Goal: Task Accomplishment & Management: Use online tool/utility

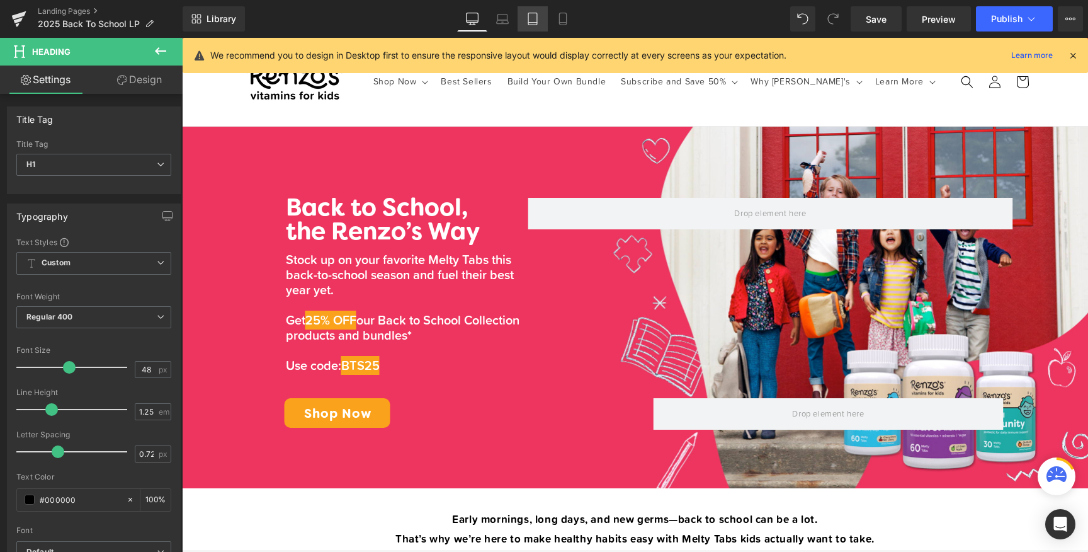
click at [533, 16] on icon at bounding box center [533, 19] width 13 height 13
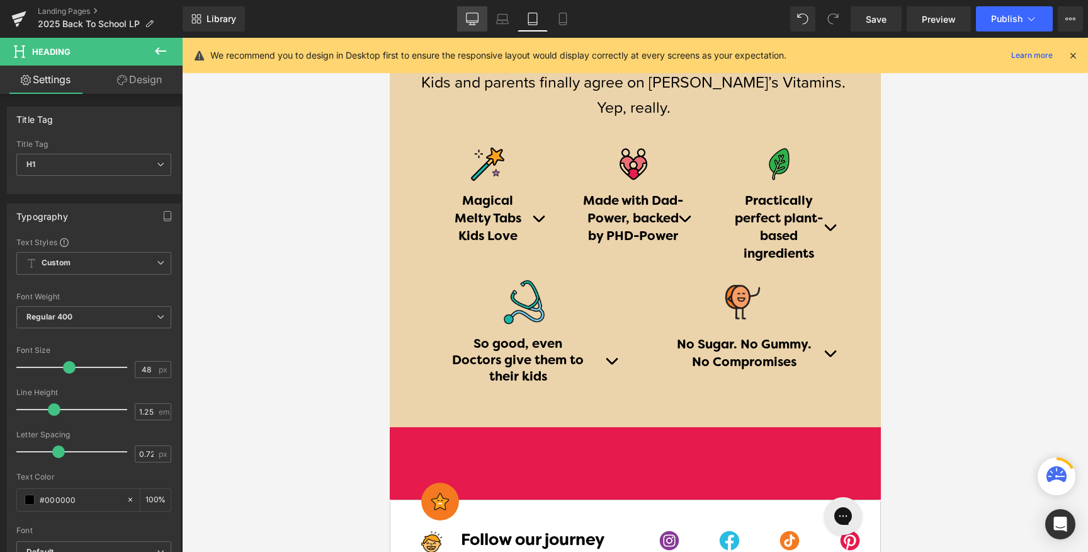
click at [469, 23] on icon at bounding box center [472, 19] width 13 height 13
type input "100"
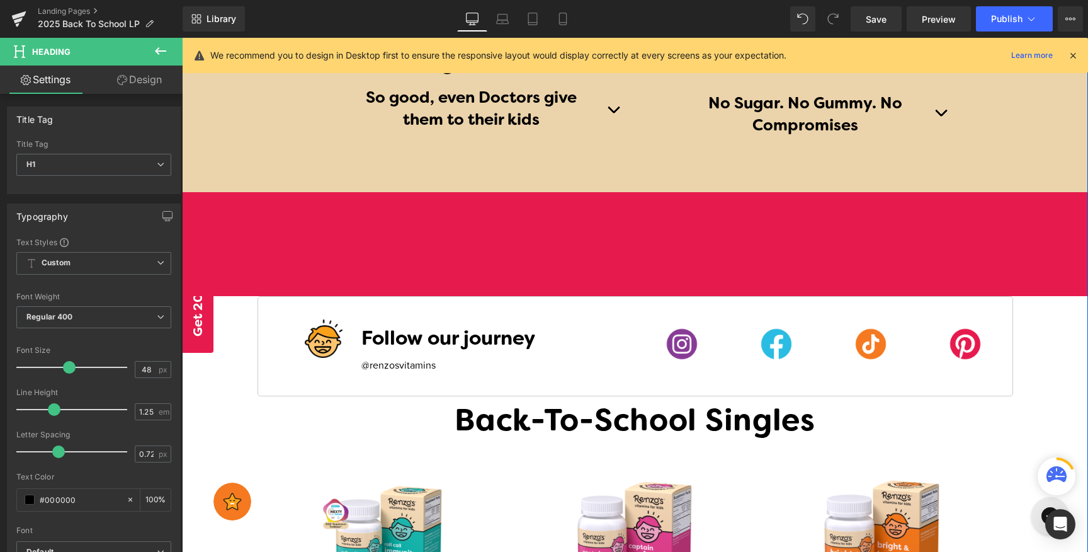
scroll to position [1507, 0]
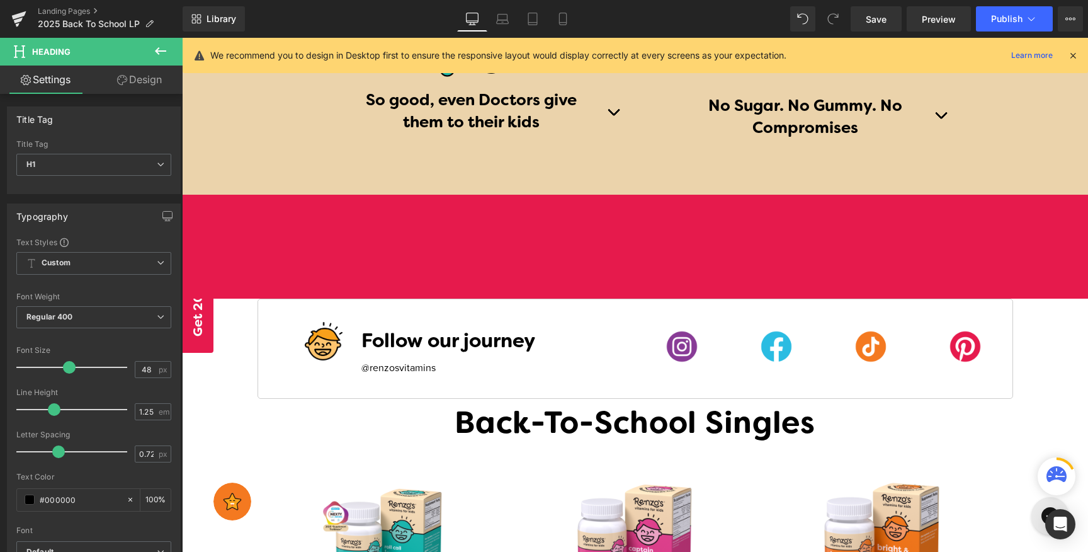
click at [161, 50] on icon at bounding box center [160, 51] width 11 height 8
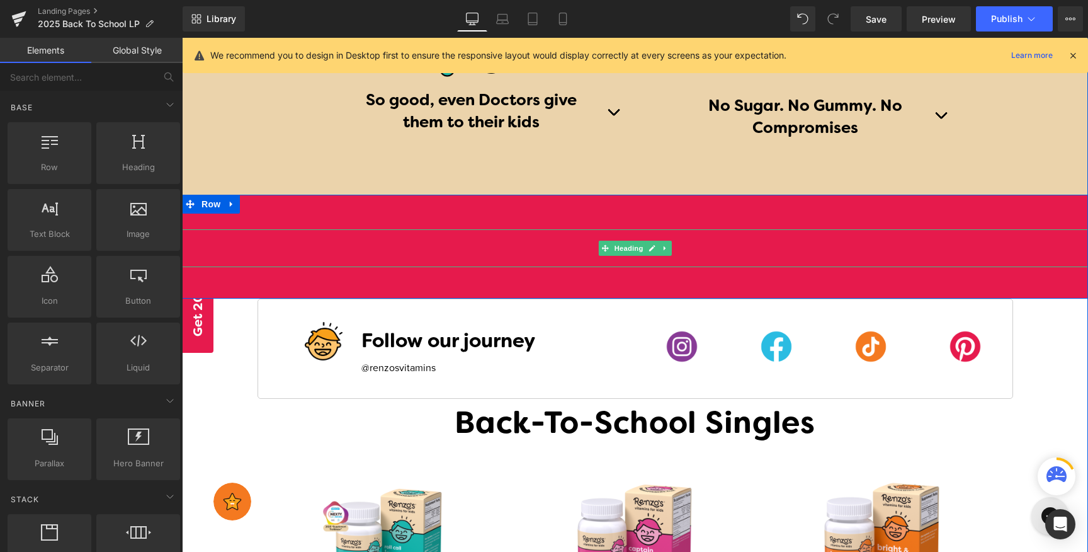
click at [523, 245] on h1 at bounding box center [635, 248] width 906 height 38
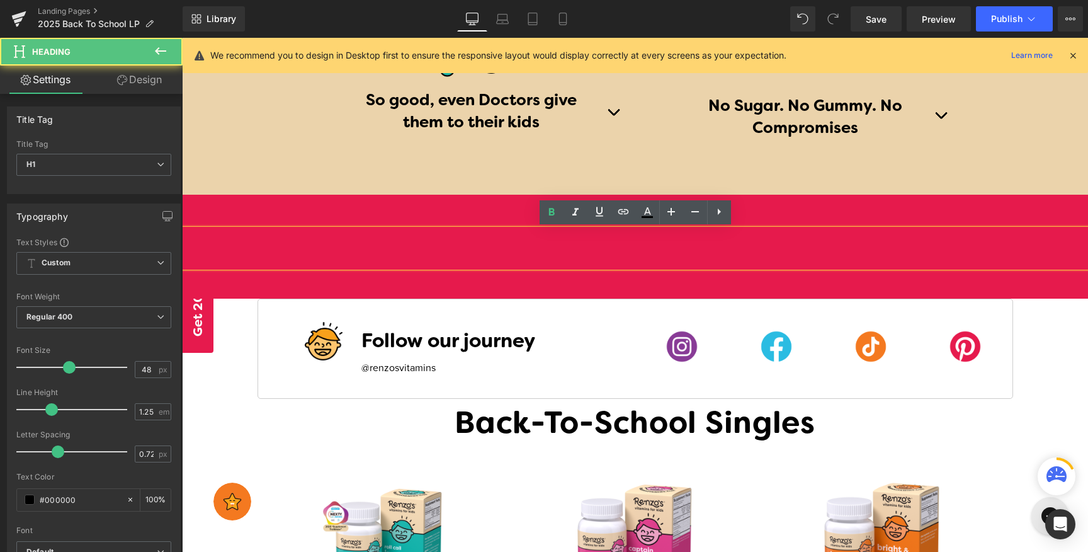
paste div
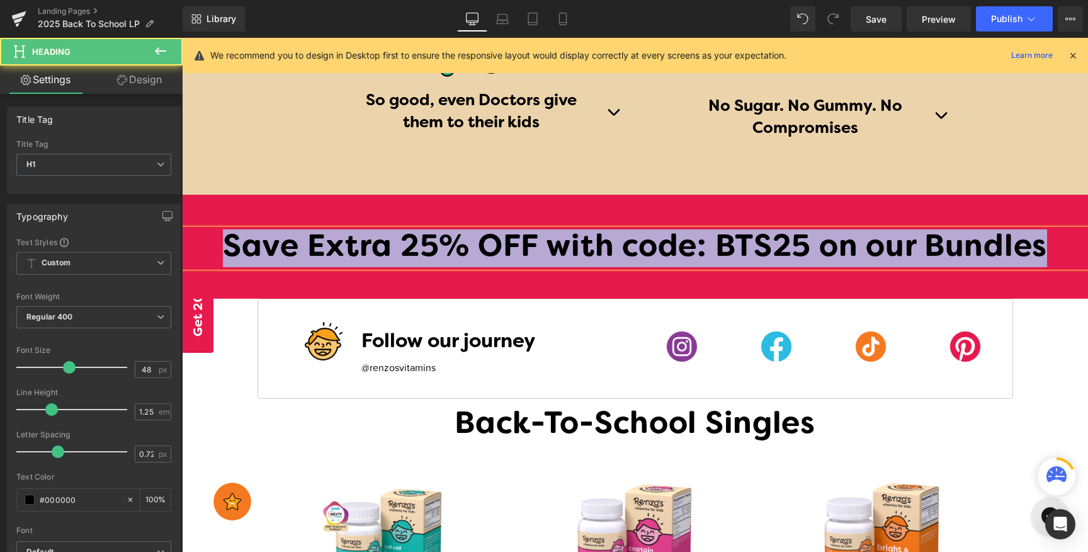
drag, startPoint x: 1051, startPoint y: 246, endPoint x: 317, endPoint y: 204, distance: 735.5
click at [317, 204] on div "Save Extra 25% OFF with code: BTS25 on our Bundles Heading Row" at bounding box center [635, 247] width 906 height 104
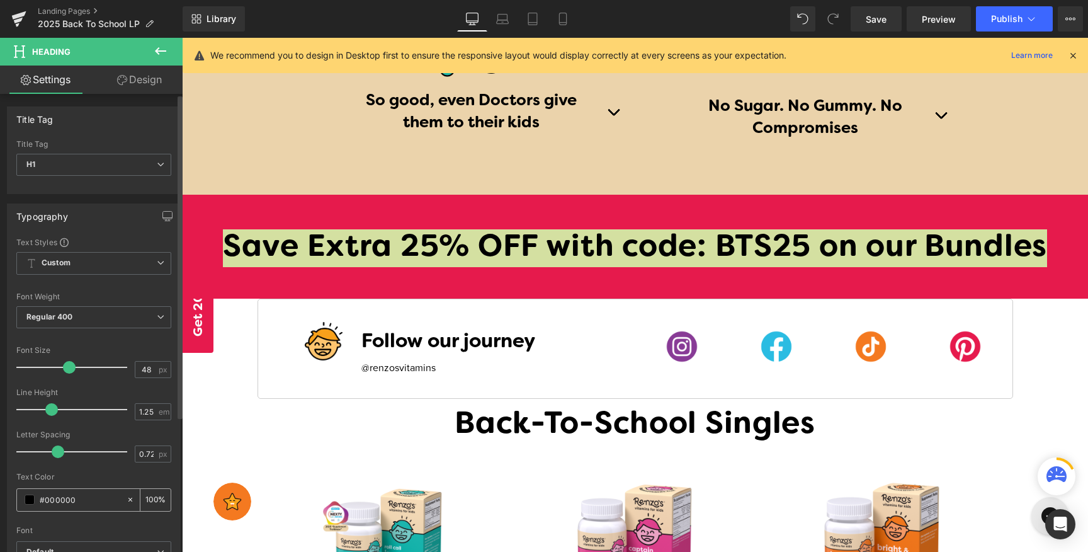
click at [31, 501] on span at bounding box center [30, 499] width 10 height 10
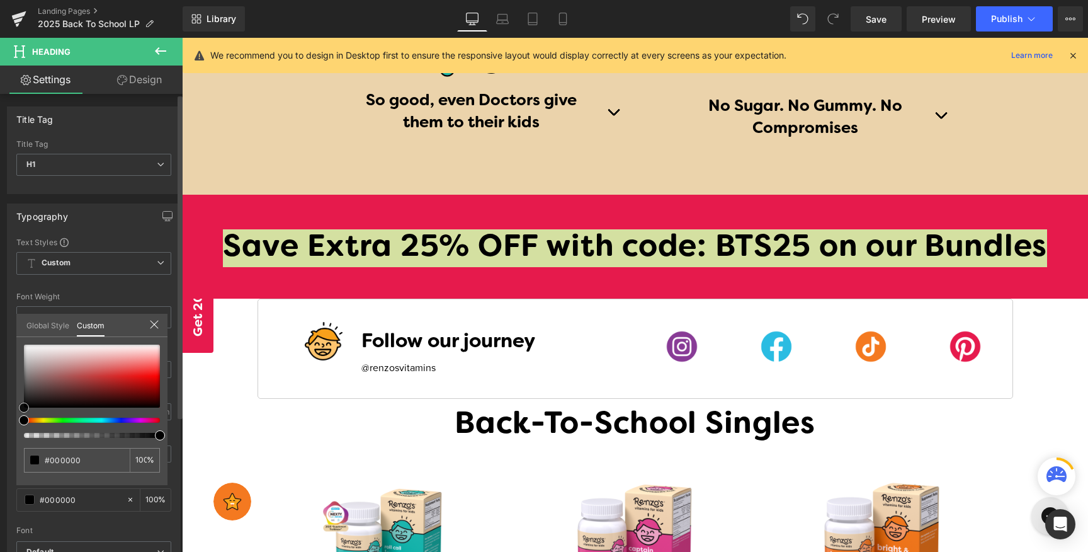
type input "#d28888"
type input "#d18989"
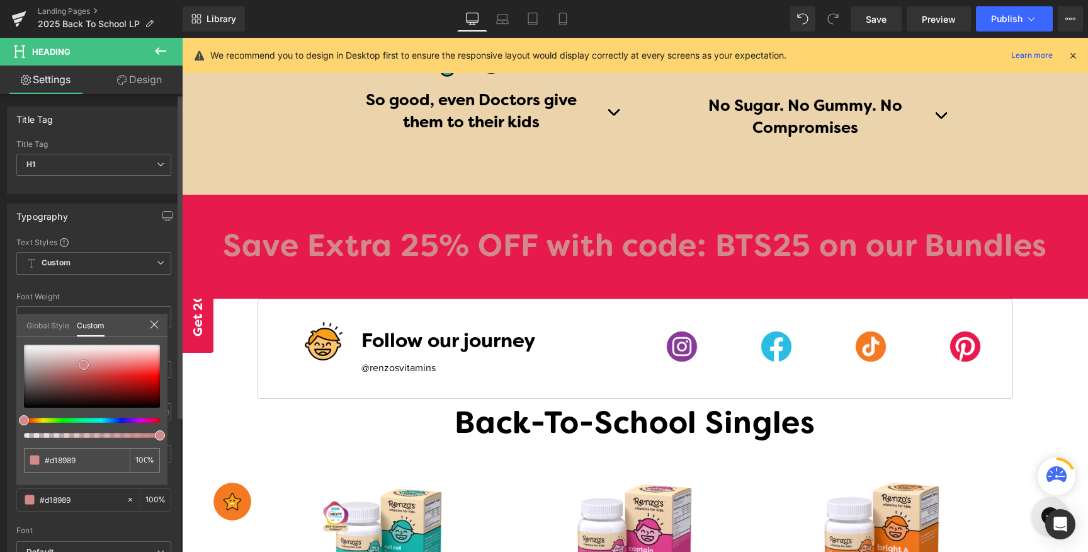
type input "#ffffff"
drag, startPoint x: 84, startPoint y: 365, endPoint x: 16, endPoint y: 326, distance: 78.1
click at [16, 326] on div "Global Style Custom Setup Global Style #ffffff 100 %" at bounding box center [91, 333] width 151 height 38
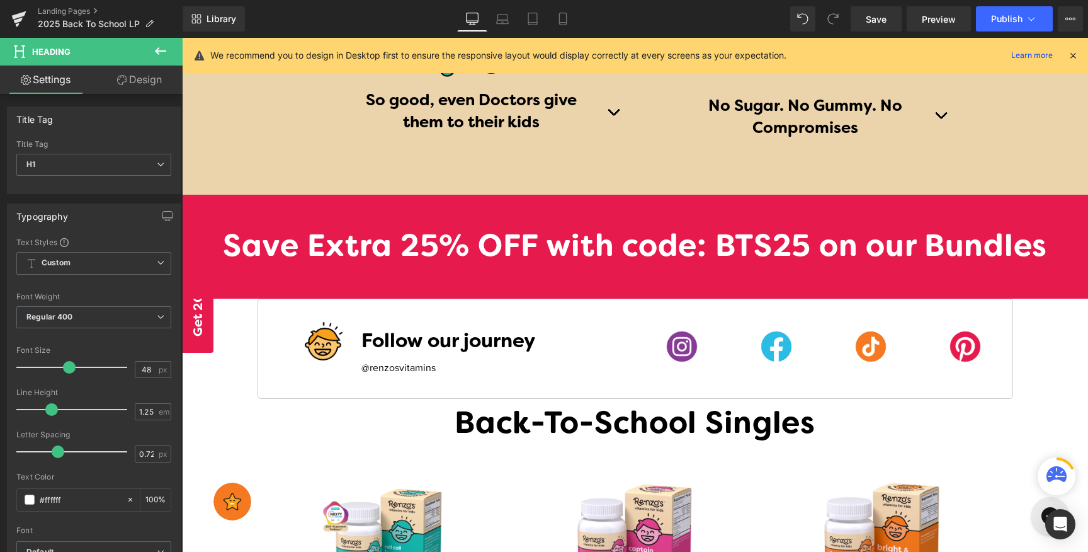
click at [271, 247] on body "Skip to content Back-To-School: Get 25% OFF essentials for their best year yet …" at bounding box center [635, 341] width 906 height 3620
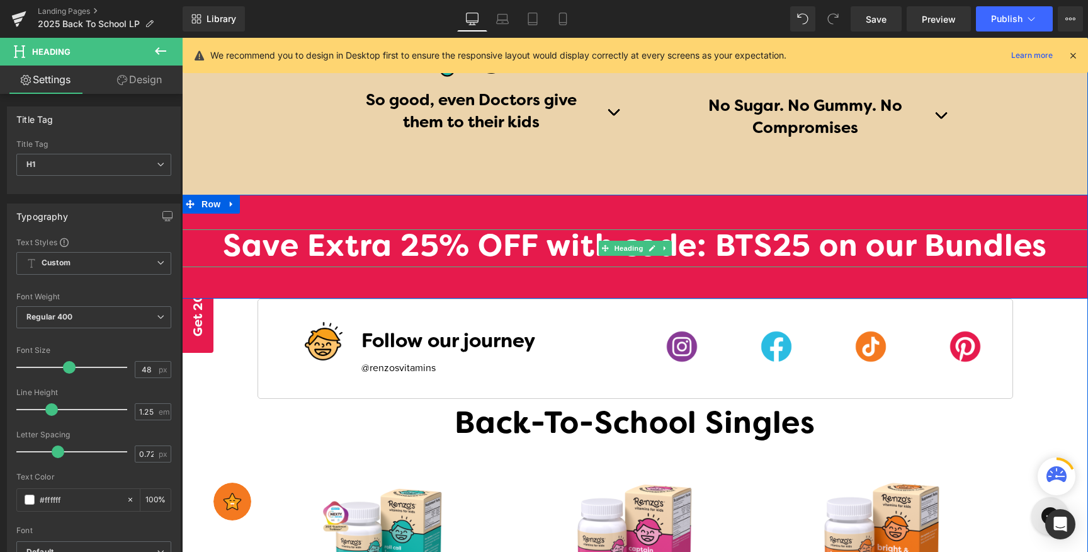
click at [318, 247] on h1 "Save Extra 25% OFF with code: BTS25 on our Bundles" at bounding box center [635, 248] width 906 height 38
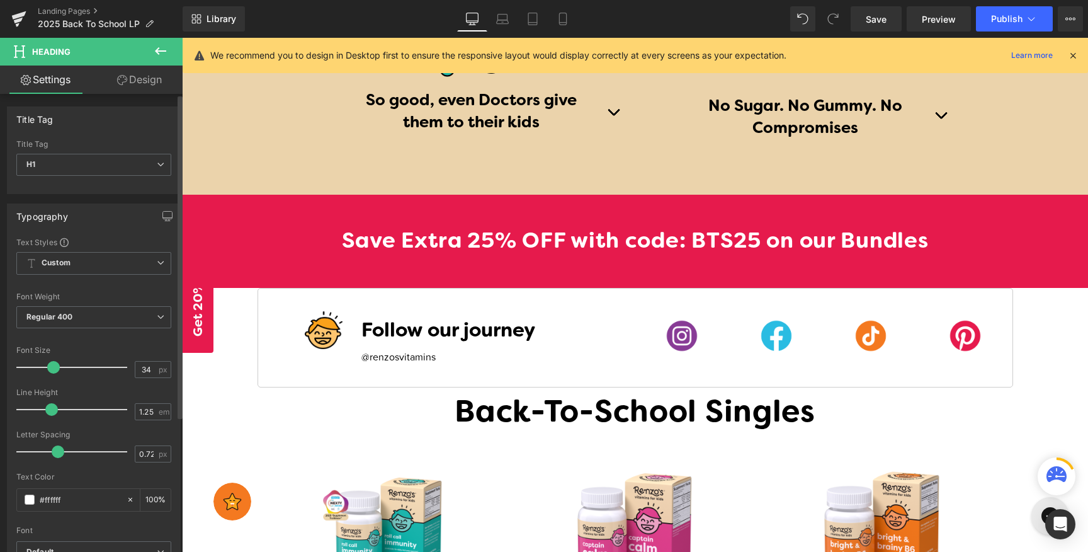
type input "35"
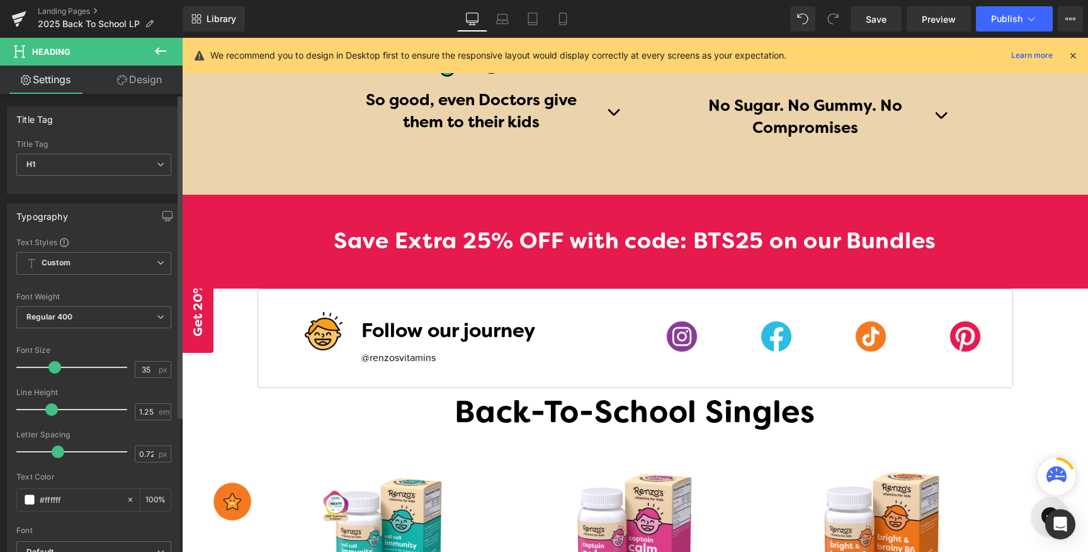
drag, startPoint x: 67, startPoint y: 367, endPoint x: 53, endPoint y: 364, distance: 14.1
click at [53, 364] on span at bounding box center [54, 367] width 13 height 13
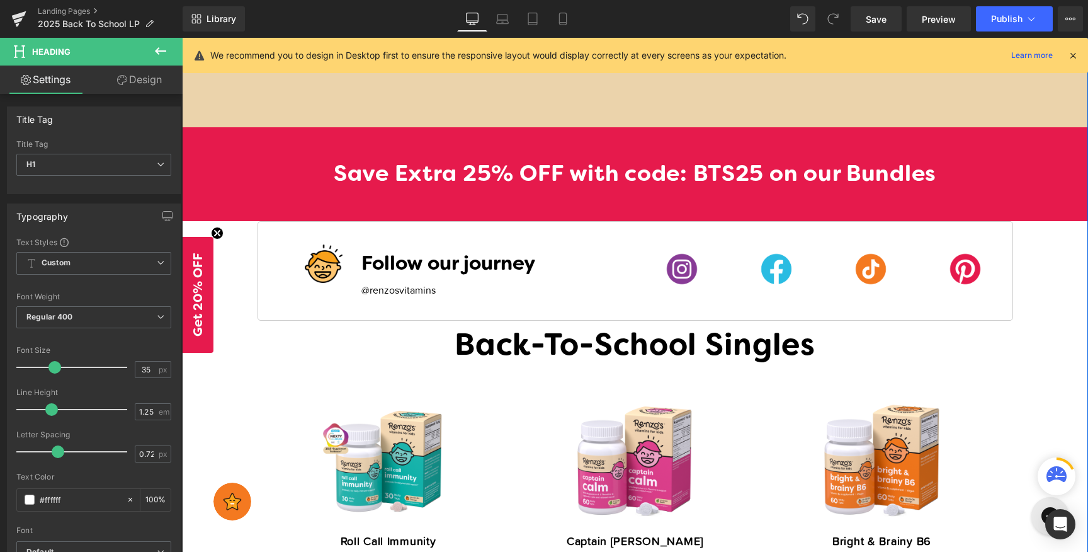
scroll to position [1575, 0]
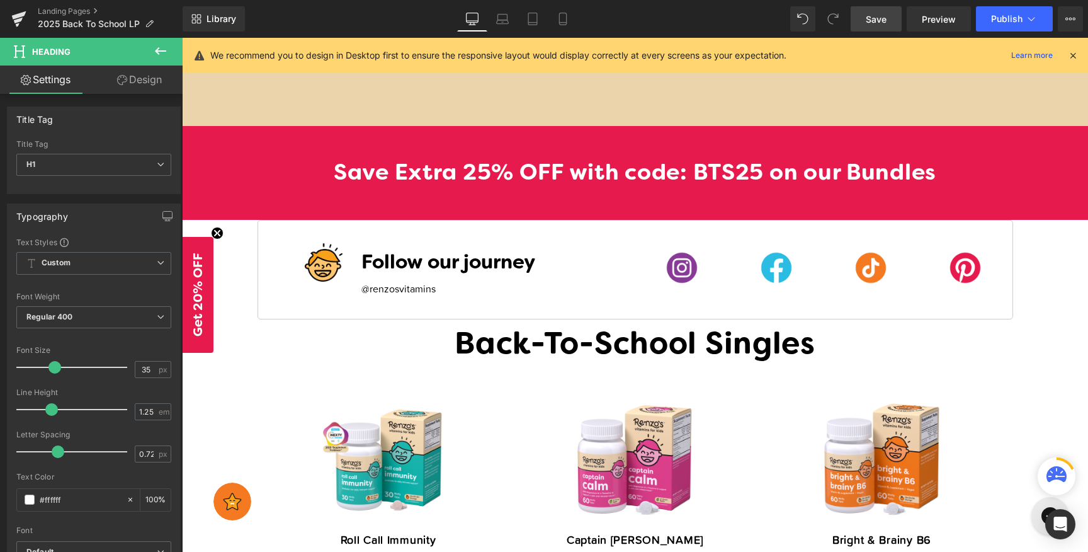
drag, startPoint x: 867, startPoint y: 28, endPoint x: 572, endPoint y: 207, distance: 344.8
click at [867, 28] on link "Save" at bounding box center [876, 18] width 51 height 25
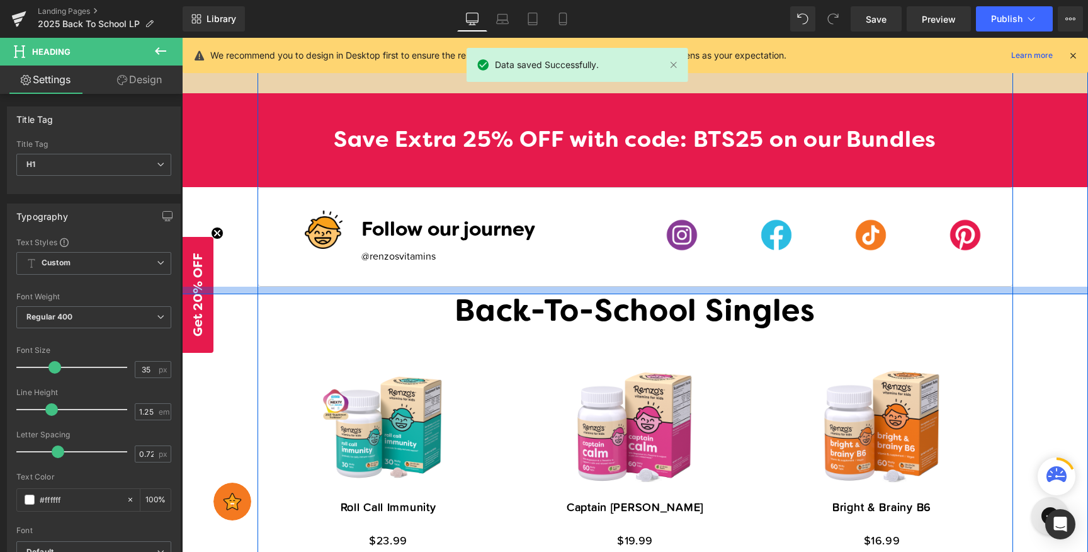
scroll to position [1619, 0]
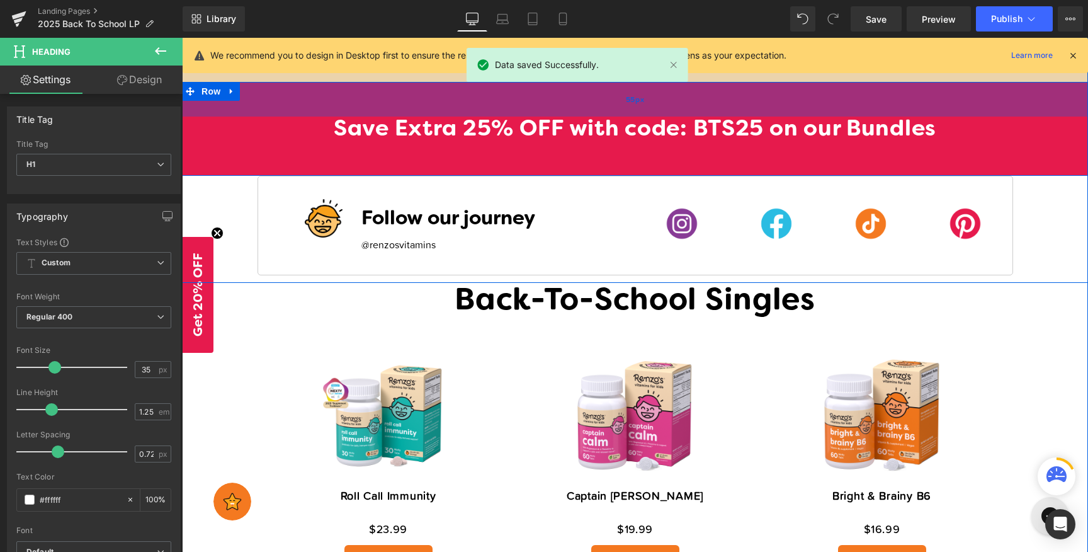
click at [753, 108] on div "55px" at bounding box center [635, 99] width 906 height 35
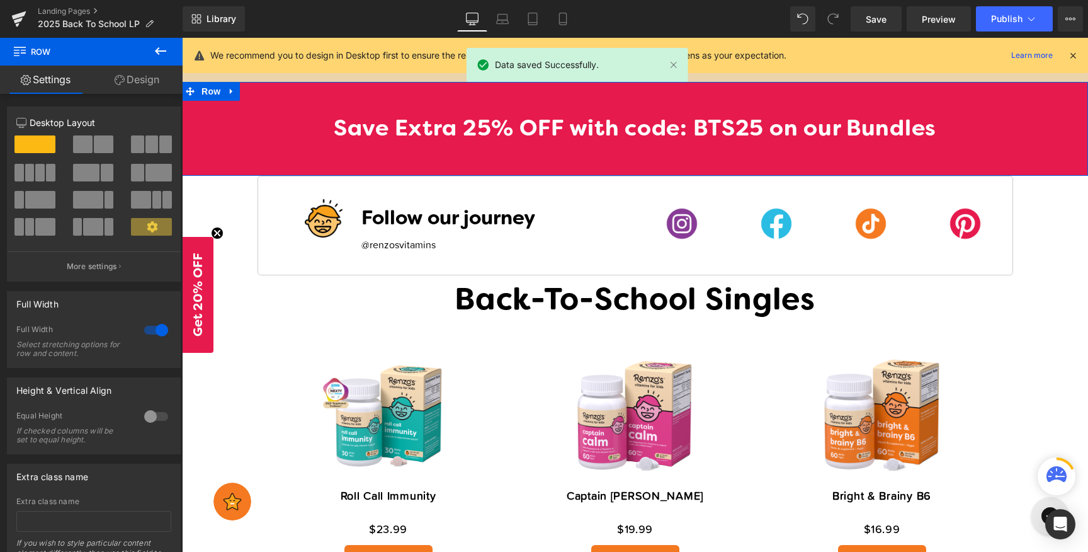
click at [154, 79] on link "Design" at bounding box center [136, 80] width 91 height 28
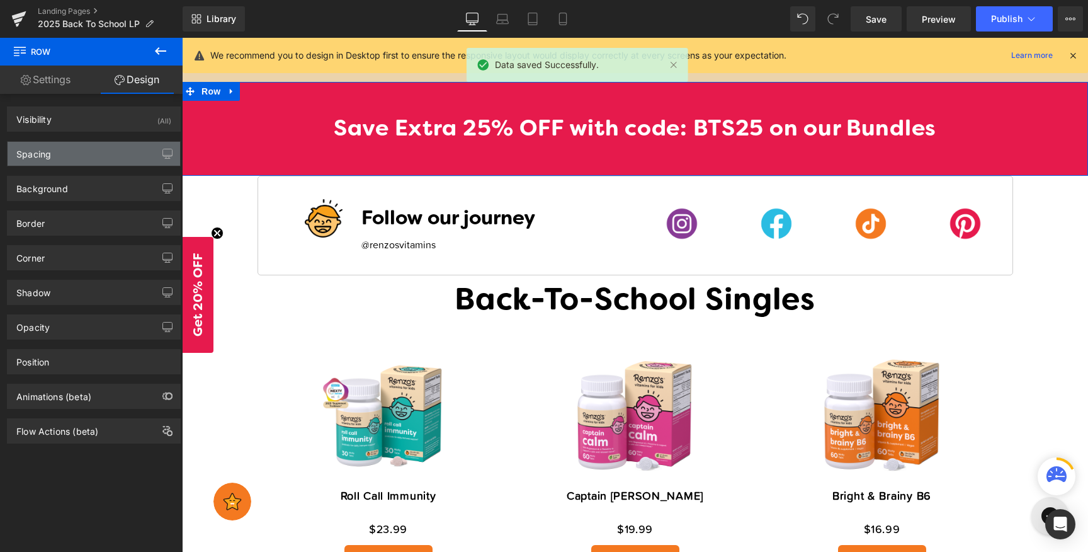
click at [84, 159] on div "Spacing" at bounding box center [94, 154] width 173 height 24
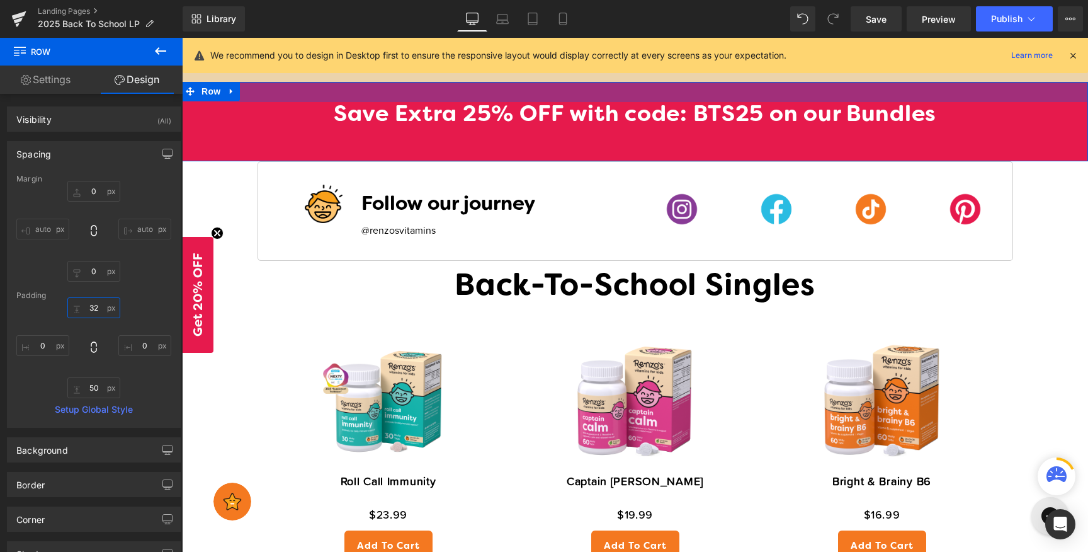
type input "34"
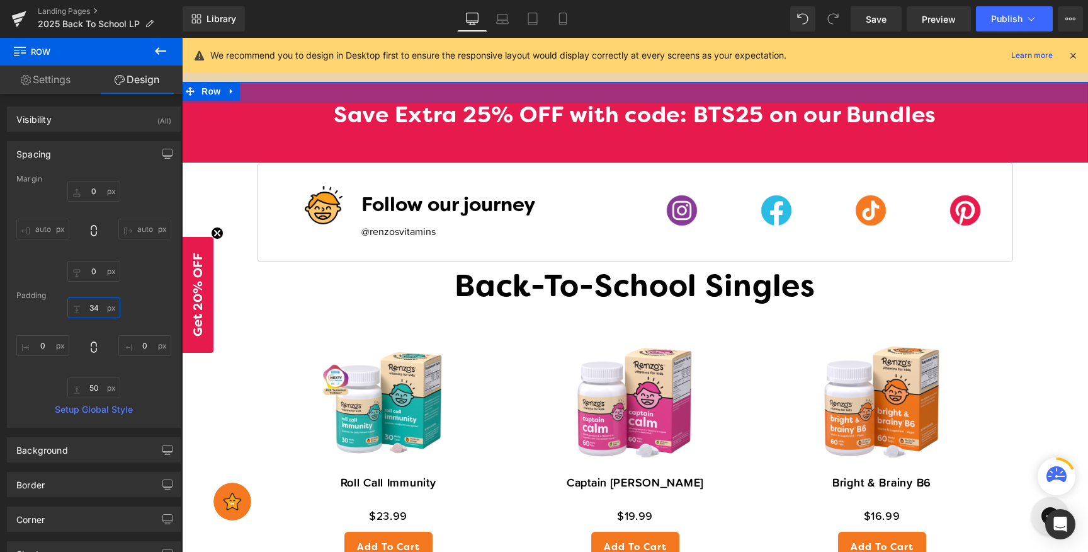
drag, startPoint x: 76, startPoint y: 307, endPoint x: 79, endPoint y: 317, distance: 11.2
click at [79, 317] on input "34" at bounding box center [93, 307] width 53 height 21
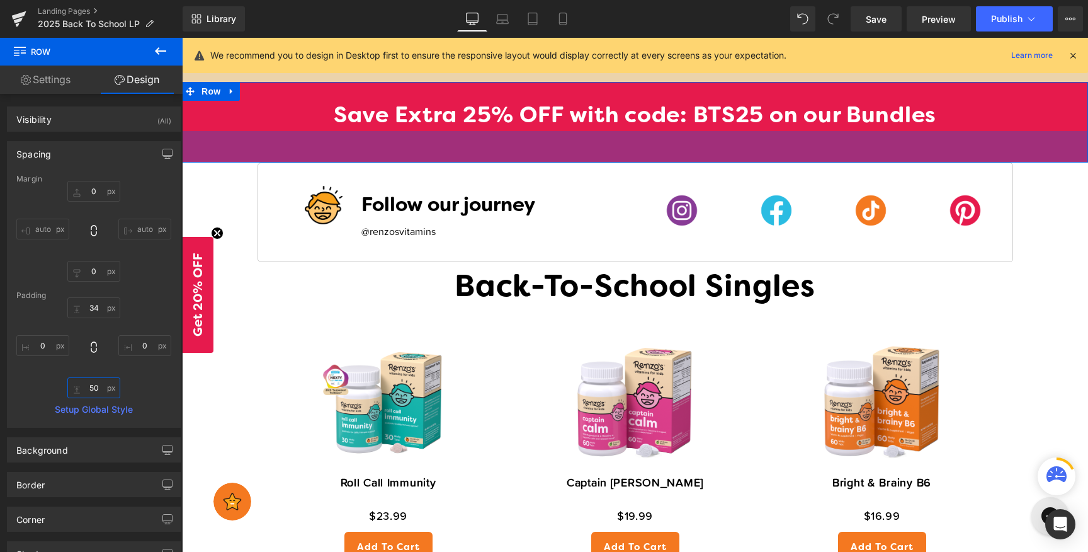
drag, startPoint x: 87, startPoint y: 384, endPoint x: 113, endPoint y: 384, distance: 25.8
click at [113, 384] on input "50" at bounding box center [93, 387] width 53 height 21
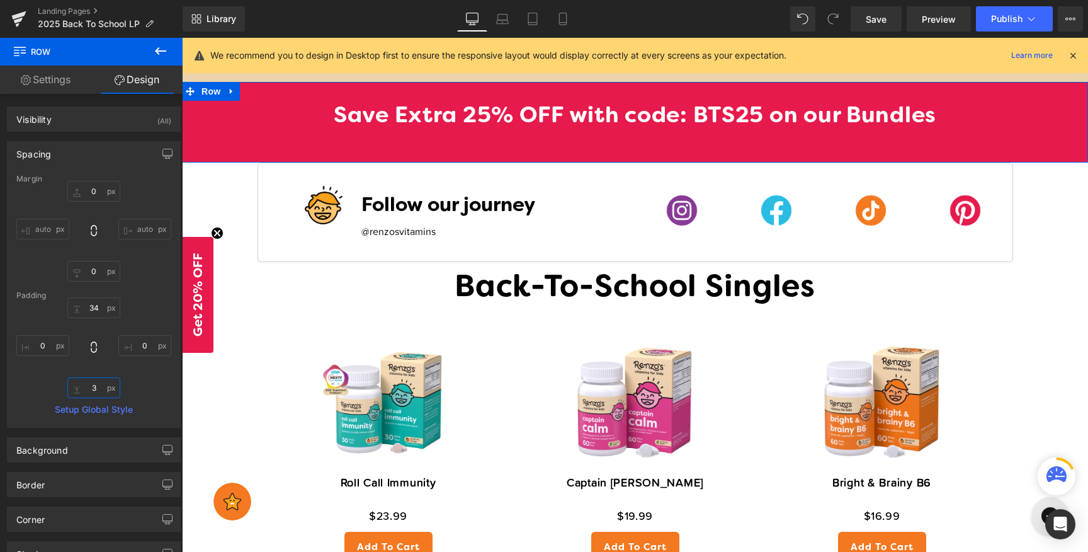
type input "34"
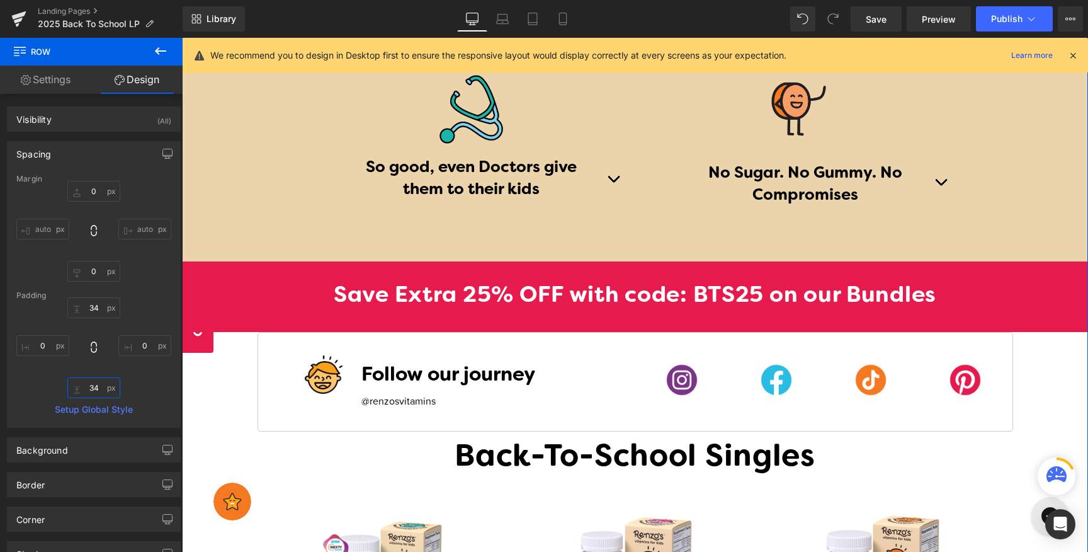
scroll to position [1439, 0]
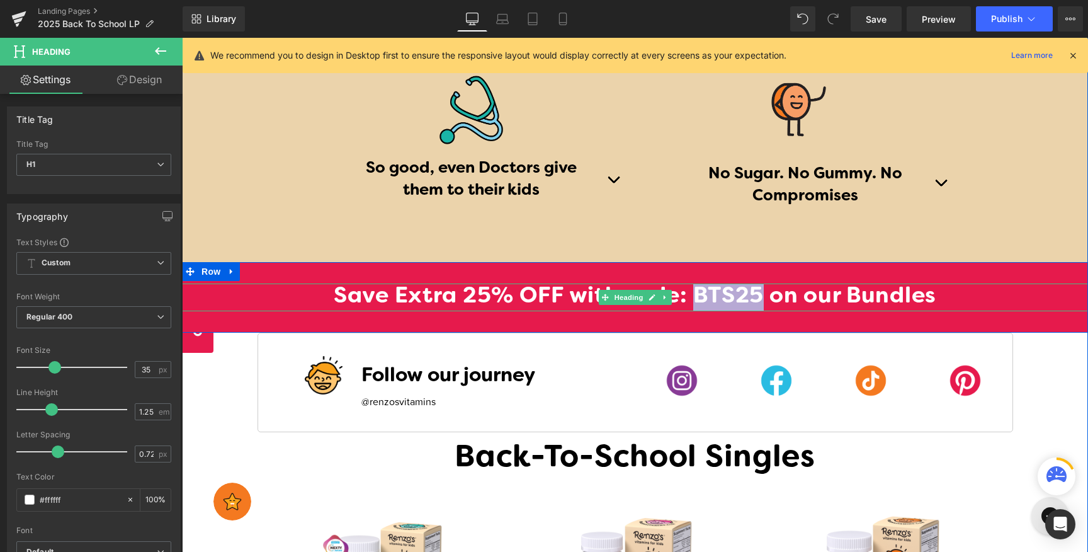
drag, startPoint x: 695, startPoint y: 295, endPoint x: 763, endPoint y: 288, distance: 67.7
click at [763, 288] on h1 "Save Extra 25% OFF with code: BTS25 on our Bundles" at bounding box center [635, 297] width 906 height 28
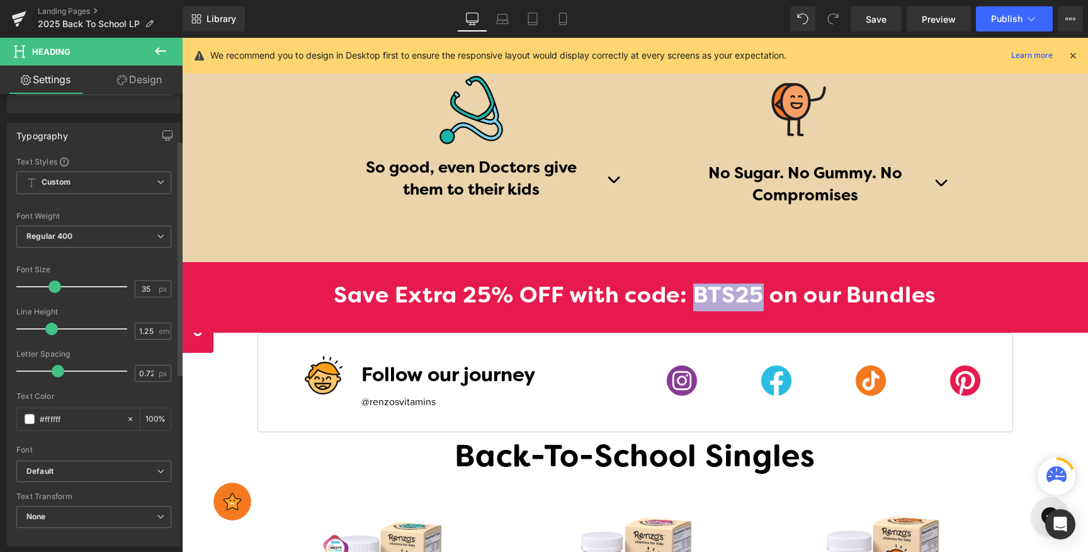
scroll to position [103, 0]
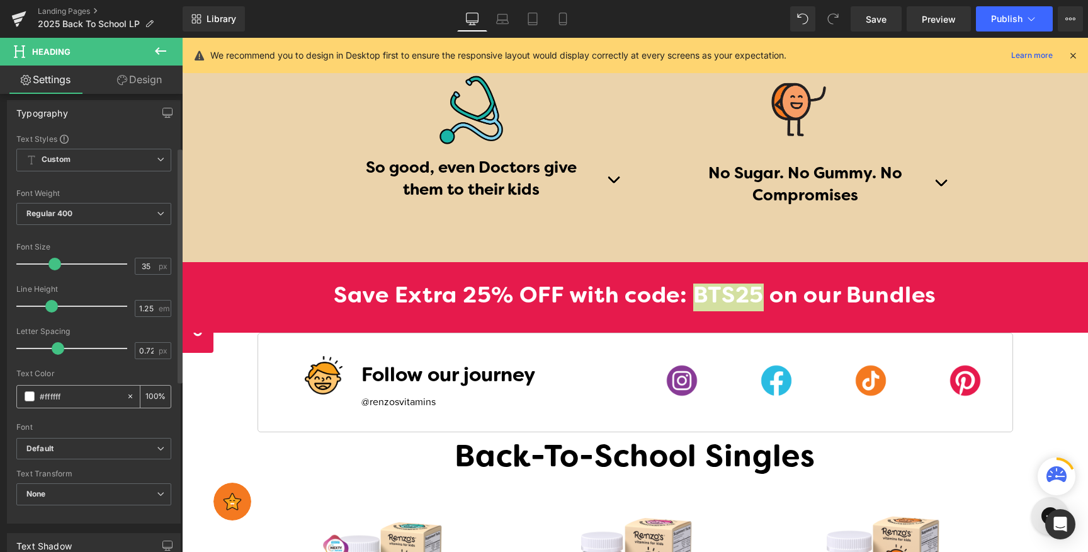
click at [28, 398] on span at bounding box center [30, 396] width 10 height 10
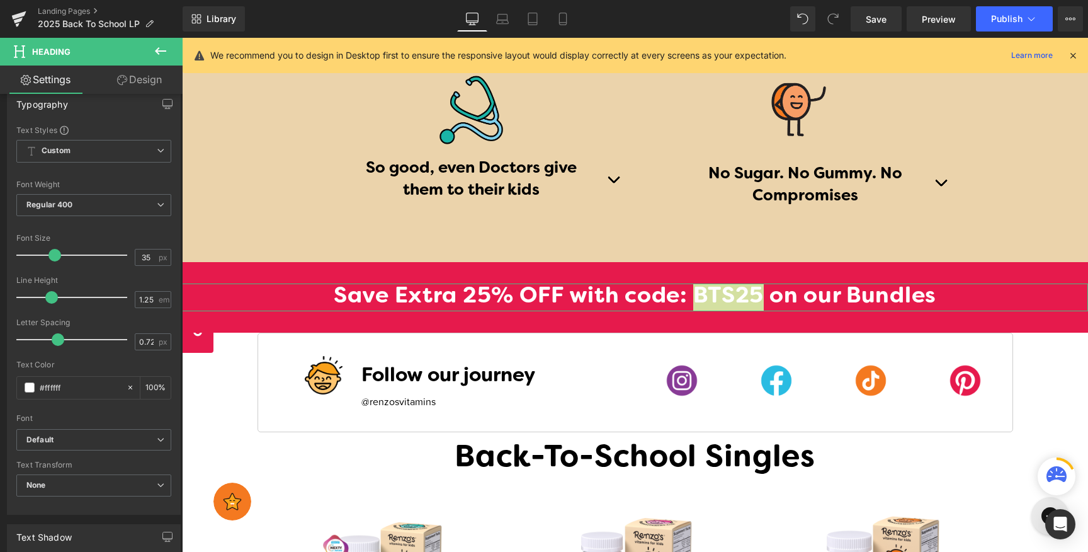
scroll to position [94, 0]
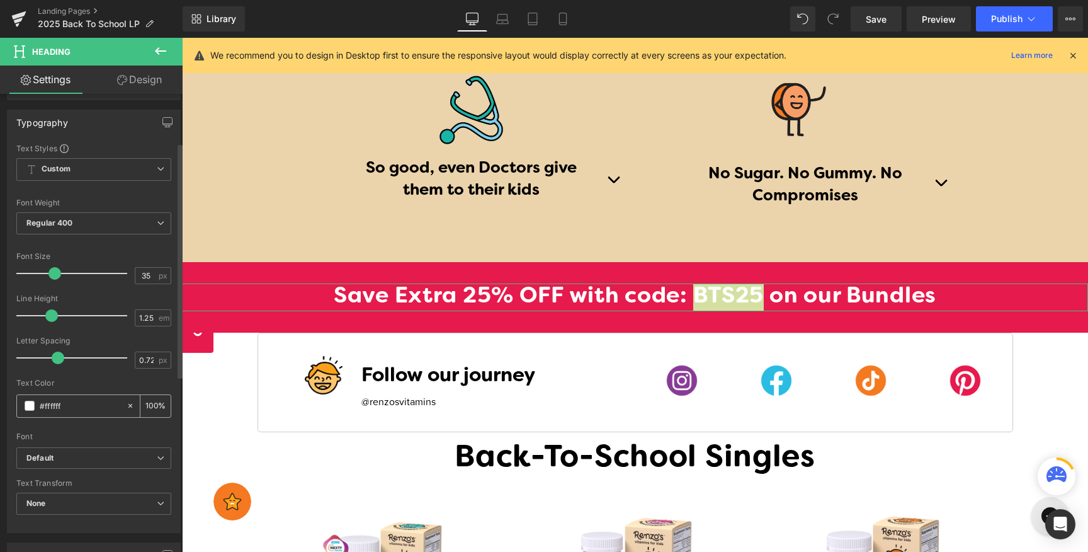
click at [29, 404] on span at bounding box center [30, 406] width 10 height 10
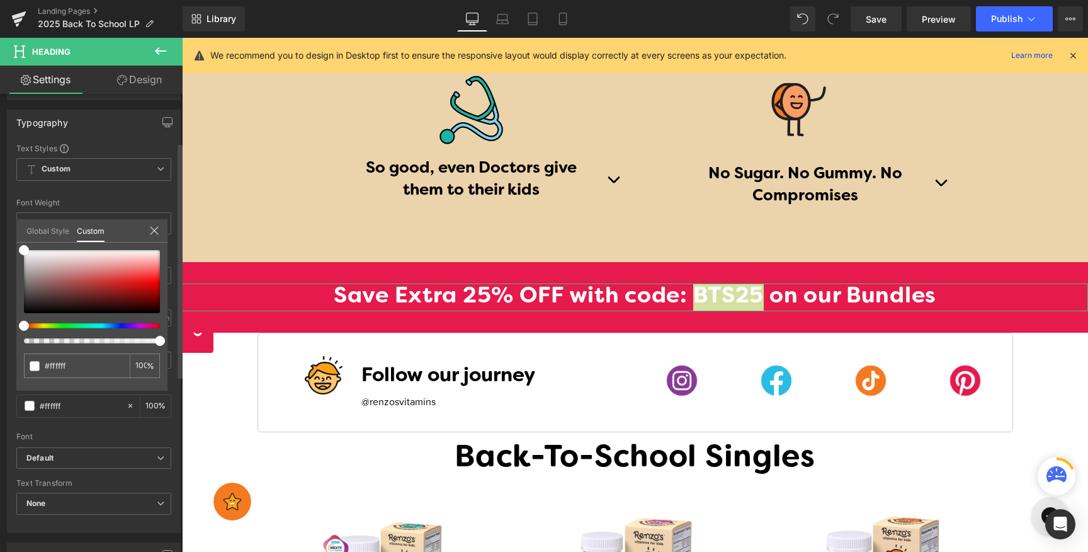
click at [45, 325] on div at bounding box center [87, 325] width 136 height 5
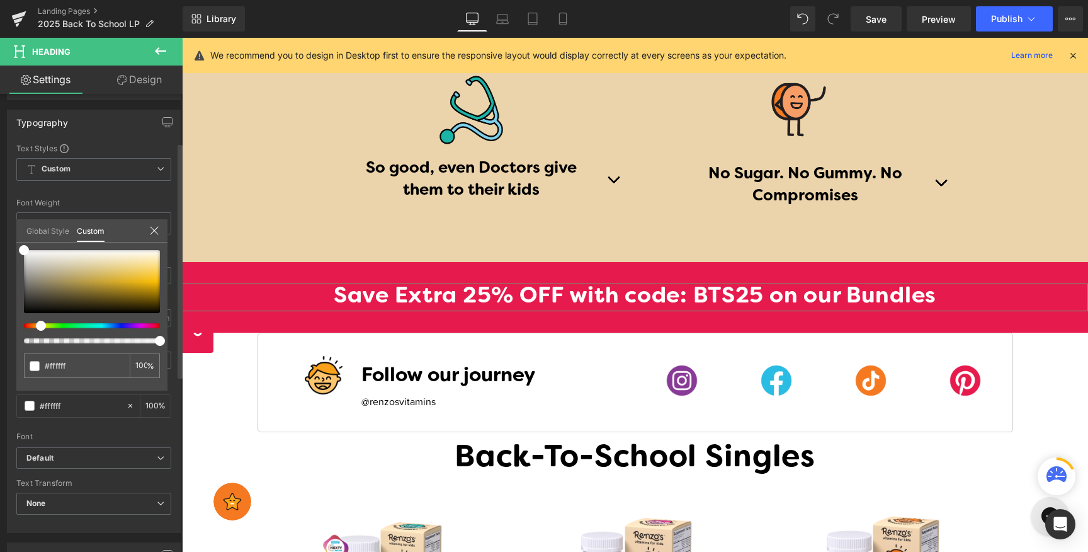
drag, startPoint x: 46, startPoint y: 327, endPoint x: 31, endPoint y: 326, distance: 15.1
click at [31, 326] on div at bounding box center [87, 325] width 136 height 5
type input "#fac355"
click at [153, 271] on div at bounding box center [92, 281] width 136 height 63
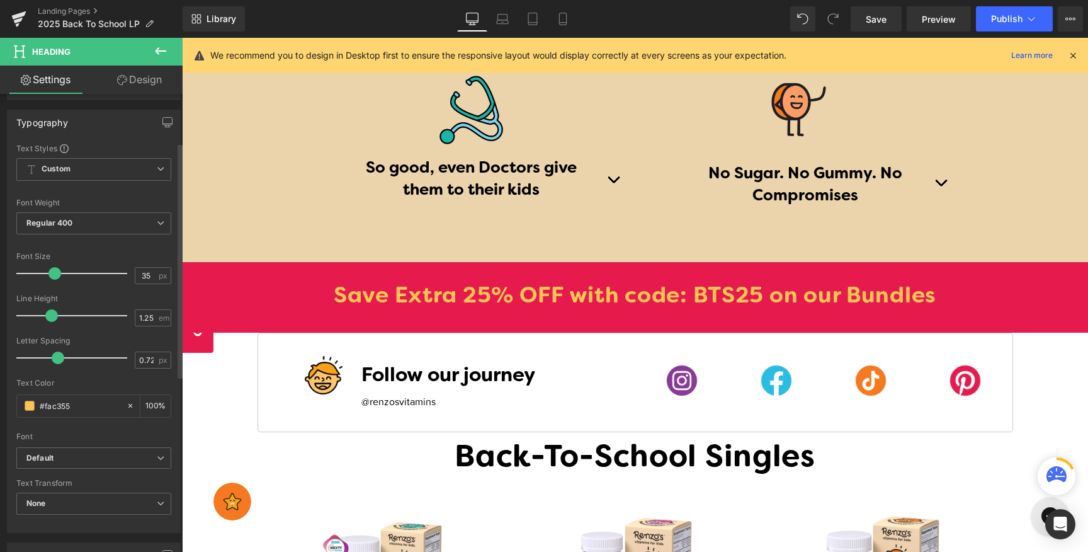
click at [726, 295] on body "Skip to content Back-To-School: Get 25% OFF essentials for their best year yet …" at bounding box center [635, 392] width 906 height 3586
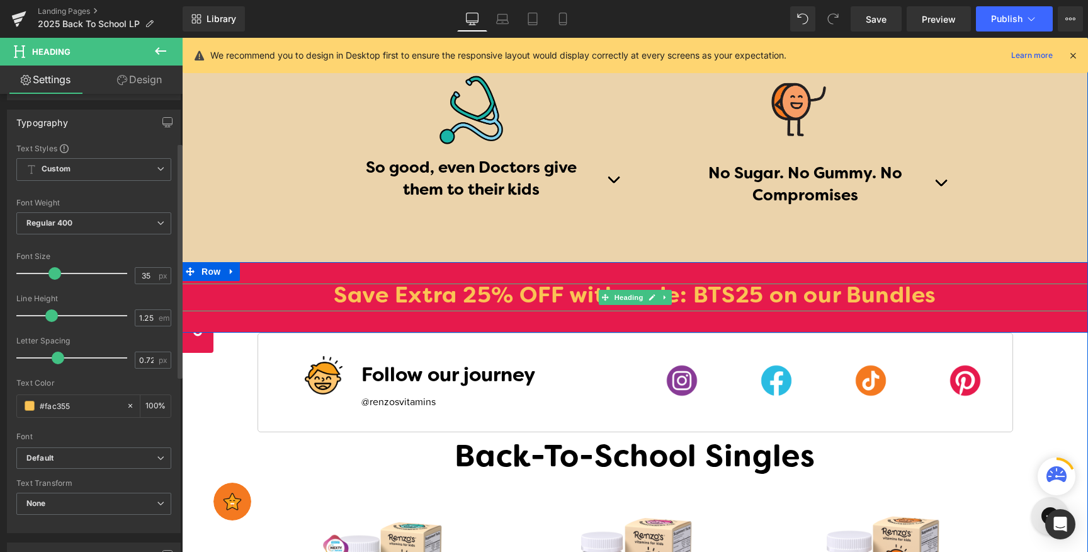
type input "#ffffff"
type input "100"
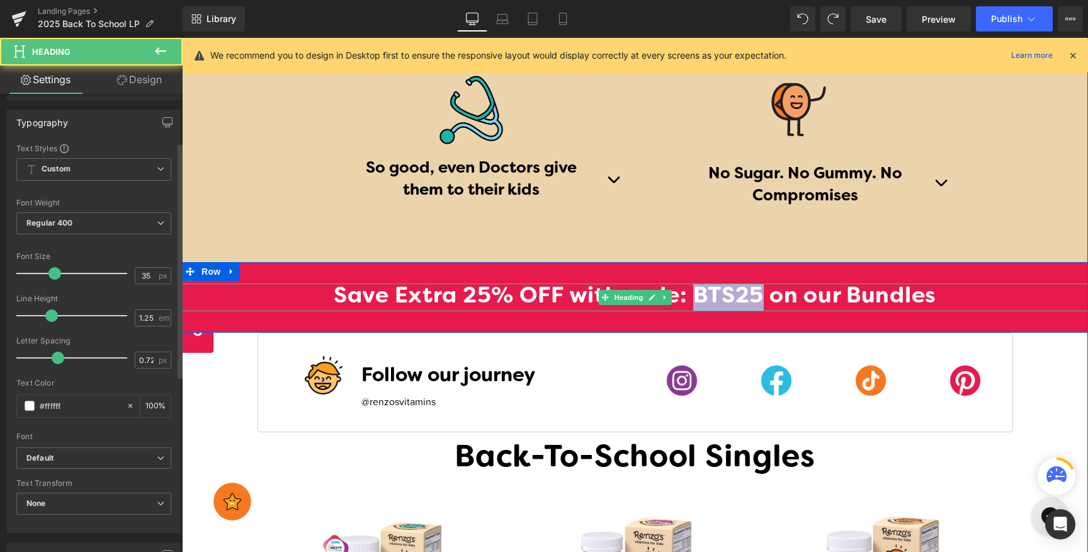
drag, startPoint x: 763, startPoint y: 302, endPoint x: 692, endPoint y: 302, distance: 71.2
click at [692, 302] on h1 "Save Extra 25% OFF with code: BTS25 on our Bundles" at bounding box center [635, 297] width 906 height 28
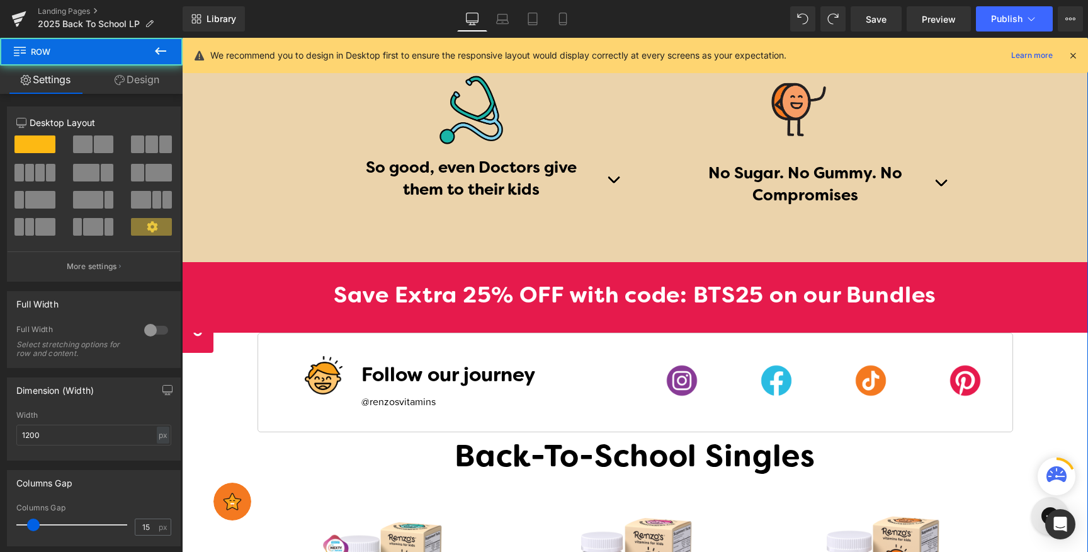
click at [635, 218] on div "Undeniably Delicious. Unbelievably Healthy. Heading Kids and parents finally ag…" at bounding box center [635, 0] width 737 height 447
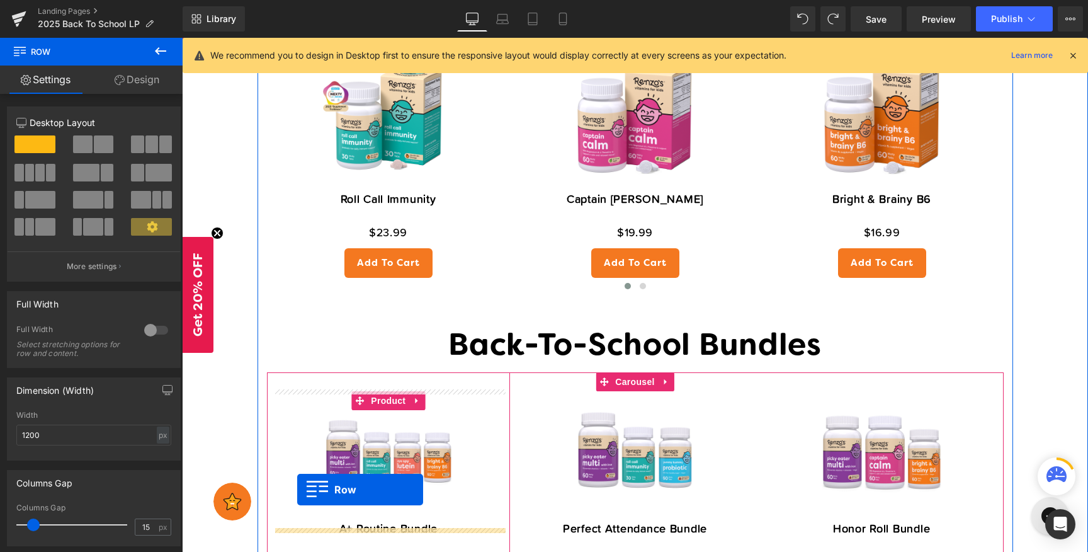
scroll to position [1826, 0]
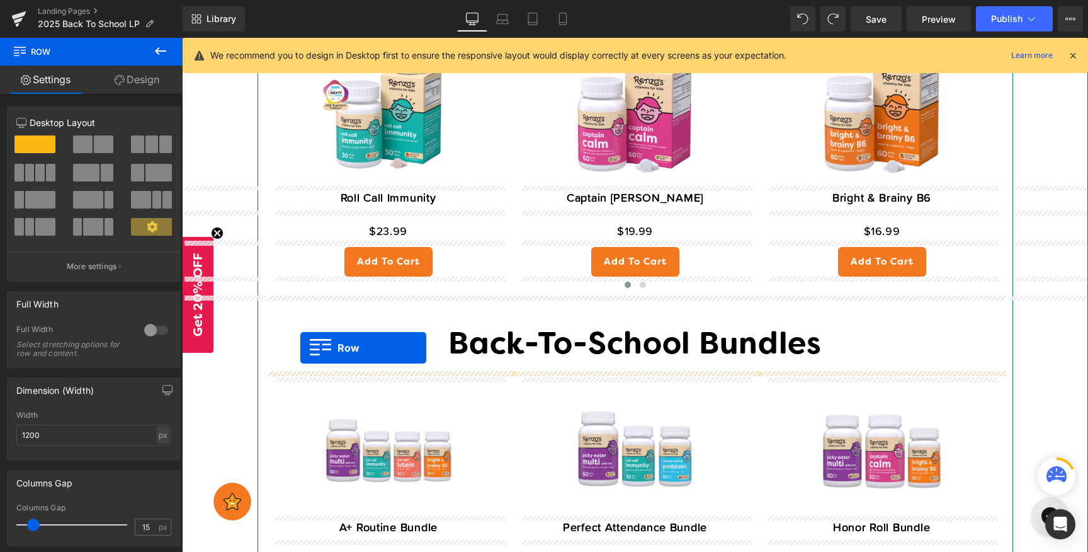
drag, startPoint x: 263, startPoint y: 135, endPoint x: 300, endPoint y: 348, distance: 216.1
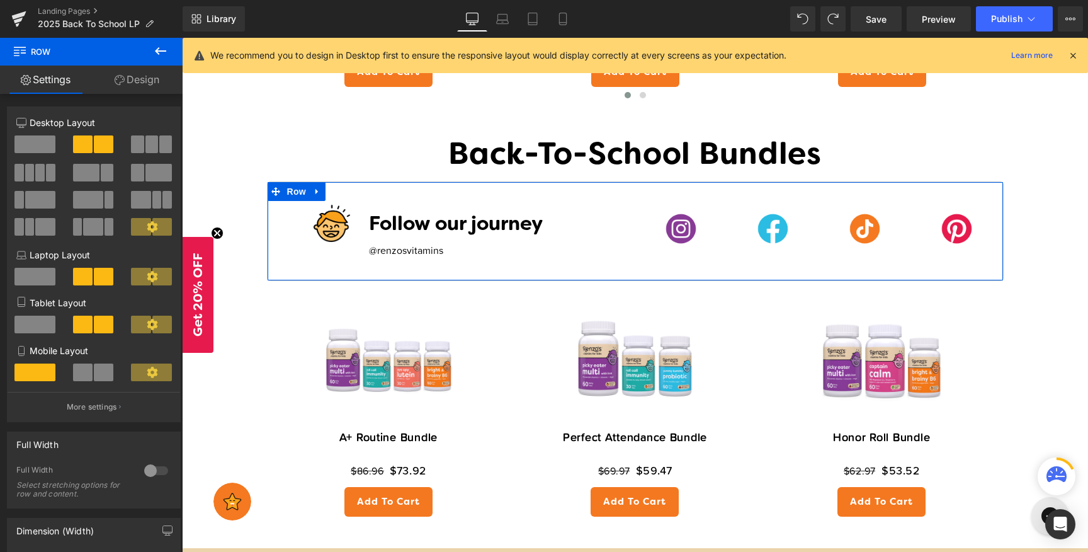
scroll to position [2058, 0]
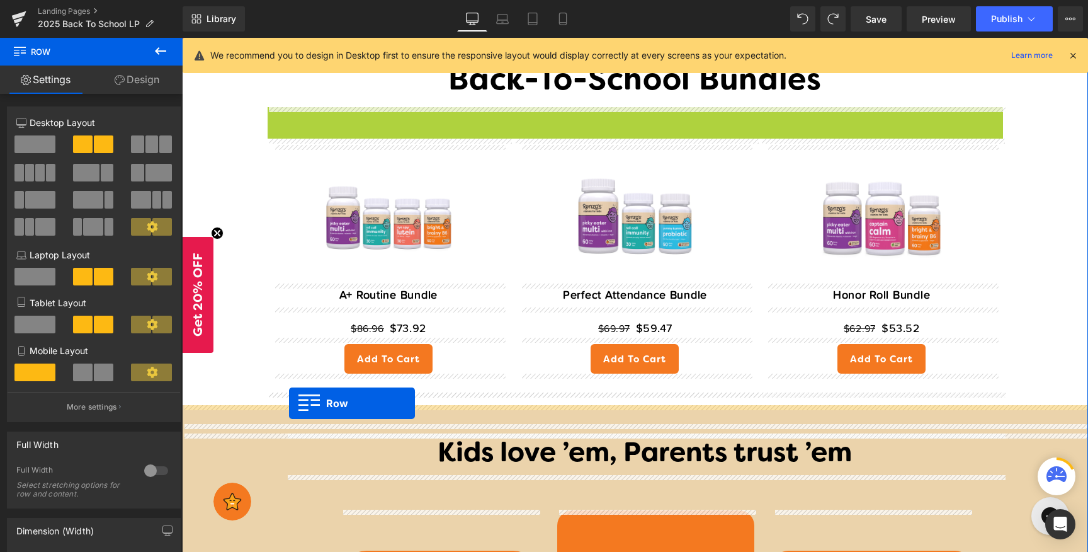
drag, startPoint x: 271, startPoint y: 117, endPoint x: 289, endPoint y: 404, distance: 287.7
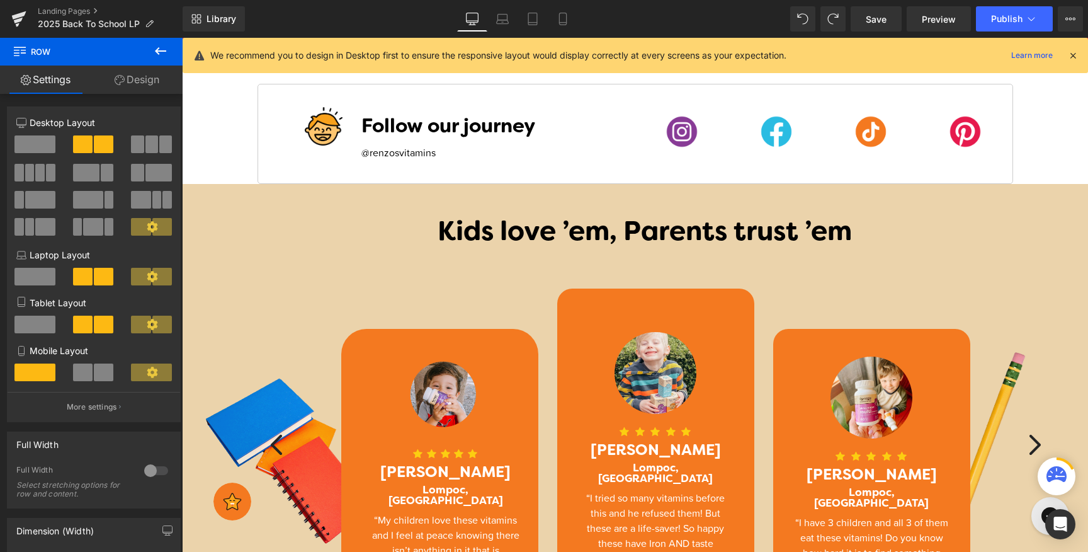
scroll to position [2350, 0]
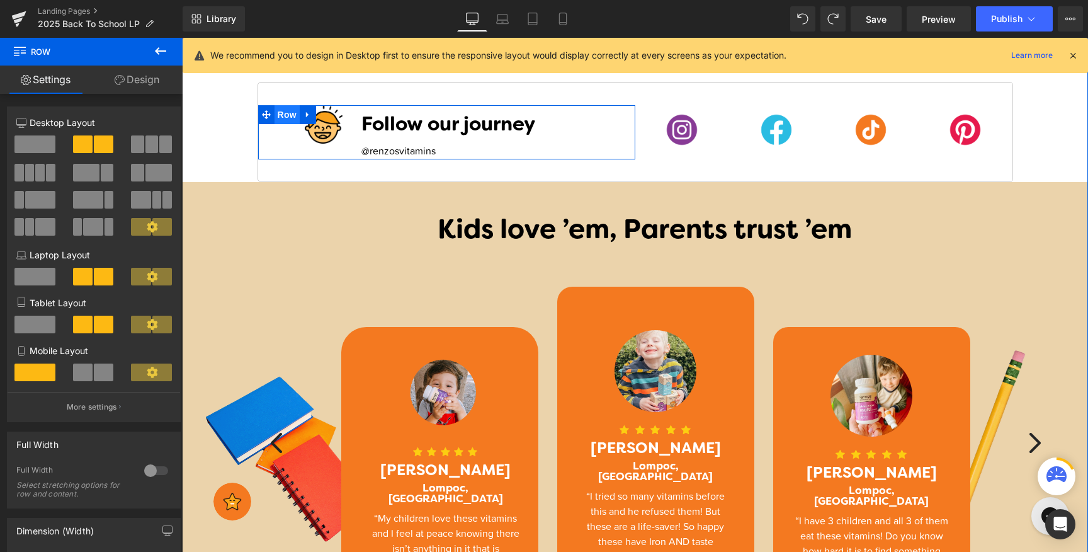
click at [285, 110] on span "Row" at bounding box center [287, 114] width 25 height 19
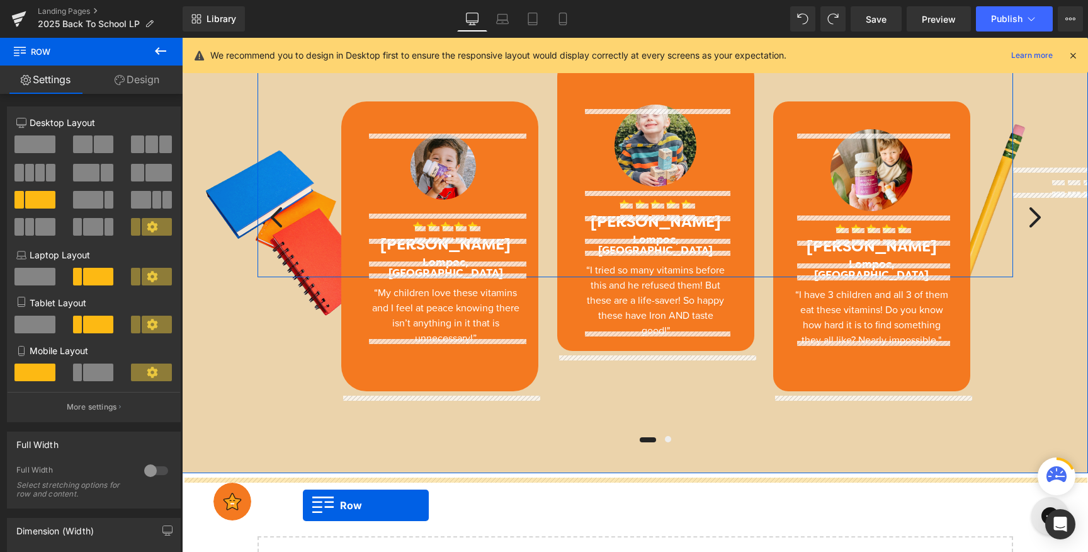
scroll to position [2517, 0]
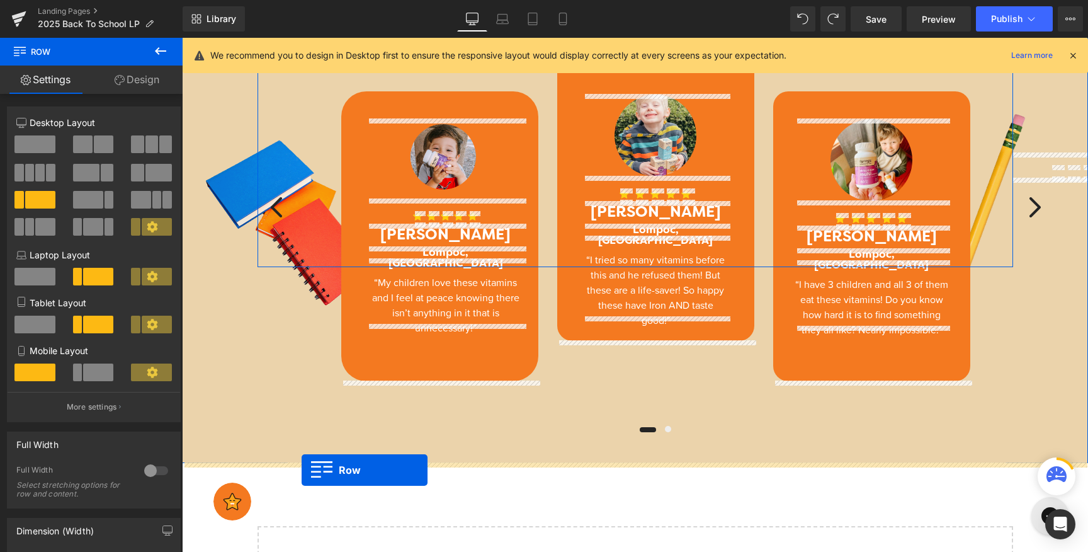
drag, startPoint x: 270, startPoint y: 93, endPoint x: 302, endPoint y: 470, distance: 378.0
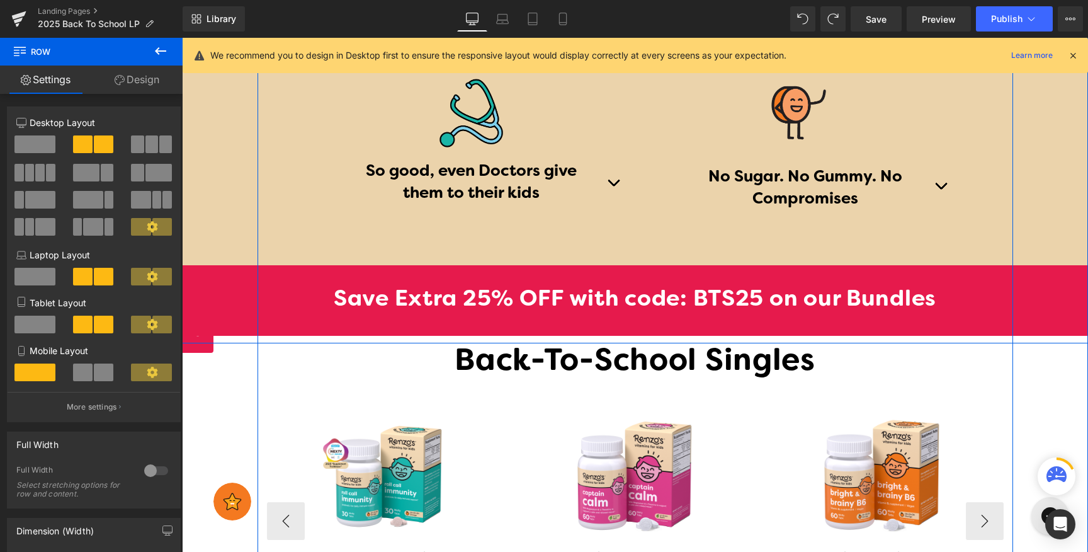
scroll to position [1448, 0]
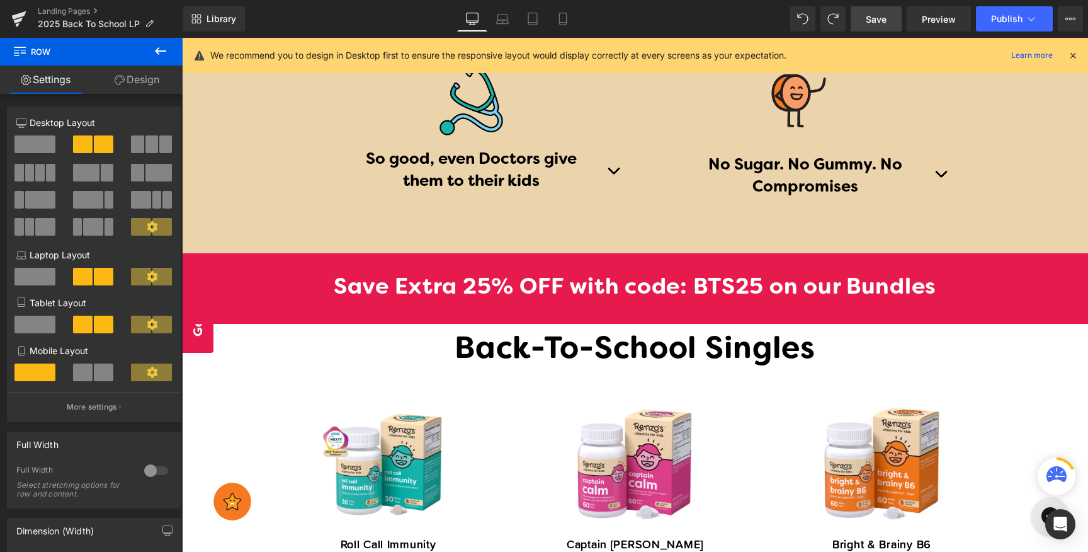
click at [886, 20] on span "Save" at bounding box center [876, 19] width 21 height 13
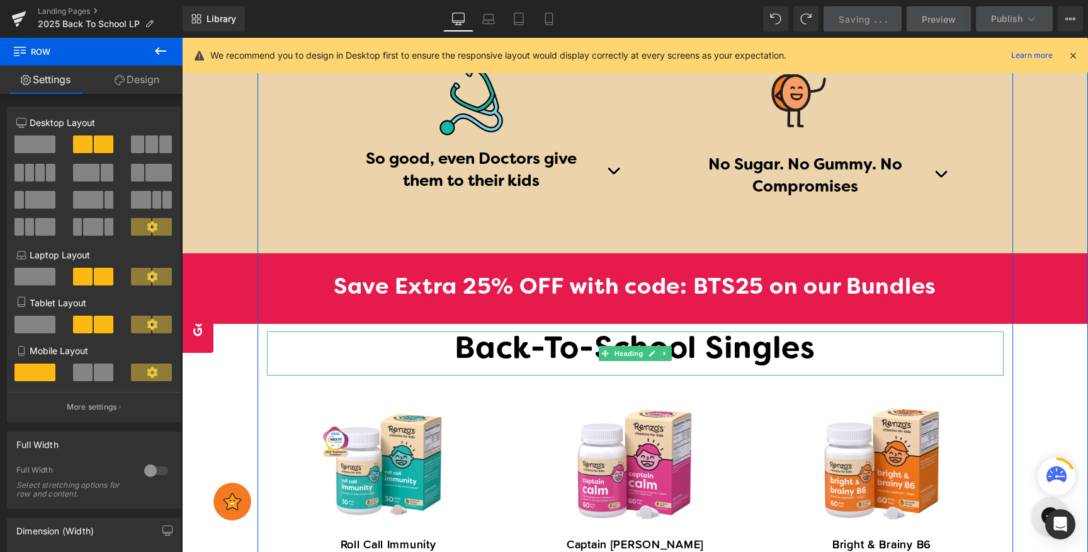
click at [516, 359] on h1 "Back-To-School Singles" at bounding box center [635, 350] width 737 height 38
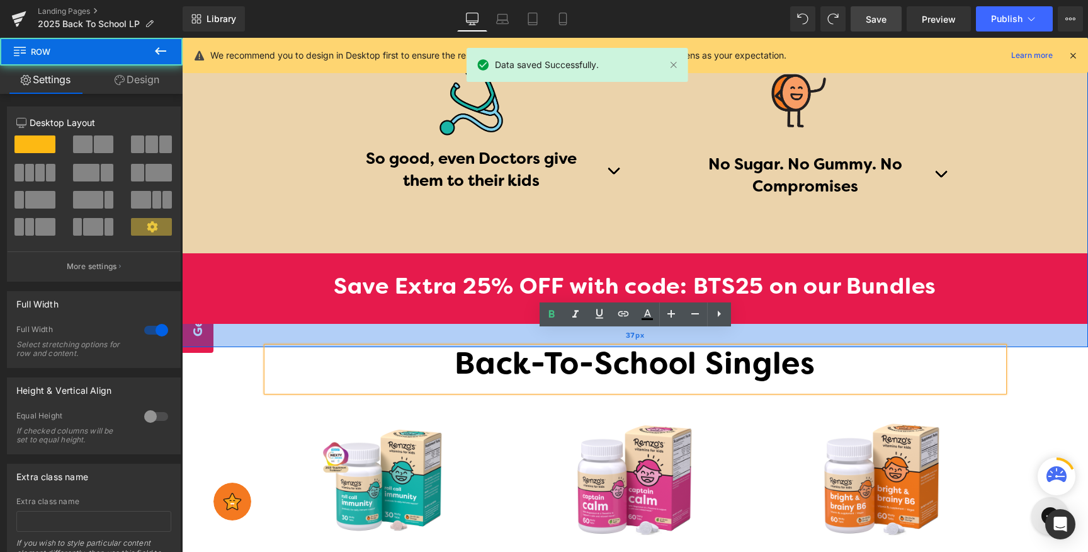
drag, startPoint x: 465, startPoint y: 327, endPoint x: 466, endPoint y: 343, distance: 16.4
click at [466, 343] on div "37px" at bounding box center [635, 335] width 906 height 23
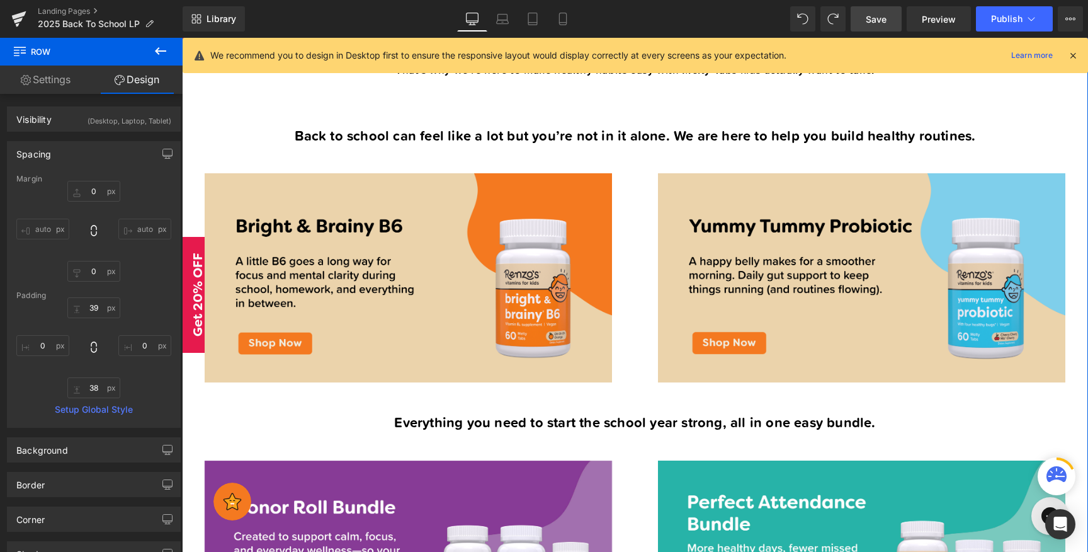
scroll to position [447, 0]
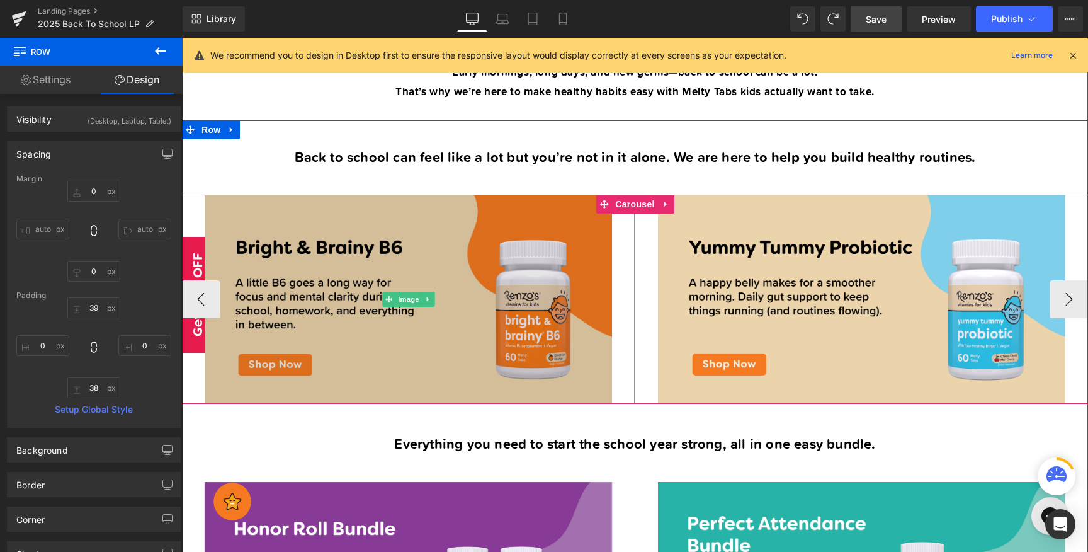
click at [453, 370] on img at bounding box center [408, 299] width 407 height 209
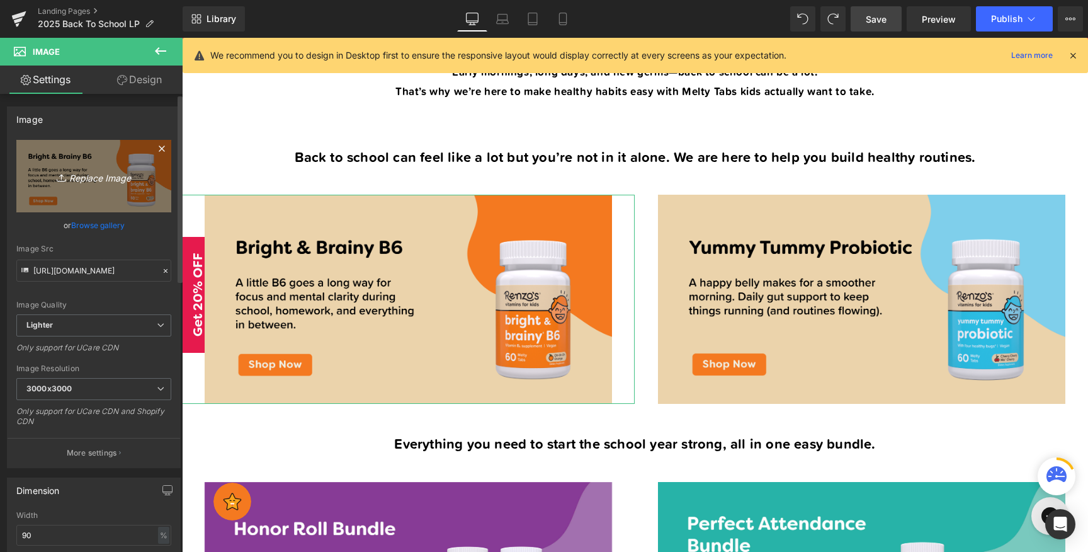
click at [115, 182] on icon "Replace Image" at bounding box center [93, 176] width 101 height 16
type input "C:\fakepath\Artboard 1 copy.png"
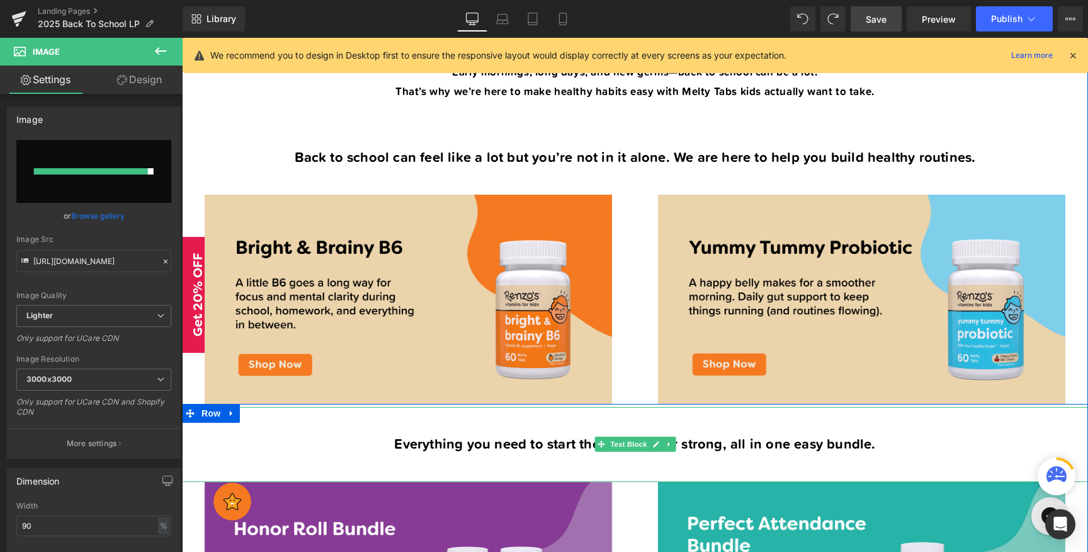
type input "[URL][DOMAIN_NAME]"
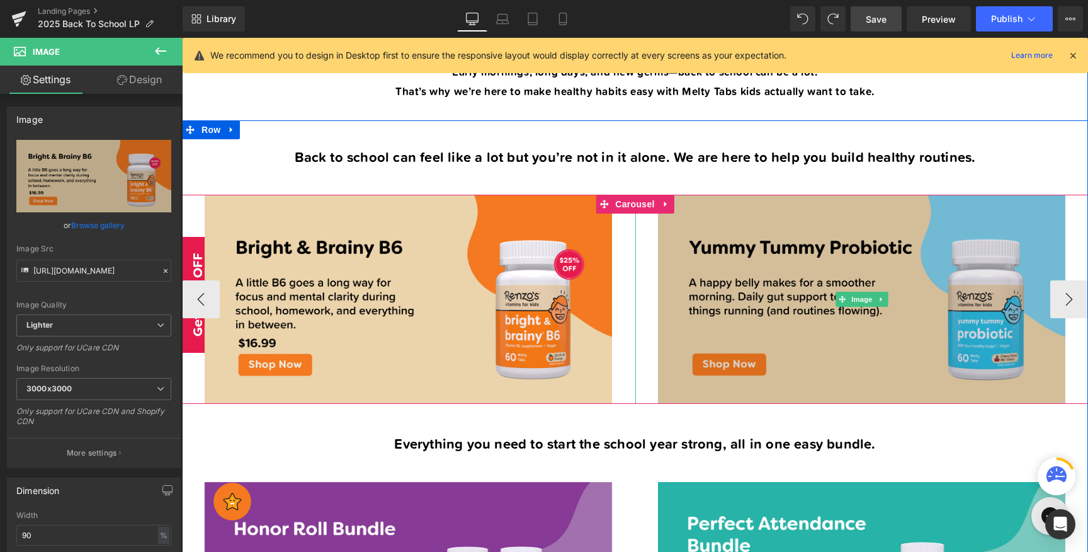
click at [835, 354] on img at bounding box center [861, 299] width 407 height 209
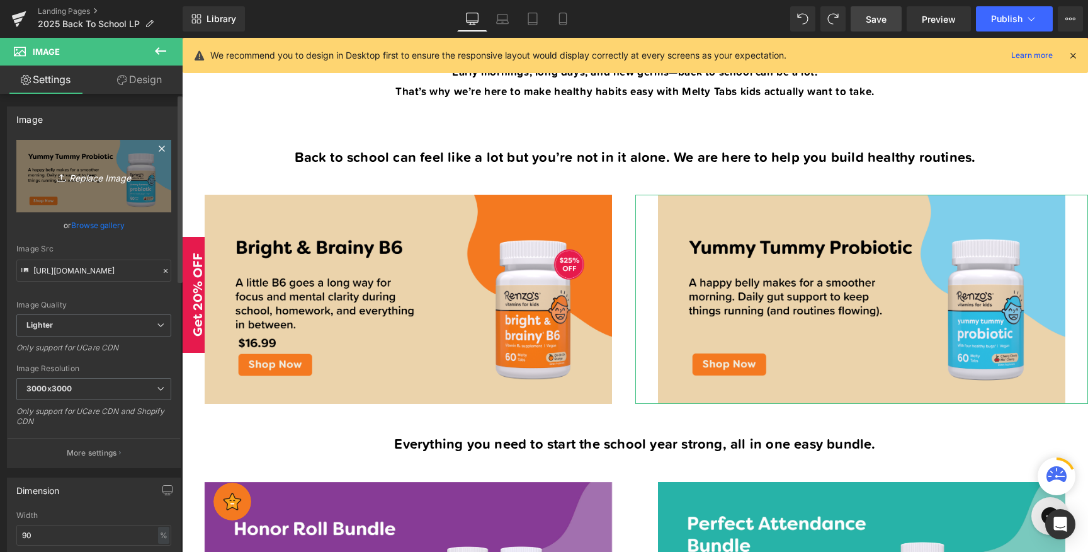
click at [105, 181] on icon "Replace Image" at bounding box center [93, 176] width 101 height 16
type input "C:\fakepath\Artboard 1 copy 2.png"
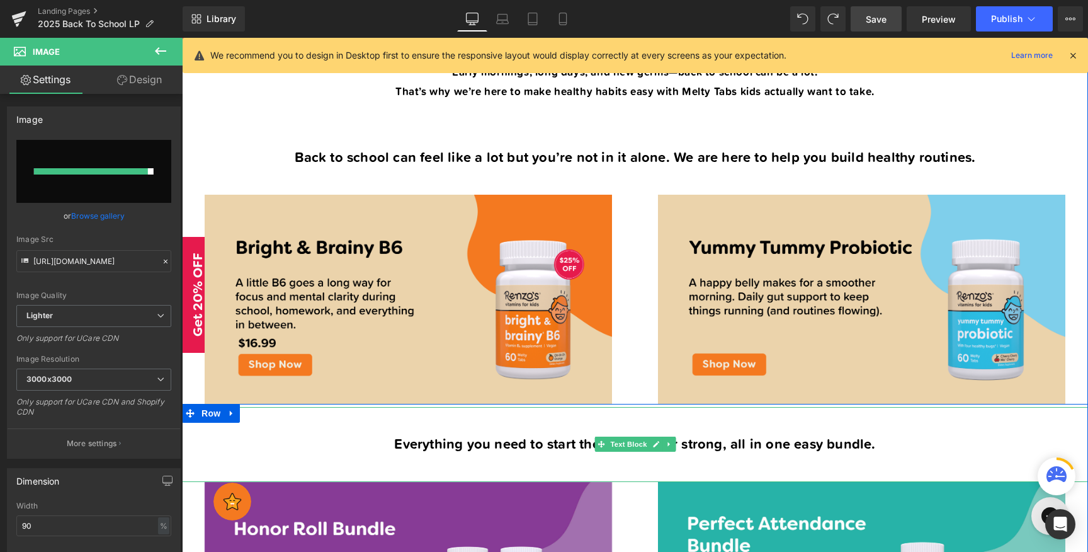
type input "[URL][DOMAIN_NAME]"
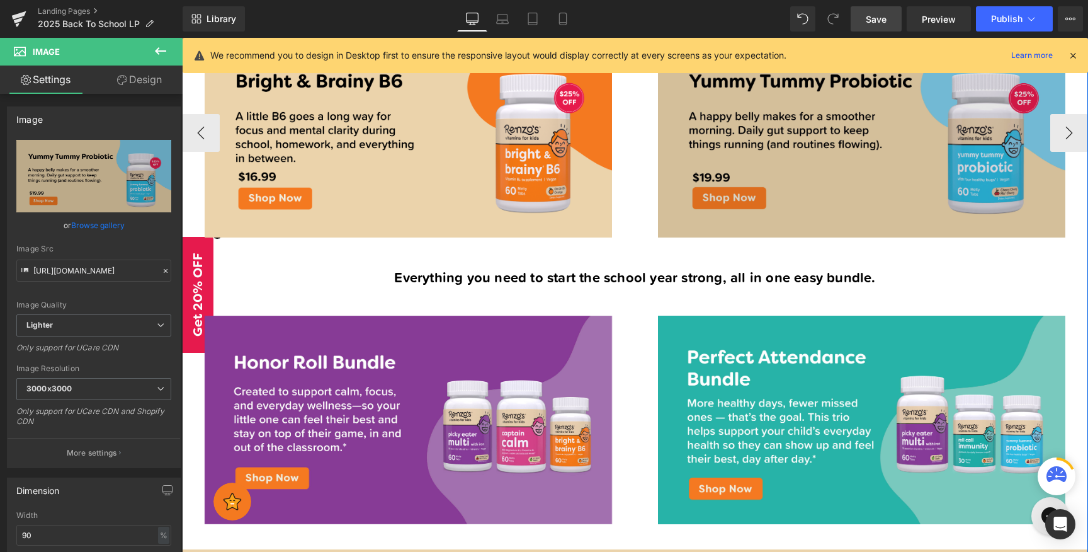
scroll to position [614, 0]
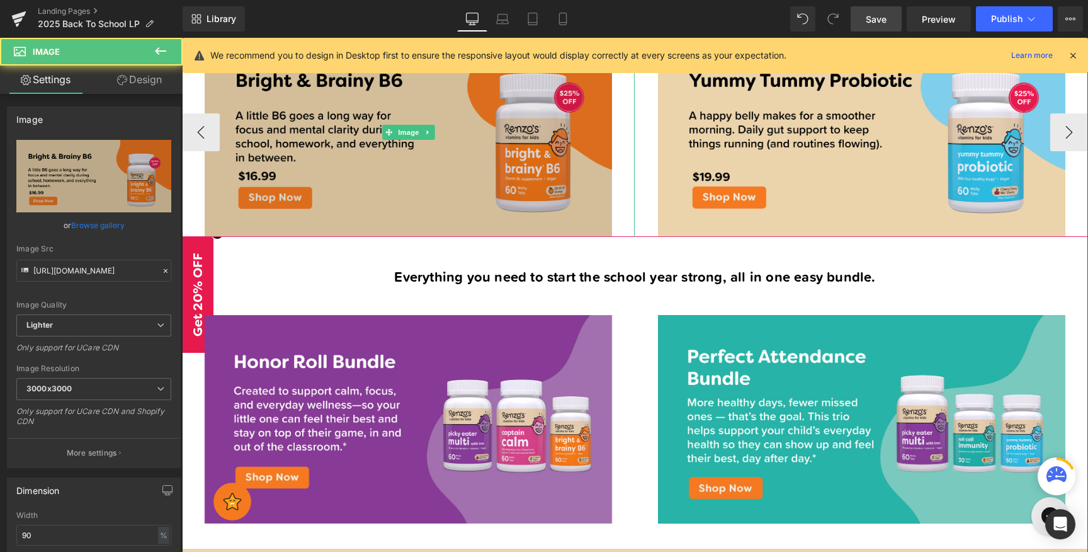
click at [494, 193] on img at bounding box center [408, 132] width 407 height 209
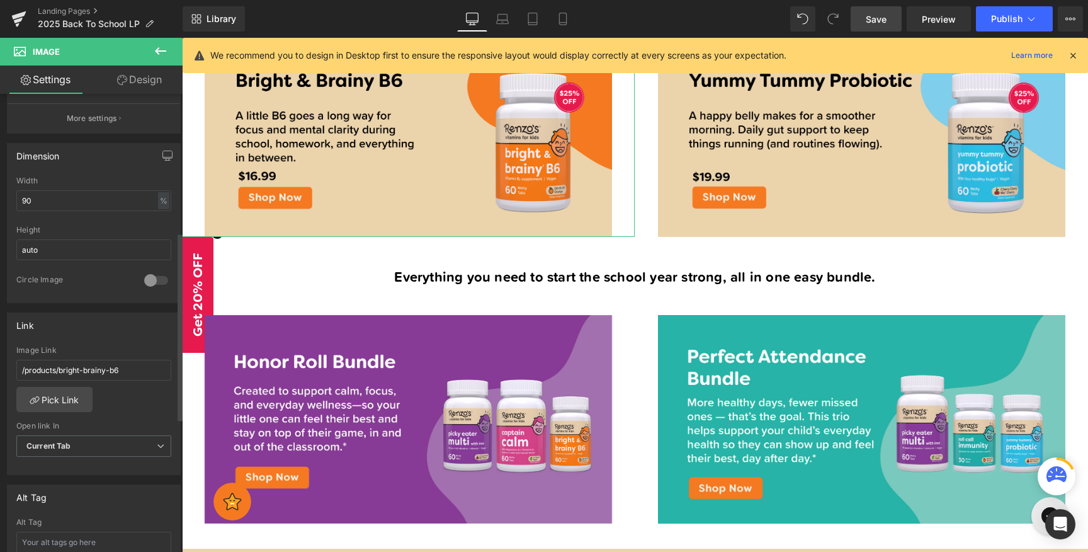
scroll to position [333, 0]
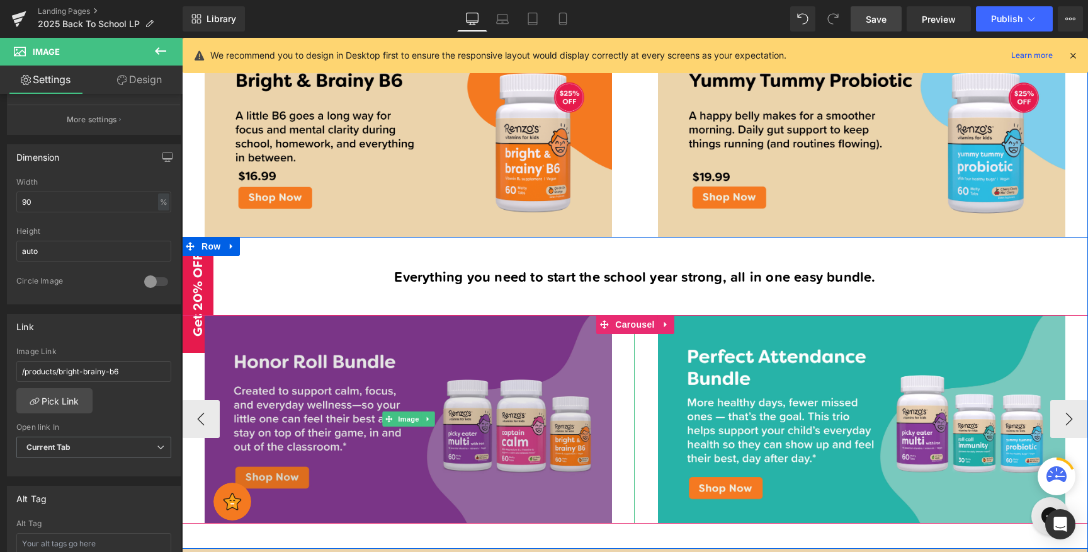
click at [358, 371] on img at bounding box center [408, 419] width 407 height 209
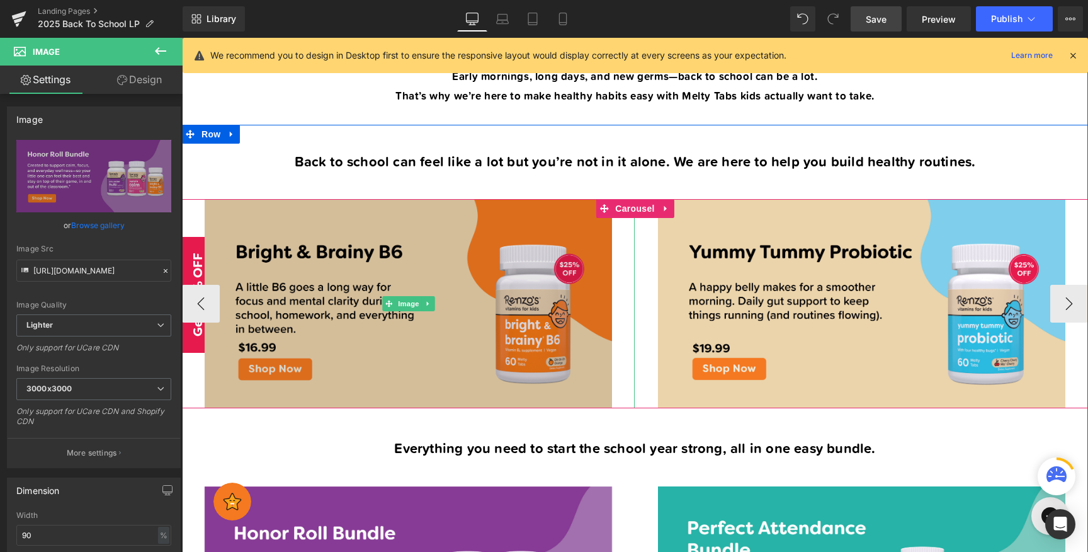
scroll to position [444, 0]
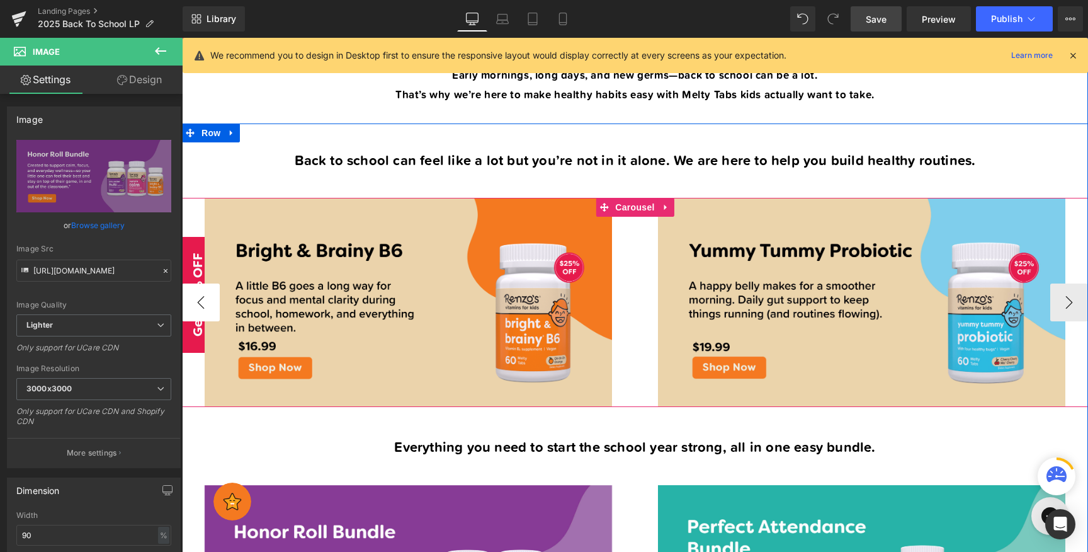
click at [209, 300] on button "‹" at bounding box center [201, 302] width 38 height 38
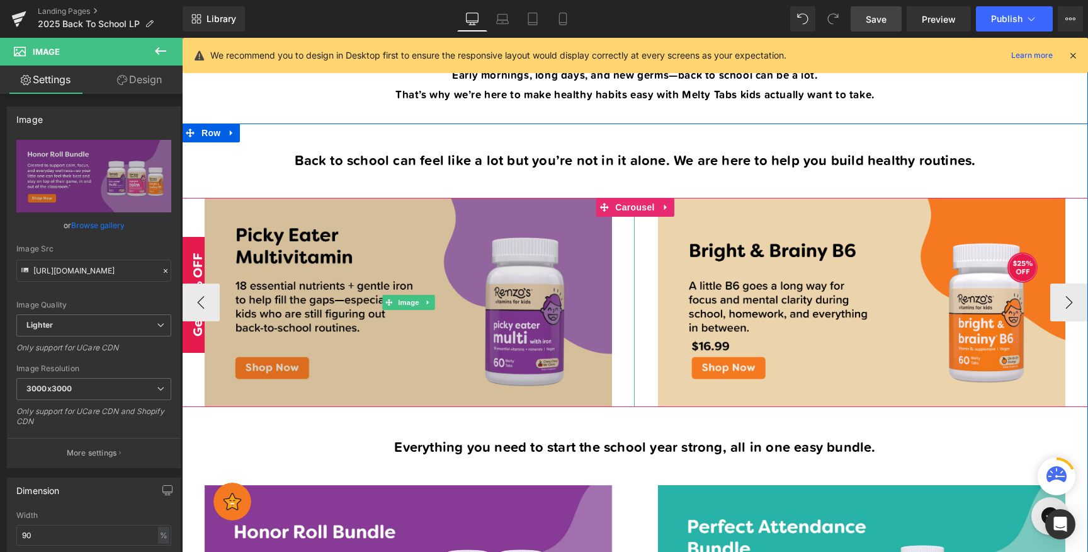
click at [452, 293] on img at bounding box center [408, 302] width 407 height 209
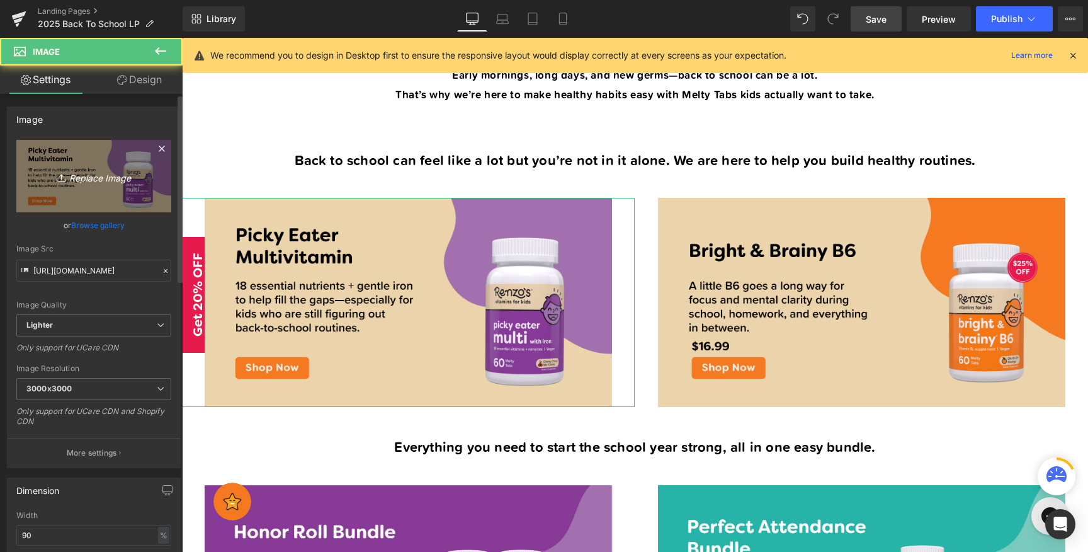
click at [112, 179] on icon "Replace Image" at bounding box center [93, 176] width 101 height 16
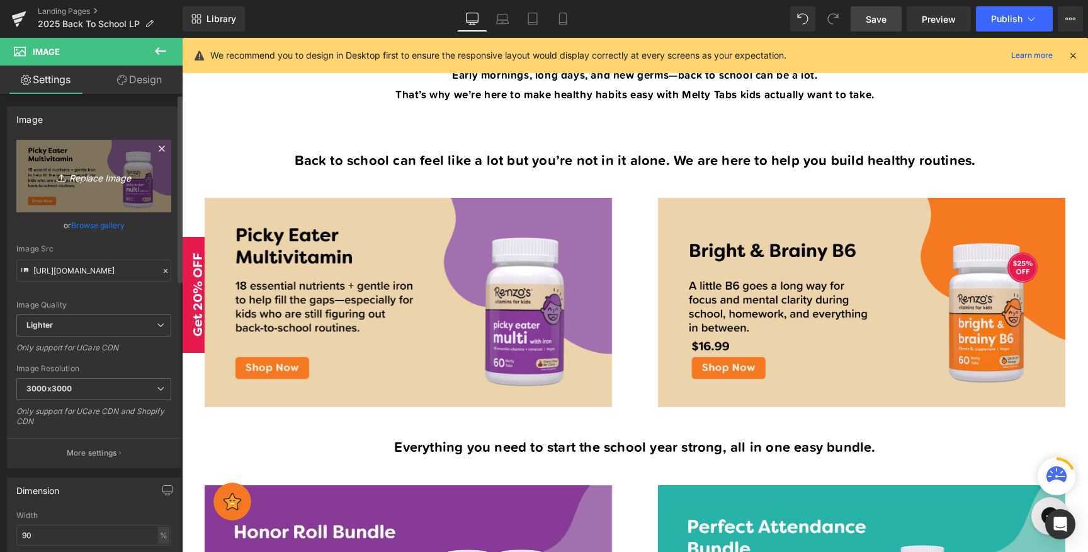
type input "C:\fakepath\Artboard 1.png"
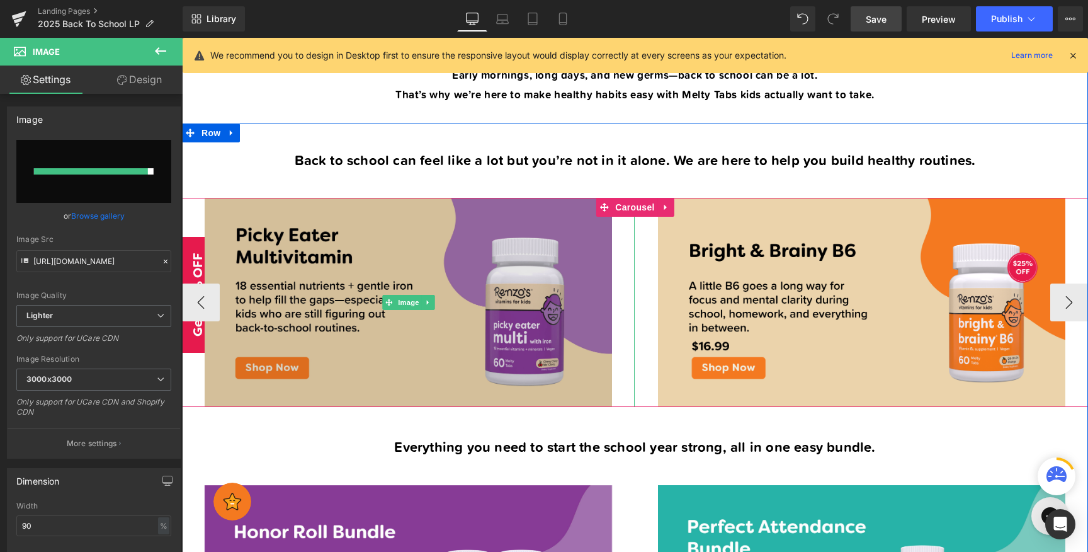
click at [509, 345] on img at bounding box center [408, 302] width 407 height 209
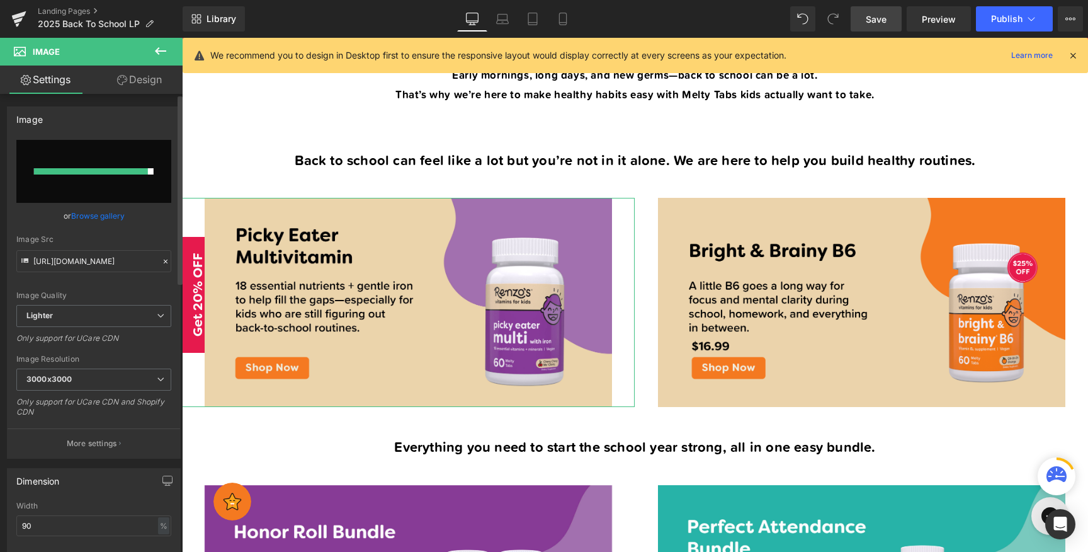
click at [94, 217] on link "Browse gallery" at bounding box center [98, 216] width 54 height 22
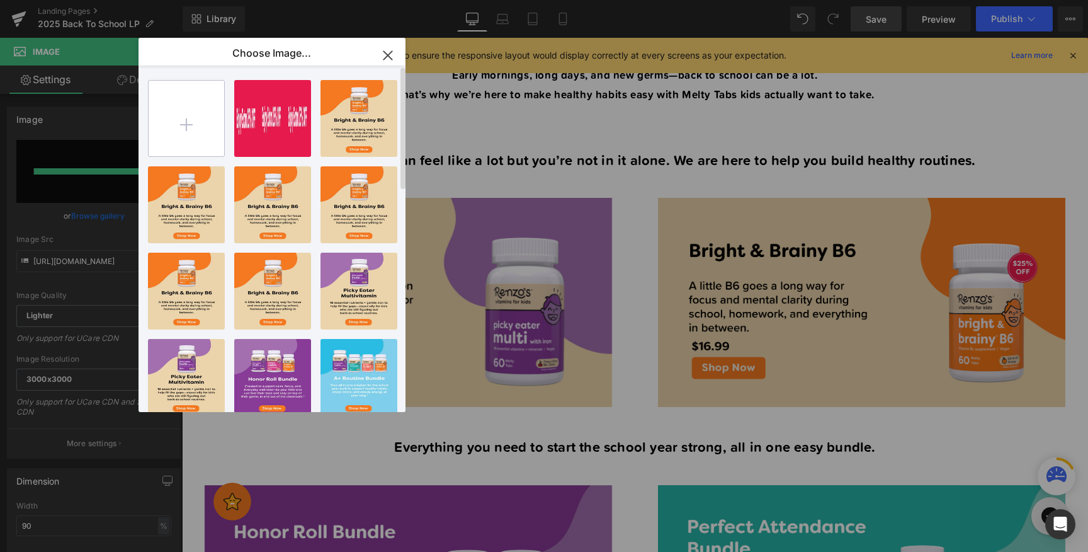
click at [187, 140] on input "file" at bounding box center [187, 119] width 76 height 76
type input "C:\fakepath\Artboard 1.png"
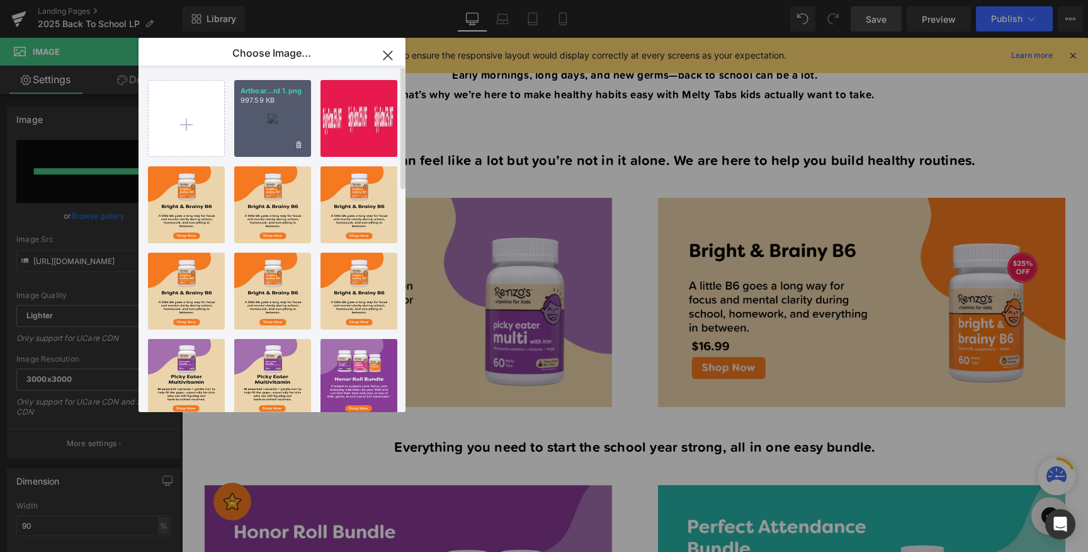
click at [278, 130] on div "Artboar...rd 1.png 997.59 KB" at bounding box center [272, 118] width 77 height 77
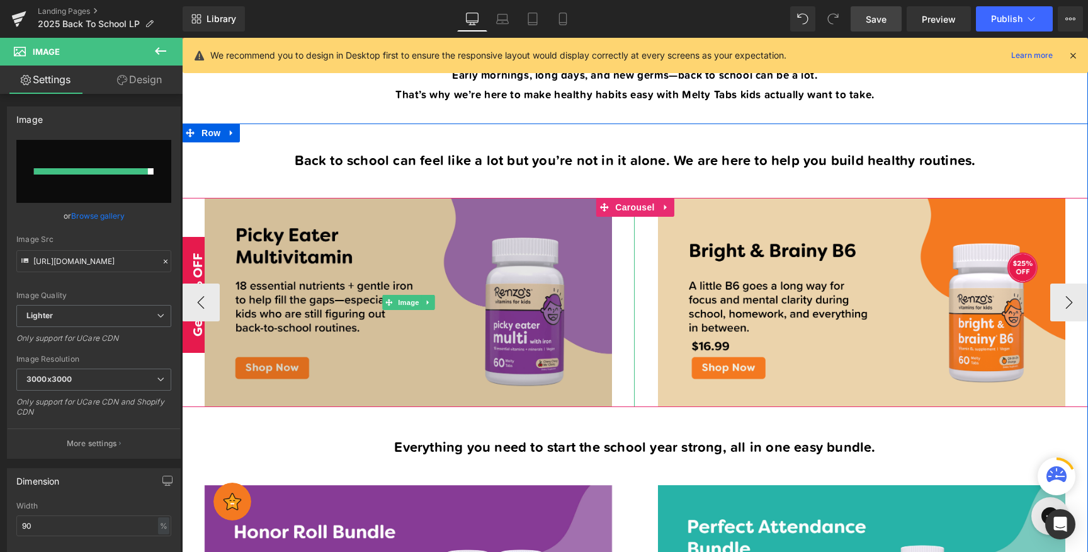
click at [380, 280] on img at bounding box center [408, 302] width 407 height 209
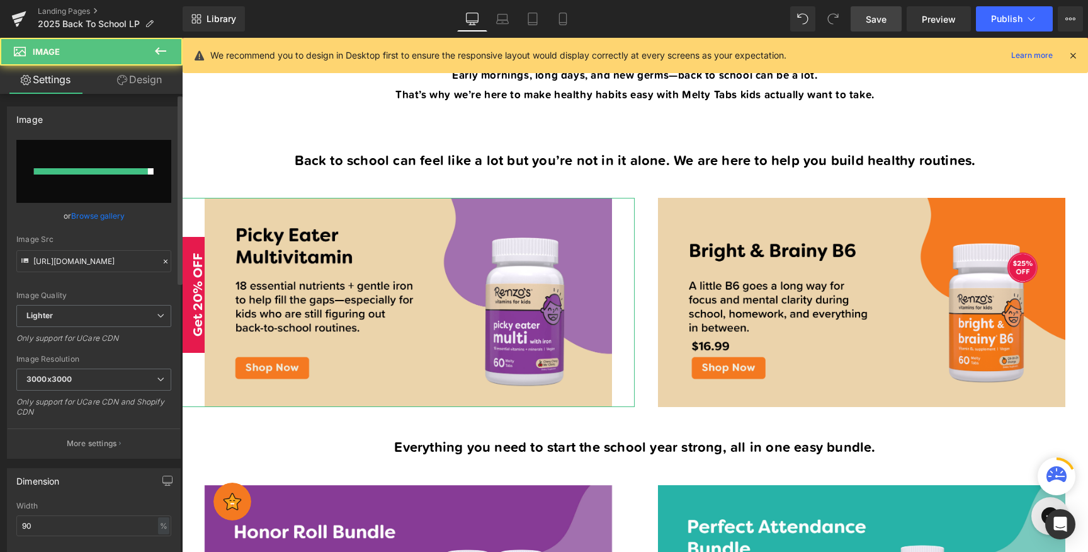
click at [125, 203] on div "Image Quality Lighter Lightest Lighter Lighter Lightest Only support for UCare …" at bounding box center [93, 222] width 155 height 165
click at [111, 217] on link "Browse gallery" at bounding box center [98, 216] width 54 height 22
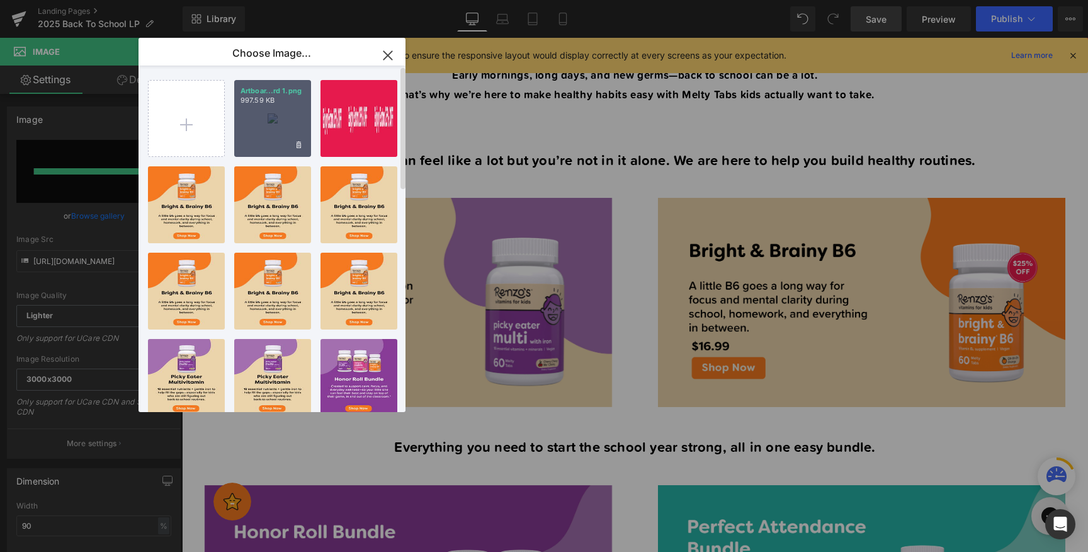
click at [261, 122] on div "Artboar...rd 1.png 997.59 KB" at bounding box center [272, 118] width 77 height 77
type input "[URL][DOMAIN_NAME]"
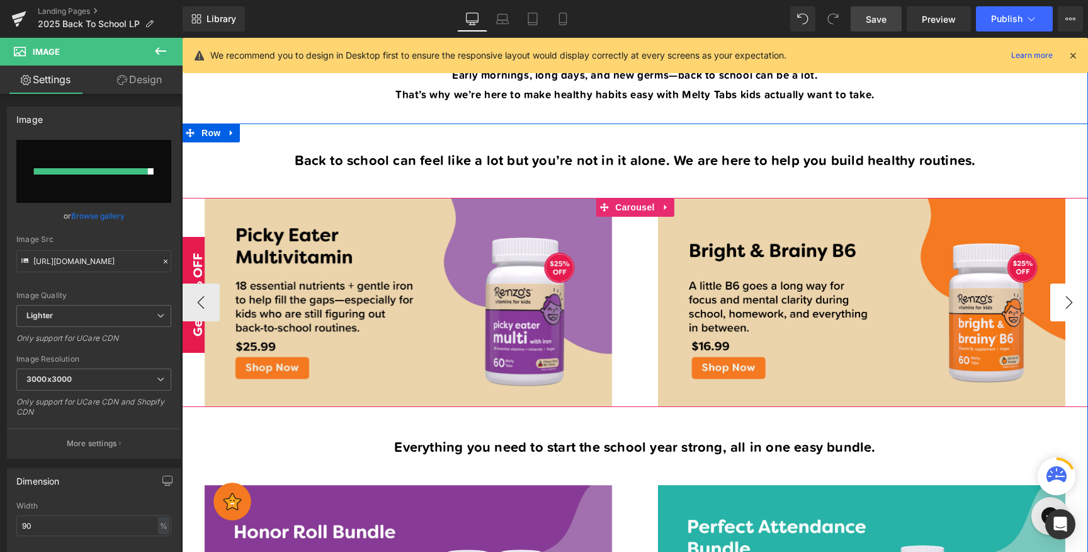
click at [1059, 299] on button "›" at bounding box center [1070, 302] width 38 height 38
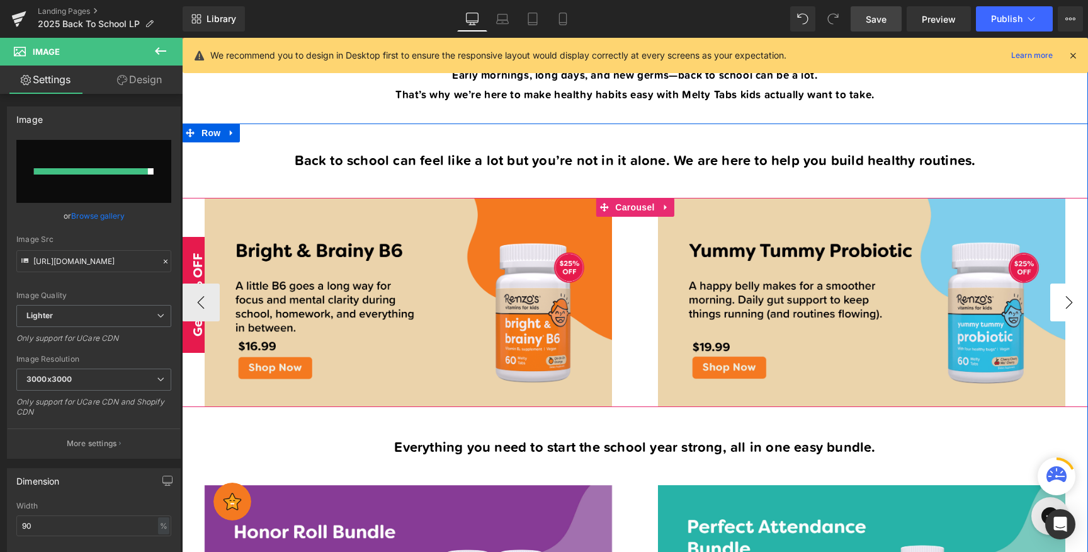
click at [1059, 299] on button "›" at bounding box center [1070, 302] width 38 height 38
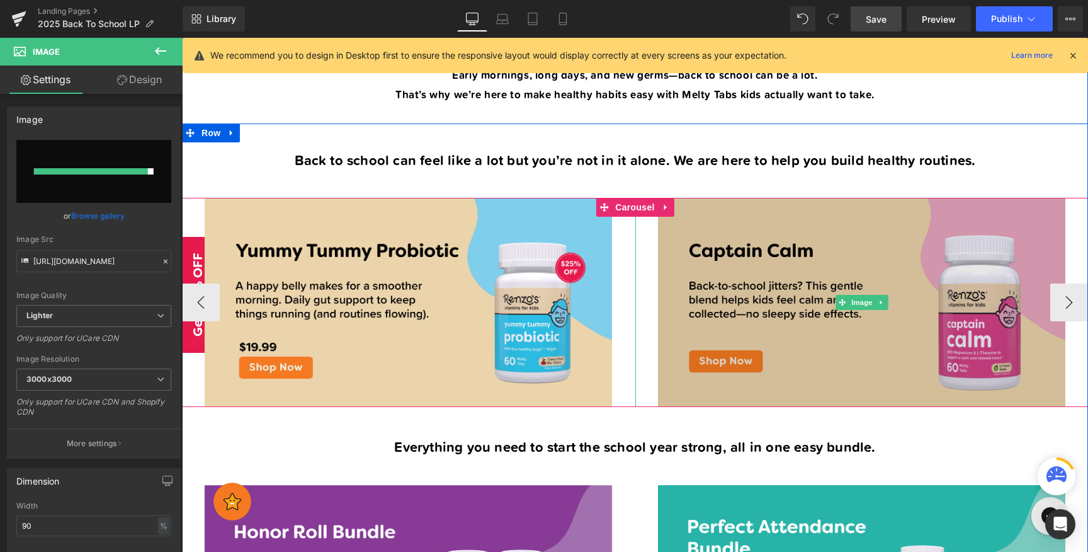
click at [900, 312] on img at bounding box center [861, 302] width 407 height 209
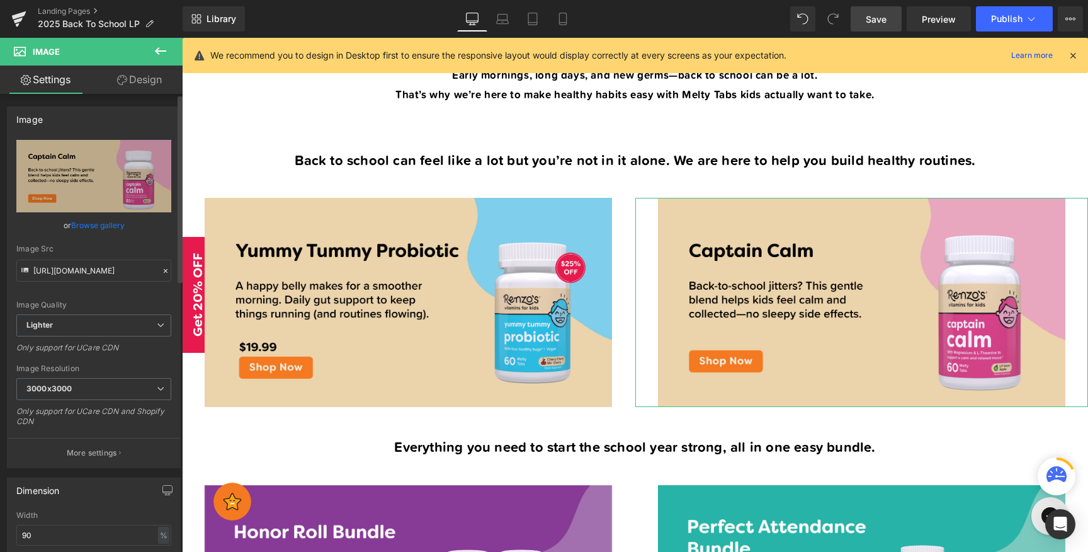
click at [101, 222] on link "Browse gallery" at bounding box center [98, 225] width 54 height 22
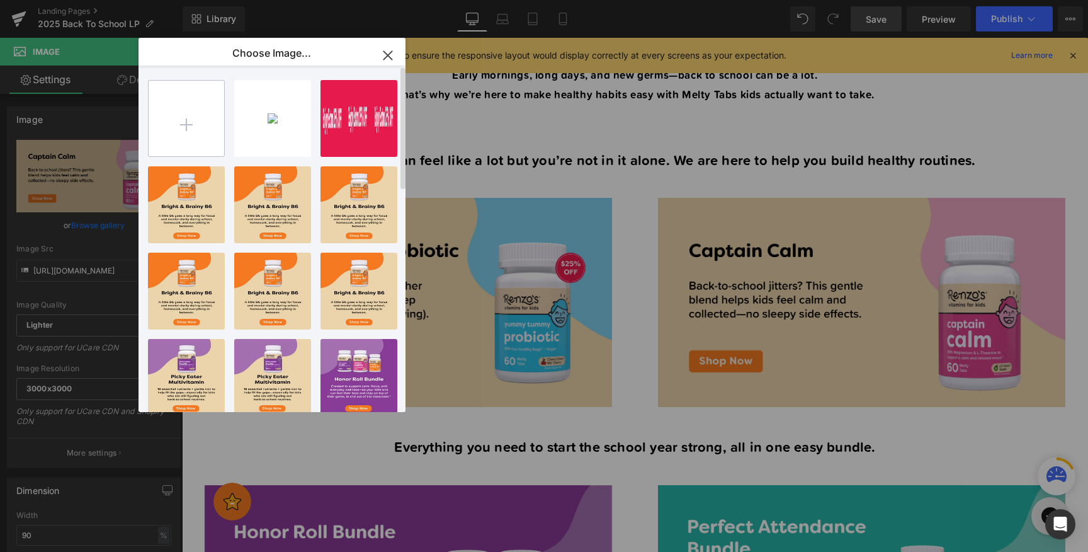
click at [195, 120] on input "file" at bounding box center [187, 119] width 76 height 76
type input "C:\fakepath\Artboard 1 copy 3.png"
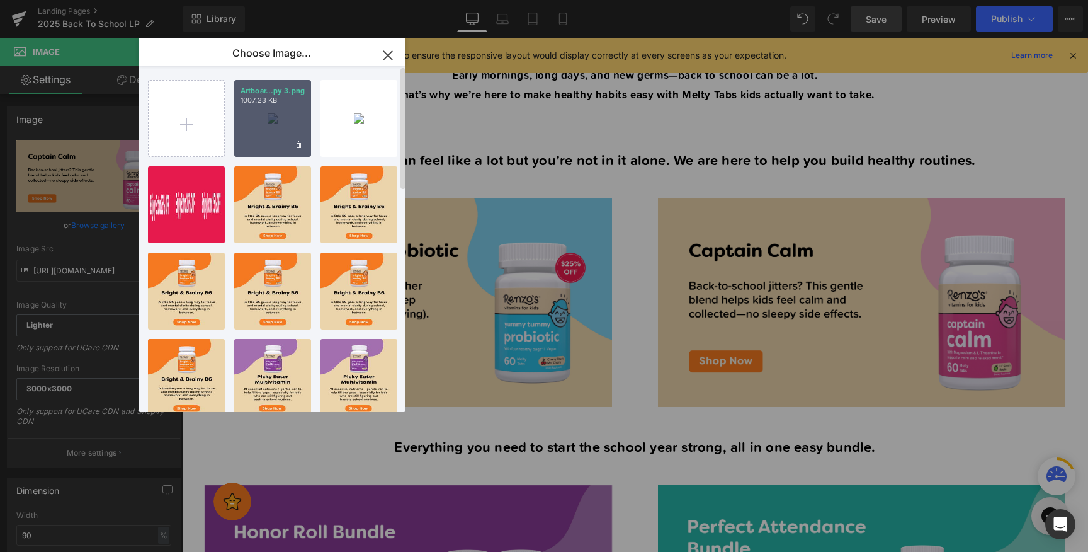
click at [270, 108] on div "Artboar...py 3.png 1007.23 KB" at bounding box center [272, 118] width 77 height 77
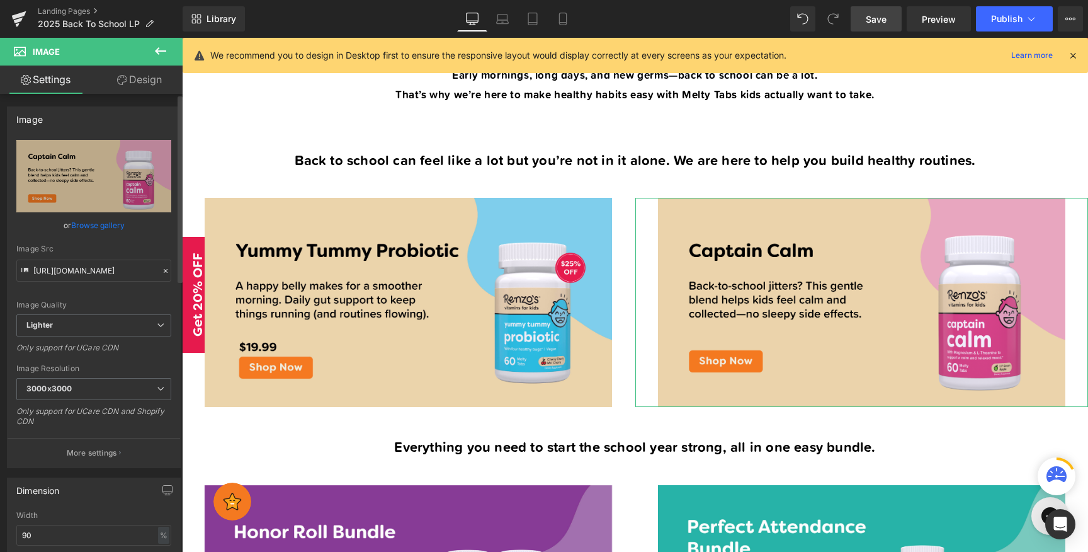
click at [104, 227] on link "Browse gallery" at bounding box center [98, 225] width 54 height 22
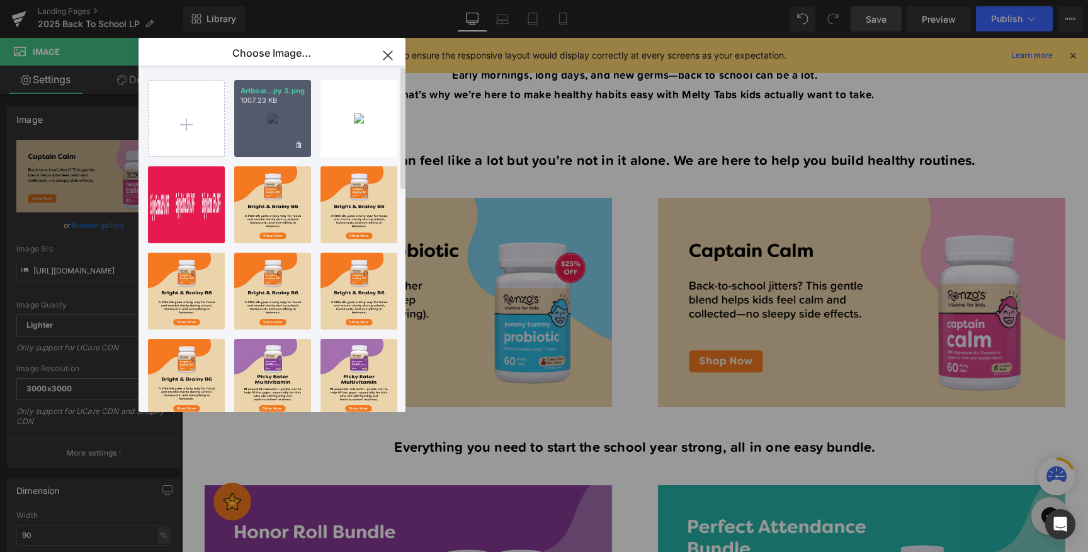
click at [274, 120] on div "Artboar...py 3.png 1007.23 KB" at bounding box center [272, 118] width 77 height 77
type input "[URL][DOMAIN_NAME]"
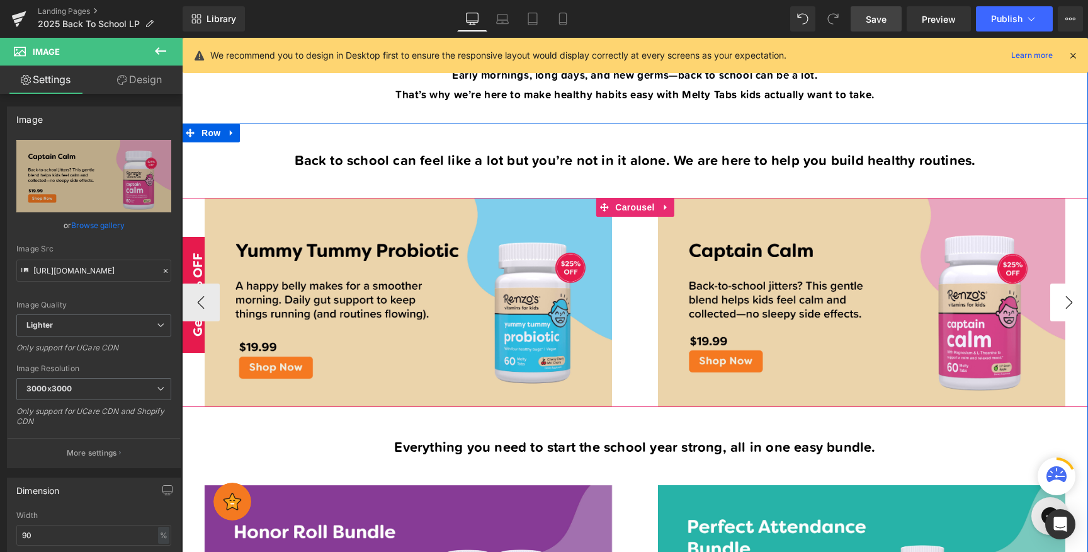
click at [1074, 292] on button "›" at bounding box center [1070, 302] width 38 height 38
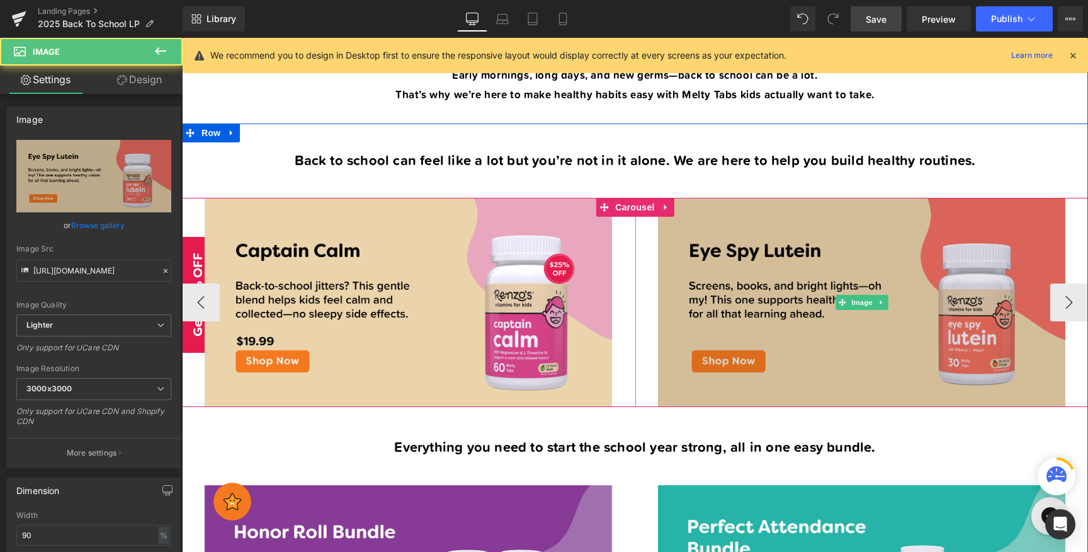
click at [956, 287] on img at bounding box center [861, 302] width 407 height 209
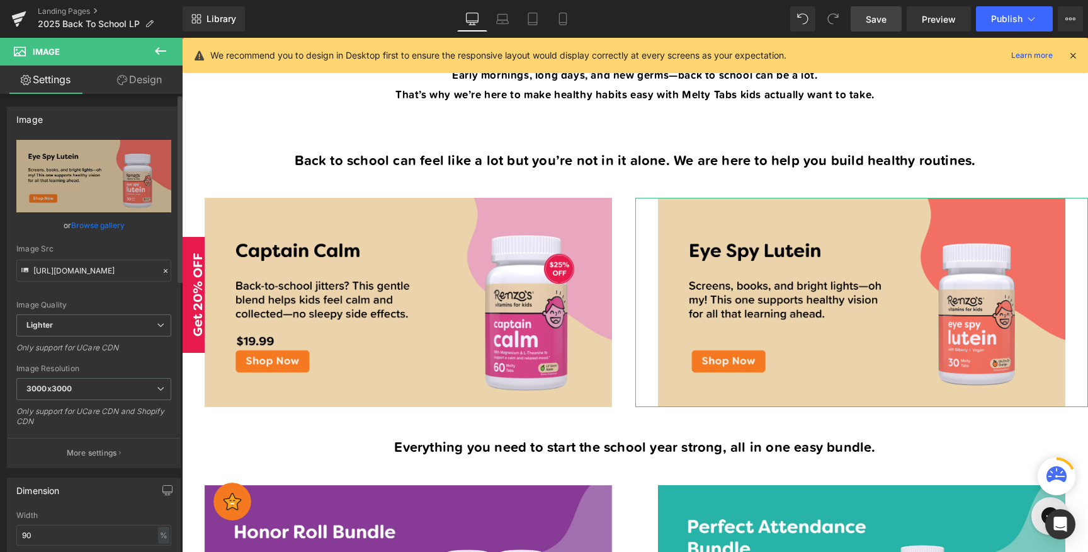
click at [108, 230] on link "Browse gallery" at bounding box center [98, 225] width 54 height 22
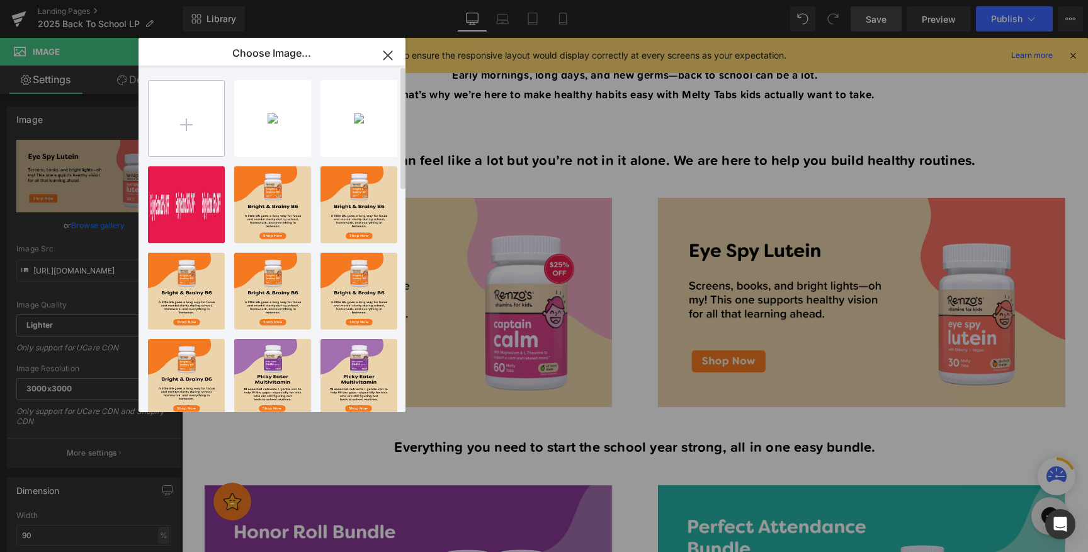
click at [197, 123] on input "file" at bounding box center [187, 119] width 76 height 76
type input "C:\fakepath\Artboard 1 copy 4.png"
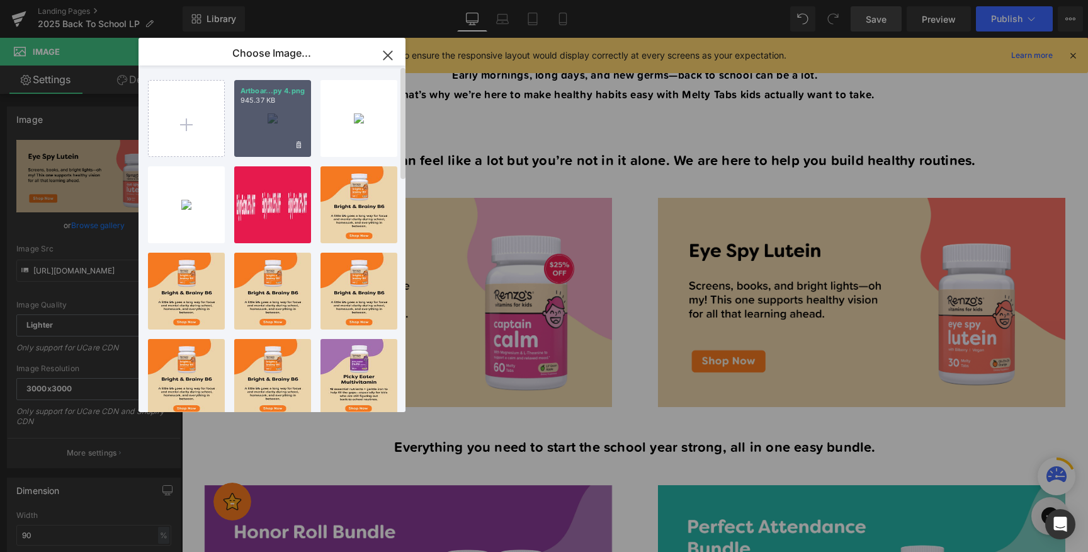
click at [279, 122] on div "Artboar...py 4.png 945.37 KB" at bounding box center [272, 118] width 77 height 77
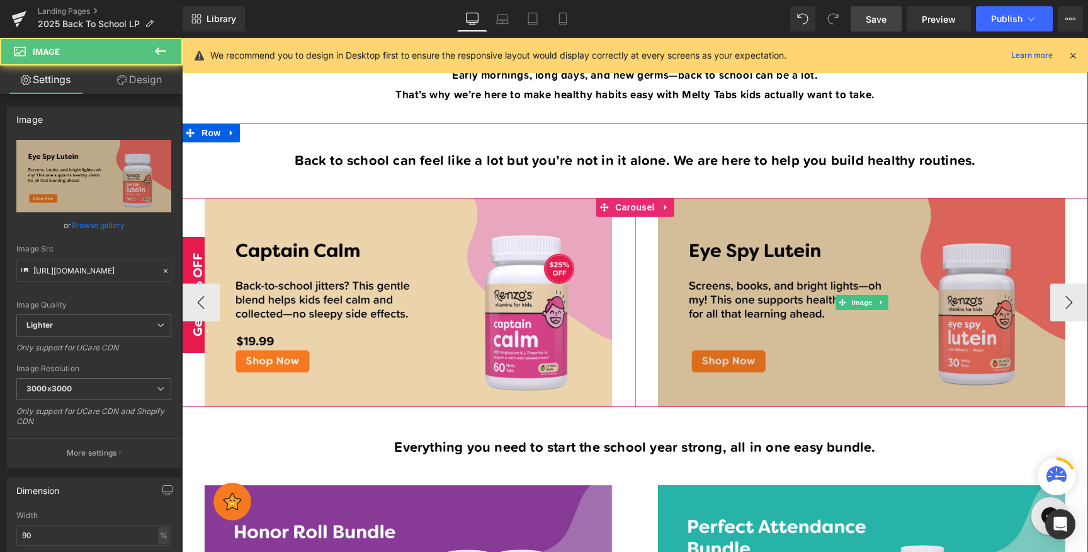
click at [756, 255] on img at bounding box center [861, 302] width 407 height 209
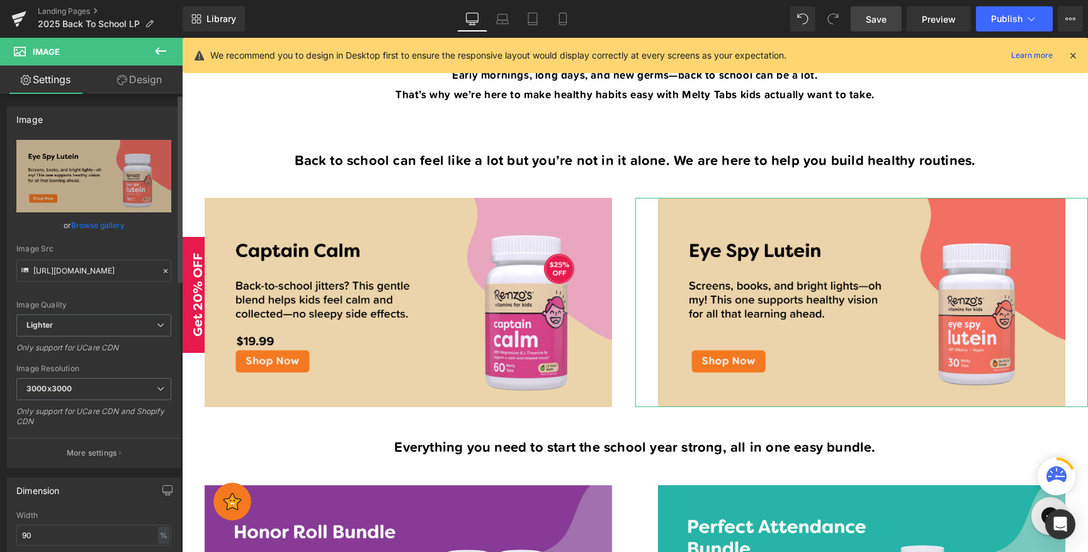
click at [103, 227] on link "Browse gallery" at bounding box center [98, 225] width 54 height 22
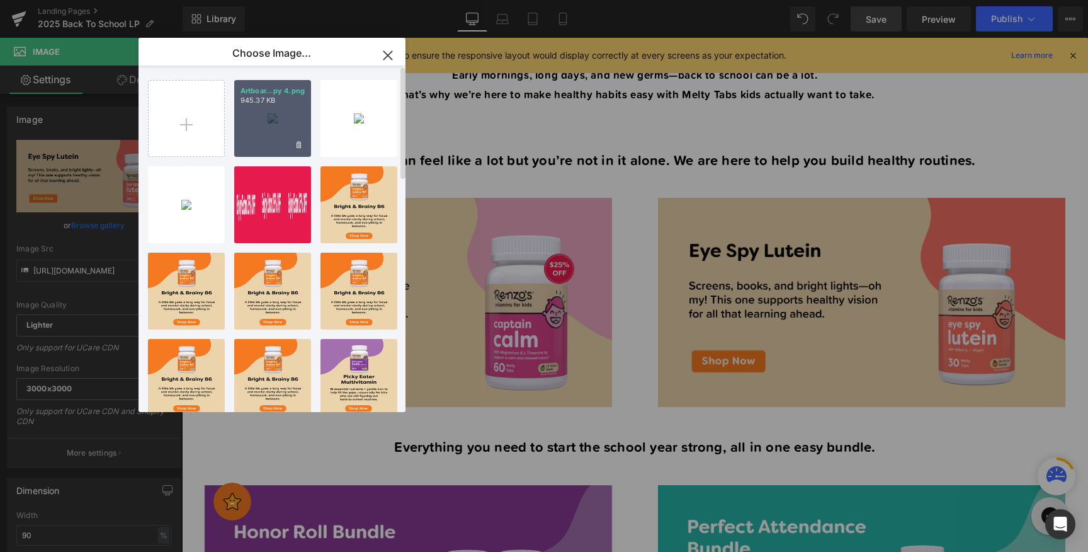
click at [277, 127] on div "Artboar...py 4.png 945.37 KB" at bounding box center [272, 118] width 77 height 77
type input "[URL][DOMAIN_NAME]"
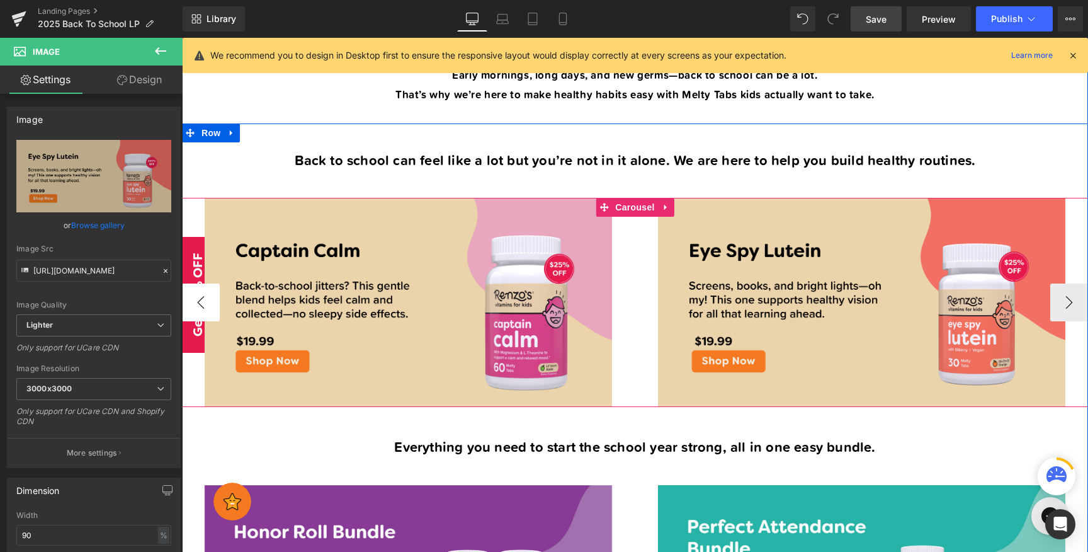
click at [203, 300] on button "‹" at bounding box center [201, 302] width 38 height 38
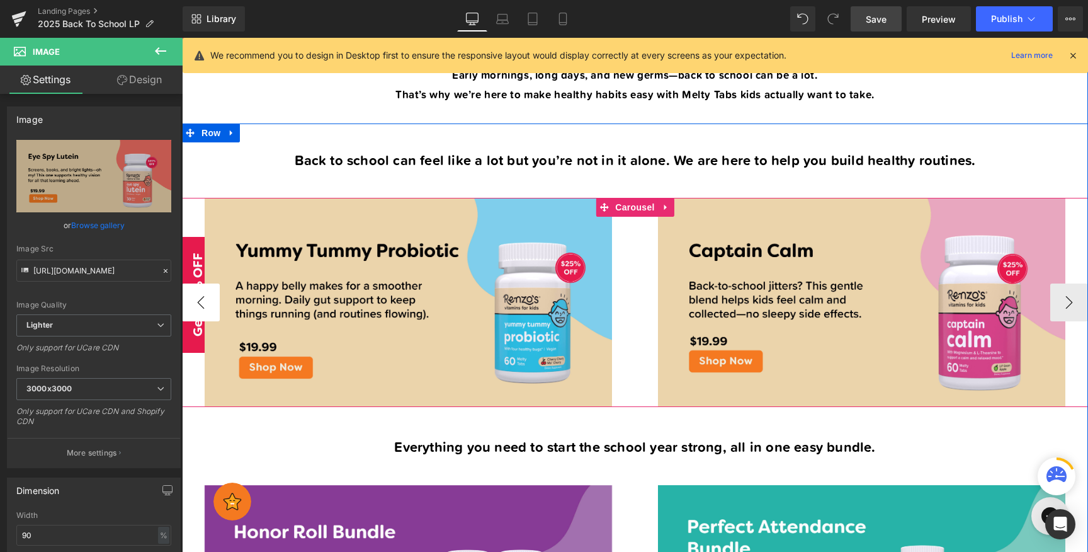
click at [203, 300] on button "‹" at bounding box center [201, 302] width 38 height 38
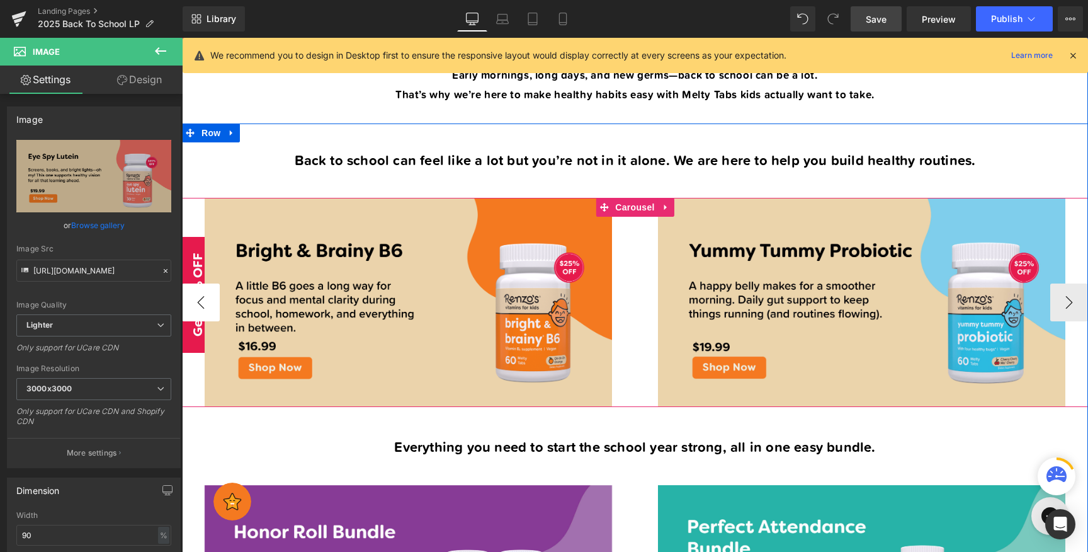
click at [203, 300] on button "‹" at bounding box center [201, 302] width 38 height 38
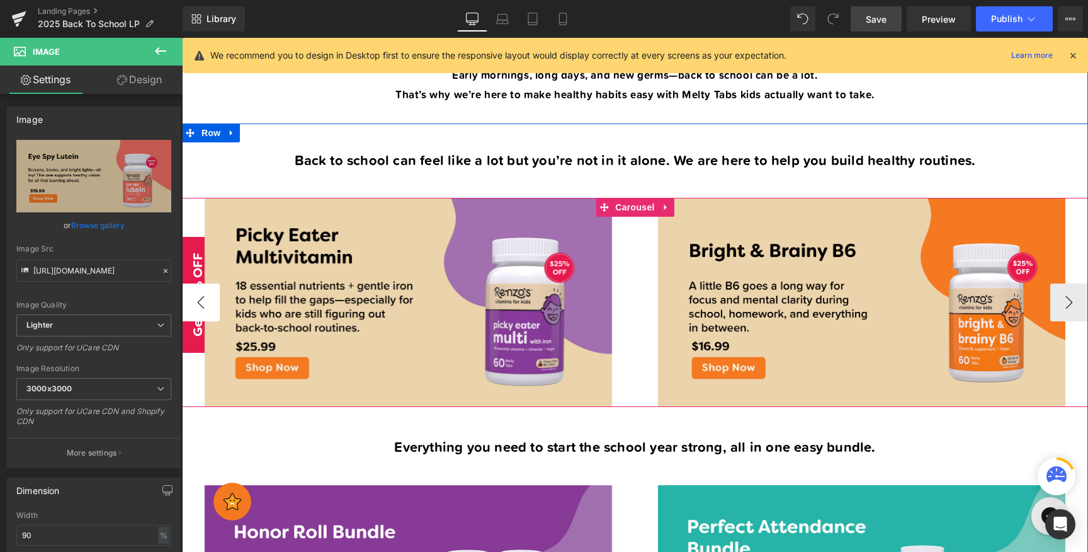
click at [203, 300] on button "‹" at bounding box center [201, 302] width 38 height 38
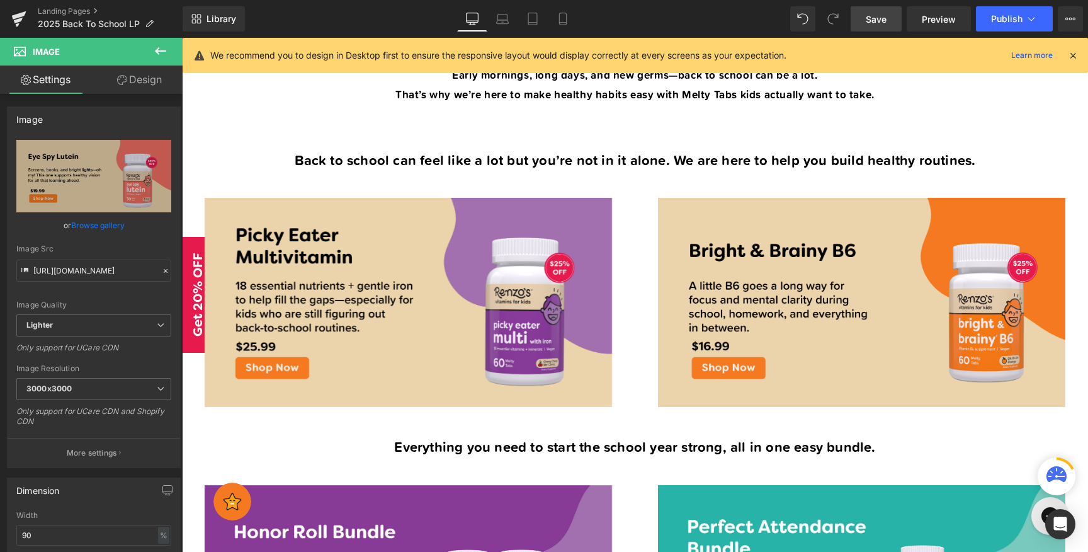
click at [864, 20] on link "Save" at bounding box center [876, 18] width 51 height 25
click at [940, 18] on span "Preview" at bounding box center [939, 19] width 34 height 13
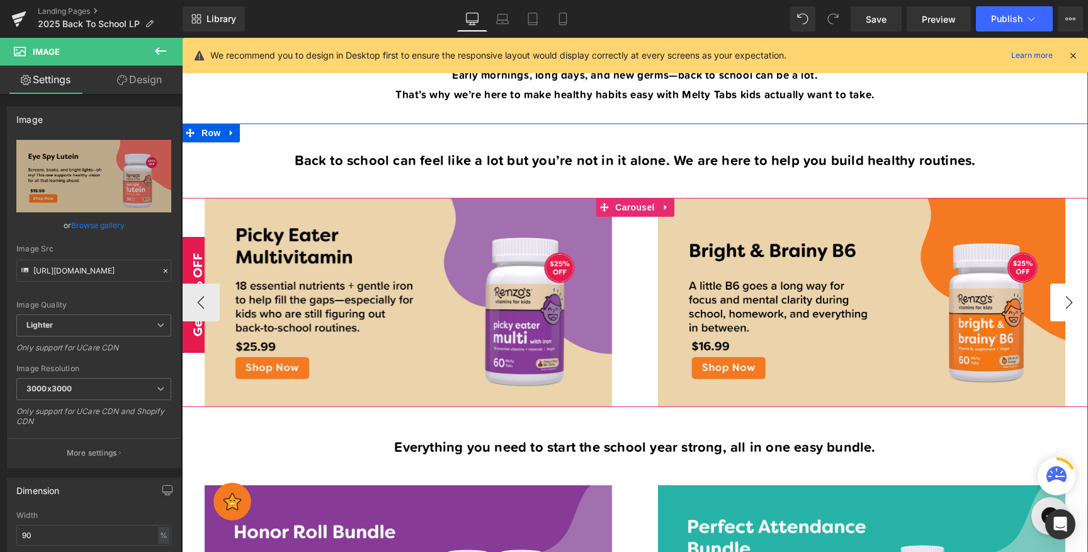
click at [1063, 304] on button "›" at bounding box center [1070, 302] width 38 height 38
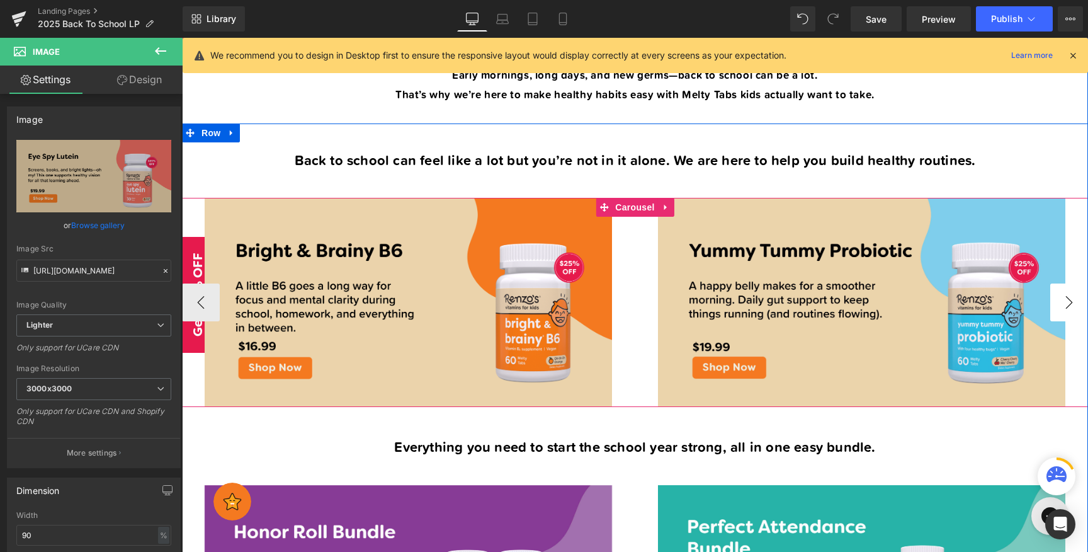
click at [1063, 304] on button "›" at bounding box center [1070, 302] width 38 height 38
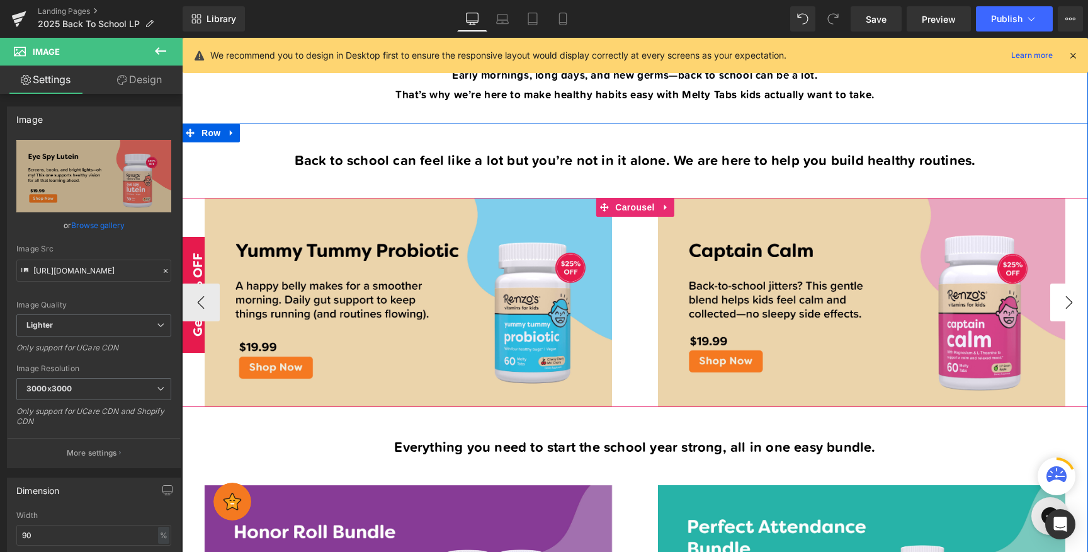
click at [1069, 298] on button "›" at bounding box center [1070, 302] width 38 height 38
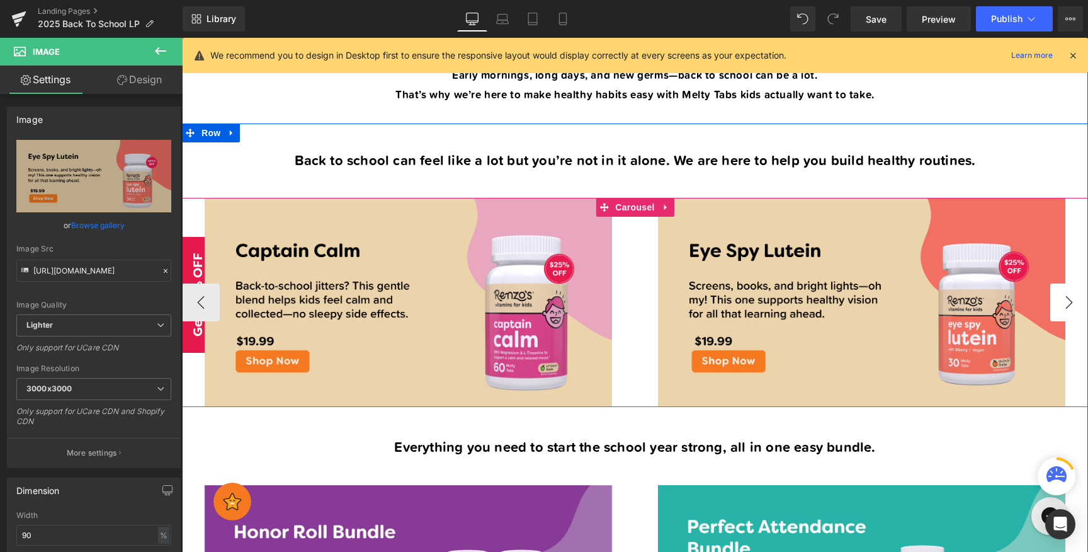
click at [1074, 304] on button "›" at bounding box center [1070, 302] width 38 height 38
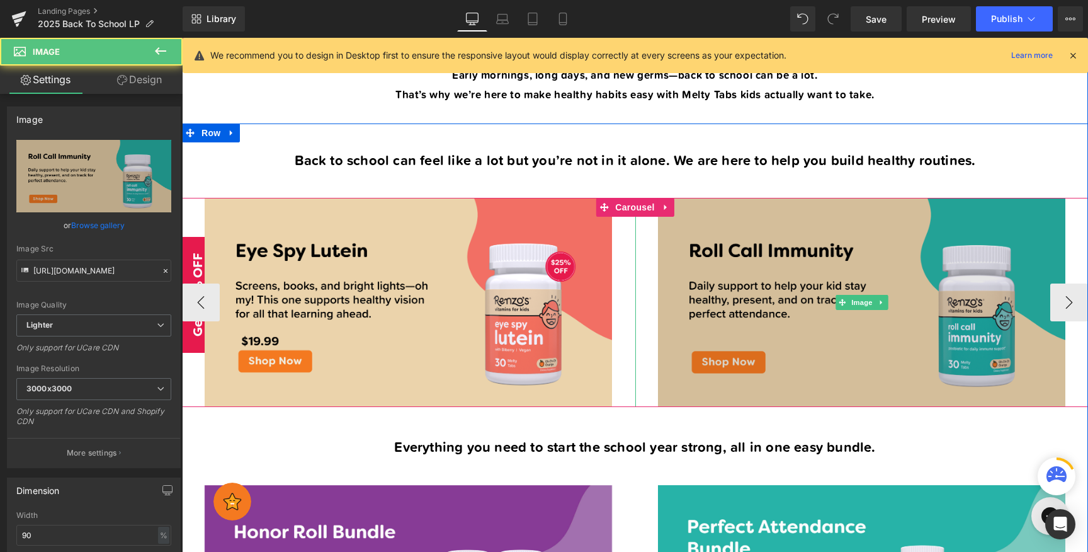
click at [965, 338] on img at bounding box center [861, 302] width 407 height 209
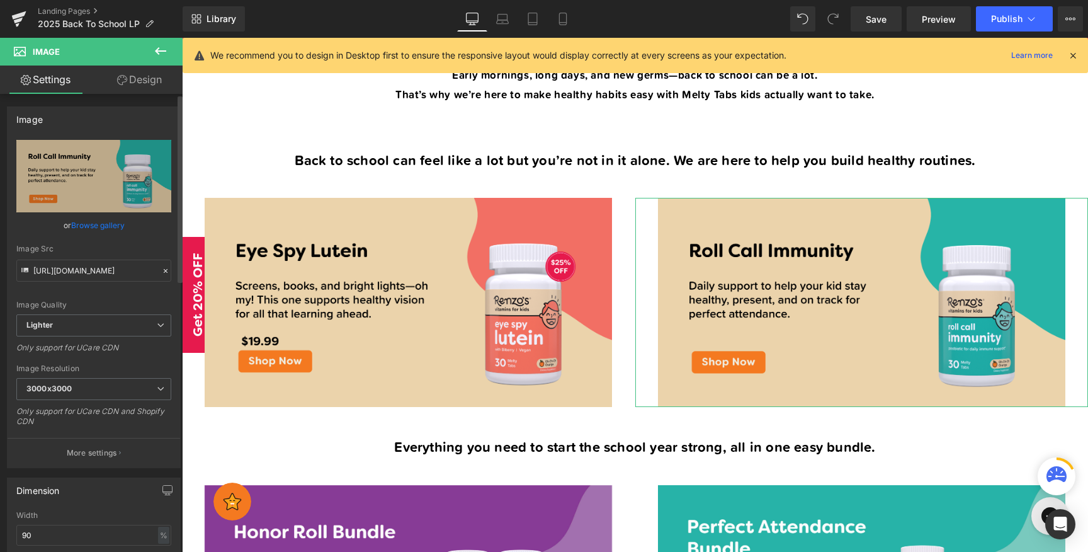
click at [86, 218] on link "Browse gallery" at bounding box center [98, 225] width 54 height 22
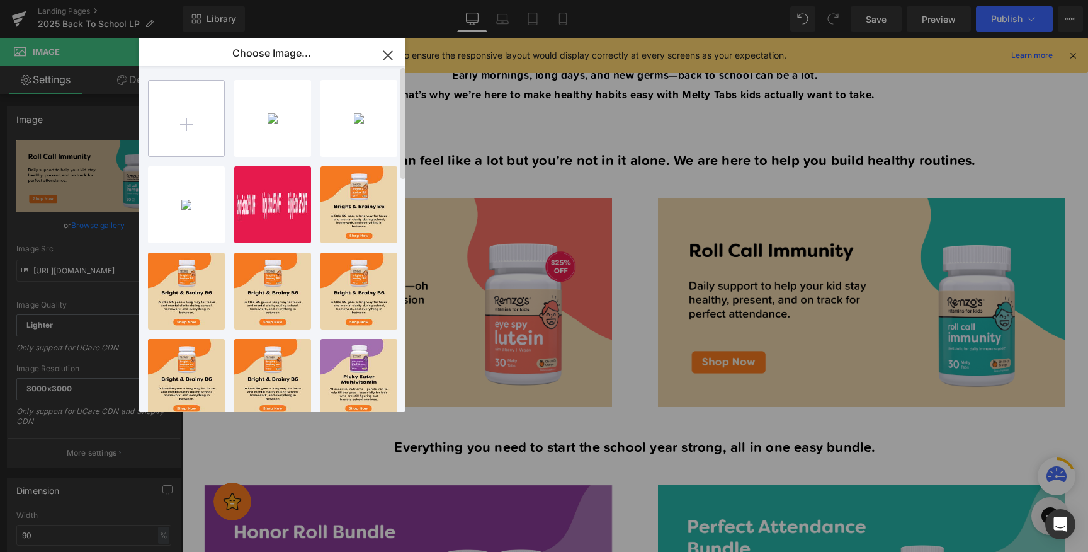
click at [174, 111] on input "file" at bounding box center [187, 119] width 76 height 76
type input "C:\fakepath\Artboard 1 copy 5.png"
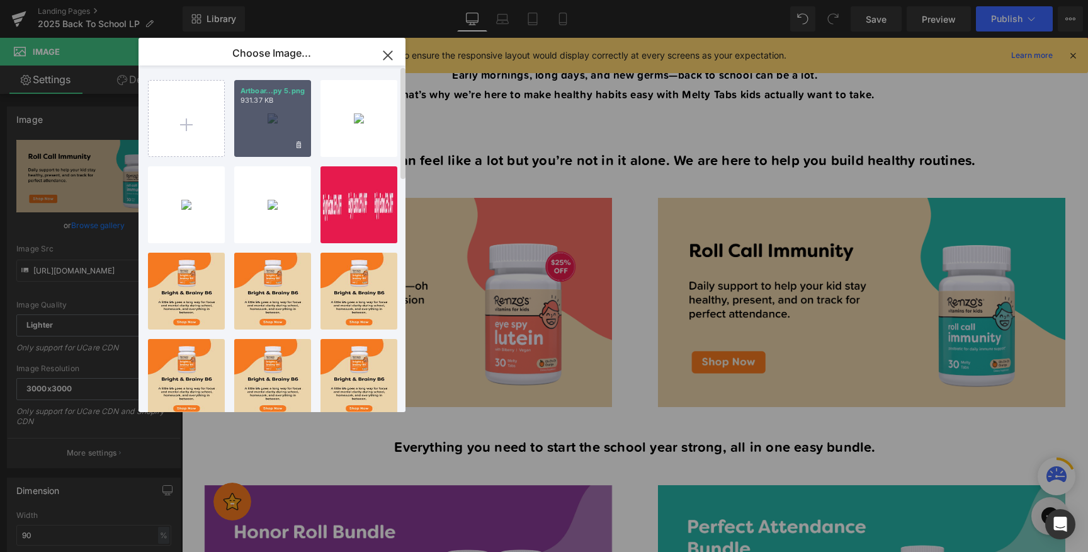
click at [283, 113] on div "Artboar...py 5.png 931.37 KB" at bounding box center [272, 118] width 77 height 77
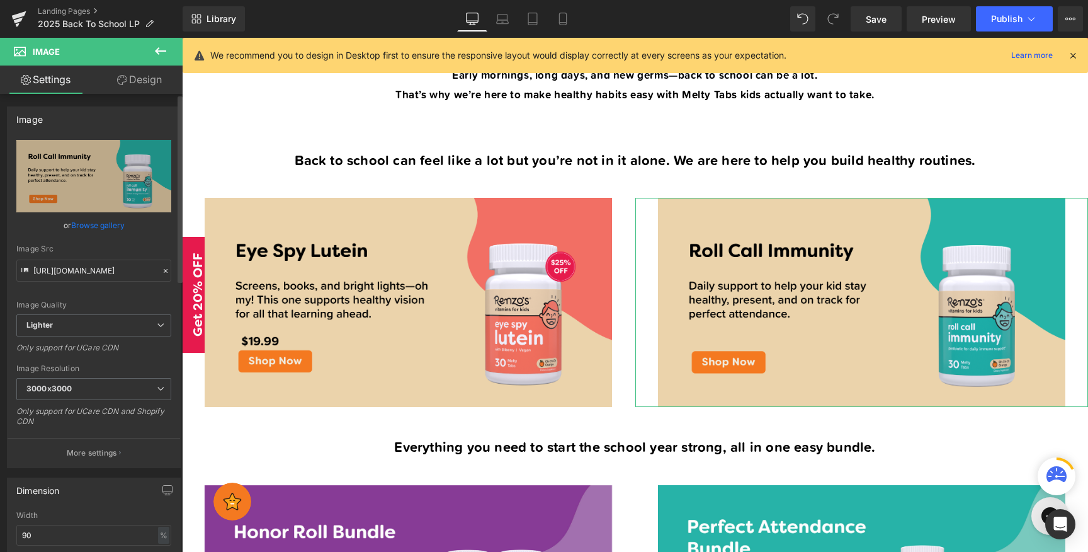
click at [95, 225] on link "Browse gallery" at bounding box center [98, 225] width 54 height 22
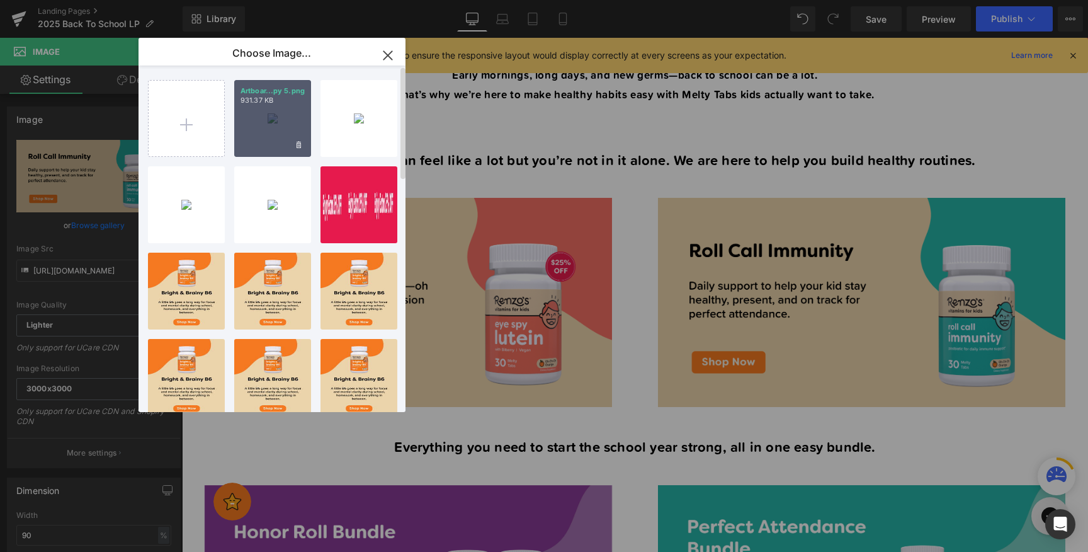
click at [283, 122] on div "Artboar...py 5.png 931.37 KB" at bounding box center [272, 118] width 77 height 77
type input "[URL][DOMAIN_NAME]"
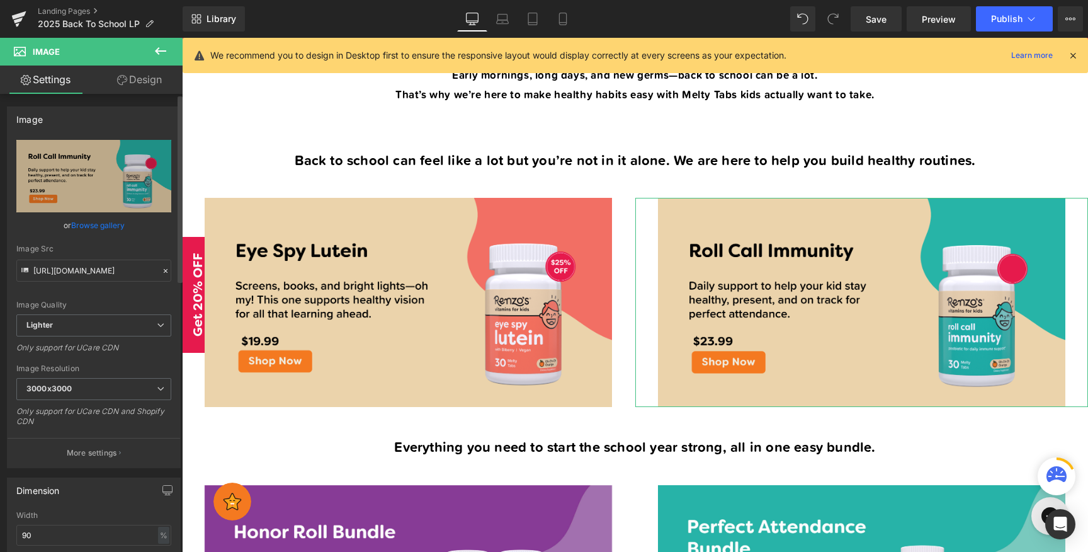
click at [89, 227] on link "Browse gallery" at bounding box center [98, 225] width 54 height 22
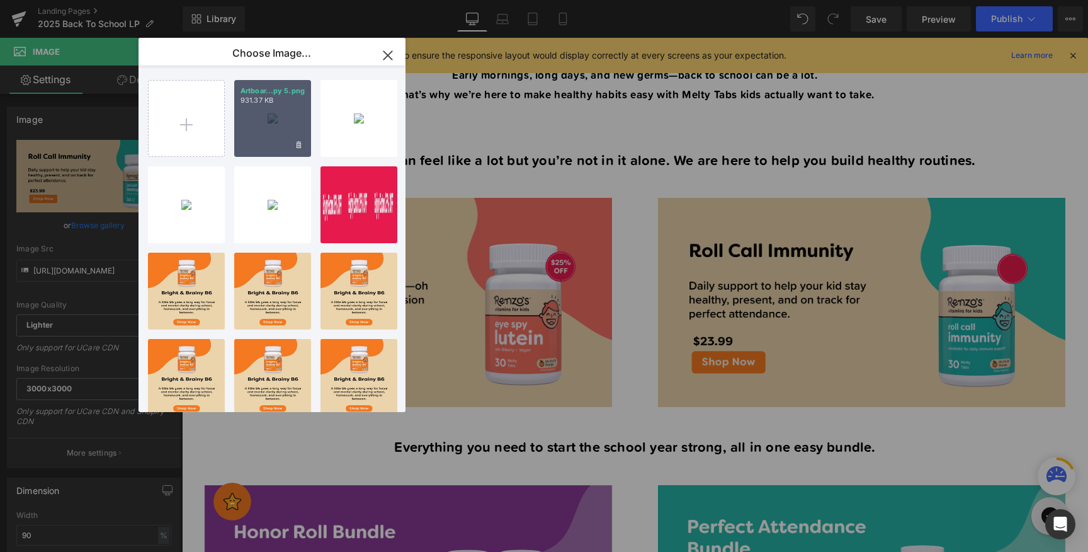
click at [279, 134] on div "Artboar...py 5.png 931.37 KB" at bounding box center [272, 118] width 77 height 77
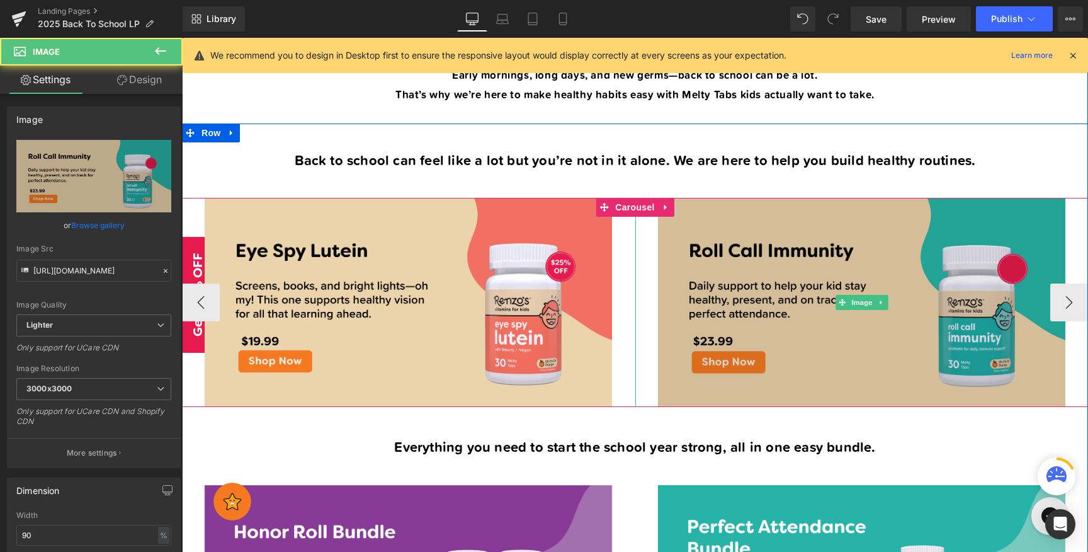
click at [777, 207] on img at bounding box center [861, 302] width 407 height 209
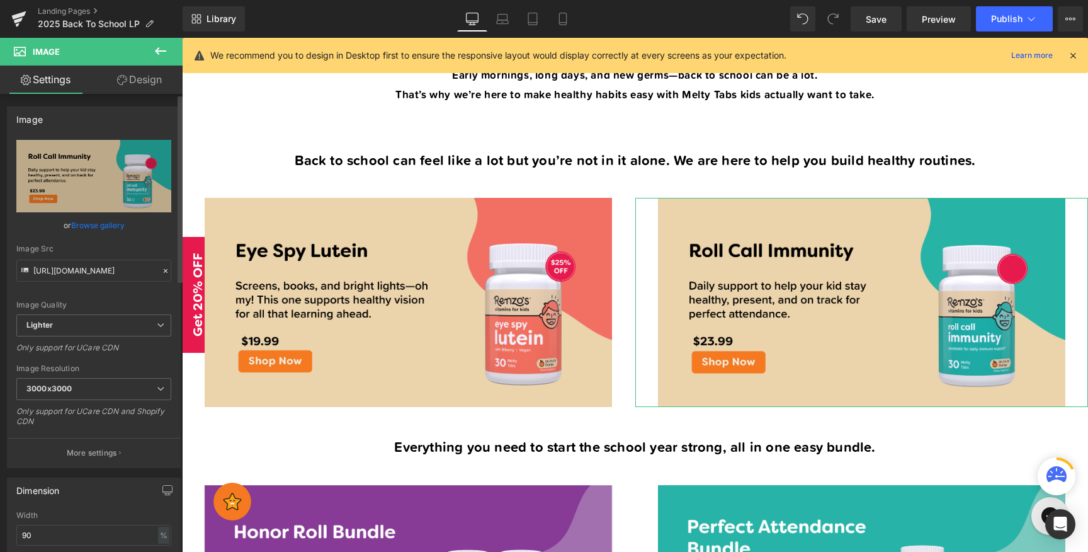
click at [99, 223] on link "Browse gallery" at bounding box center [98, 225] width 54 height 22
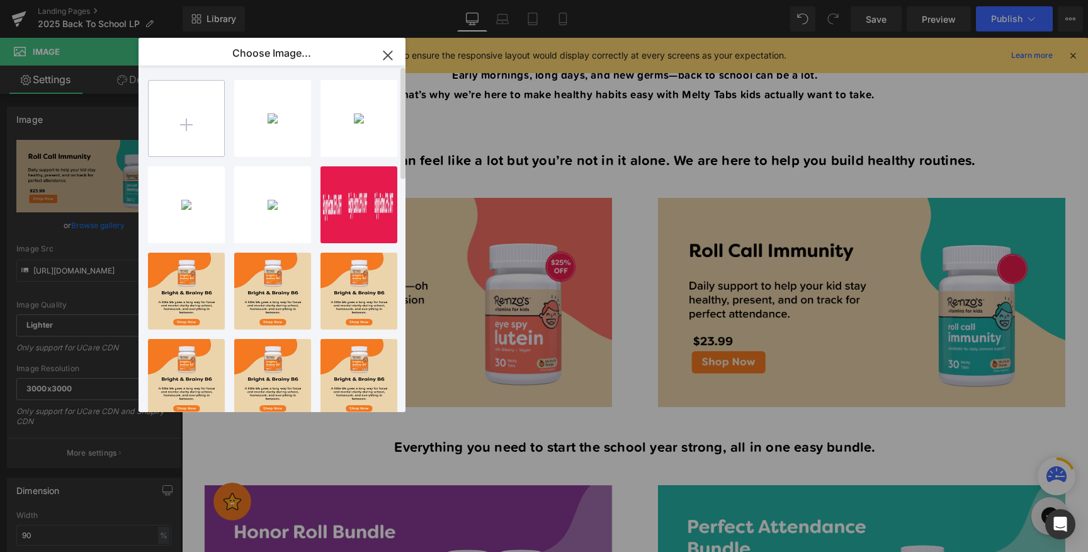
click at [183, 108] on input "file" at bounding box center [187, 119] width 76 height 76
type input "C:\fakepath\Artboard 1 copy 5.png"
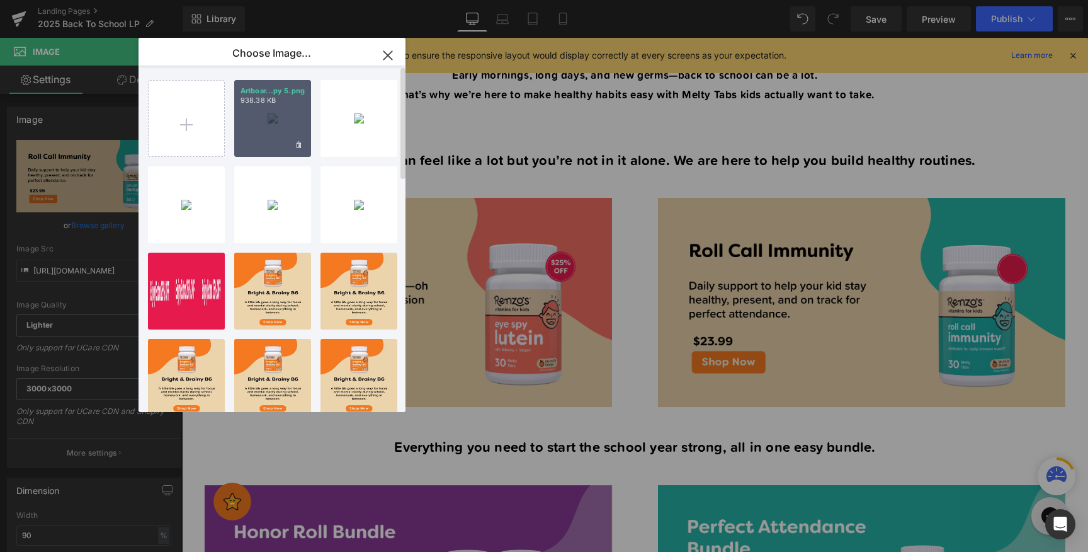
click at [287, 117] on div "Artboar...py 5.png 938.38 KB" at bounding box center [272, 118] width 77 height 77
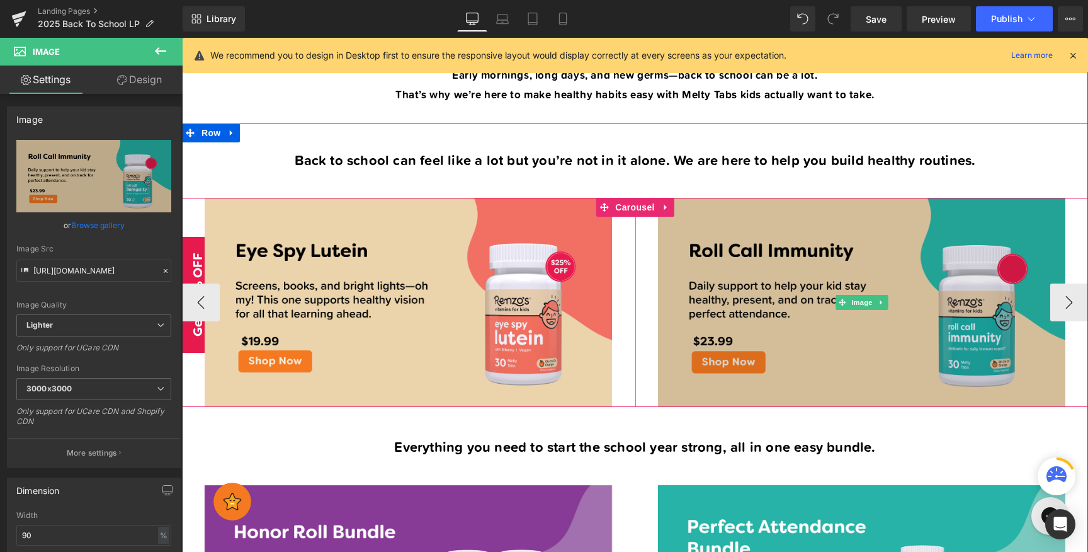
click at [789, 298] on img at bounding box center [861, 302] width 407 height 209
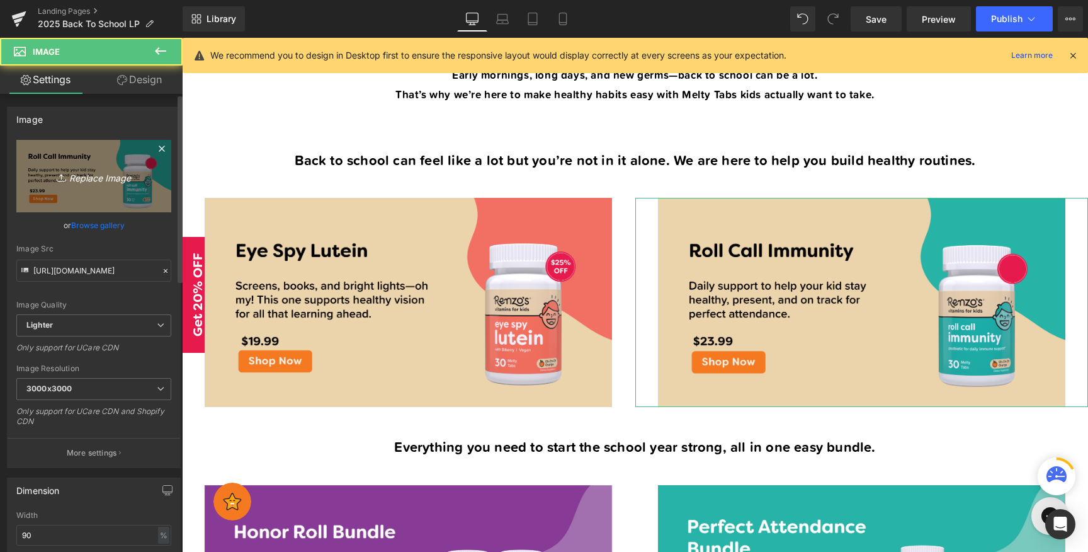
click at [96, 174] on icon "Replace Image" at bounding box center [93, 176] width 101 height 16
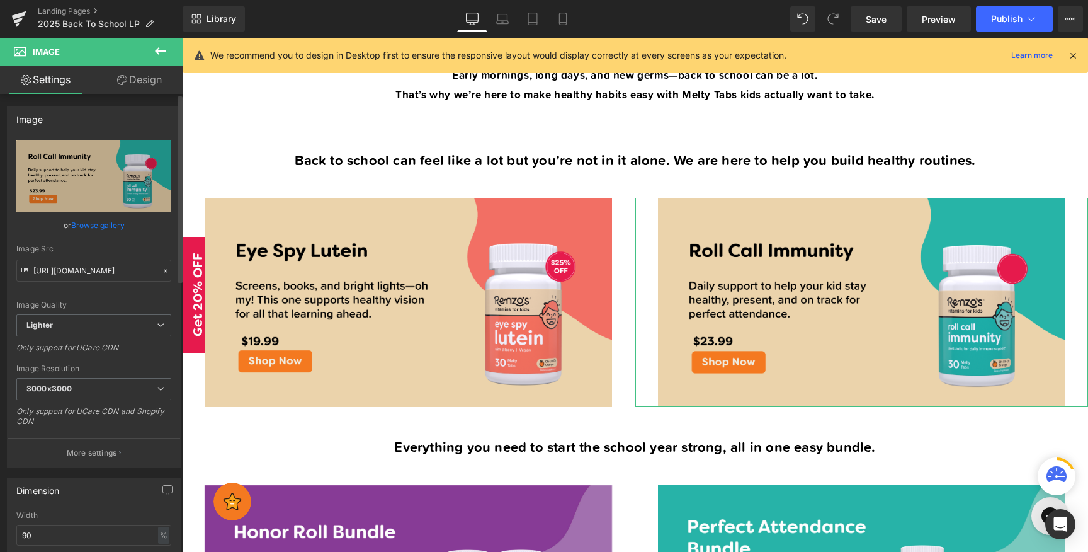
click at [100, 225] on link "Browse gallery" at bounding box center [98, 225] width 54 height 22
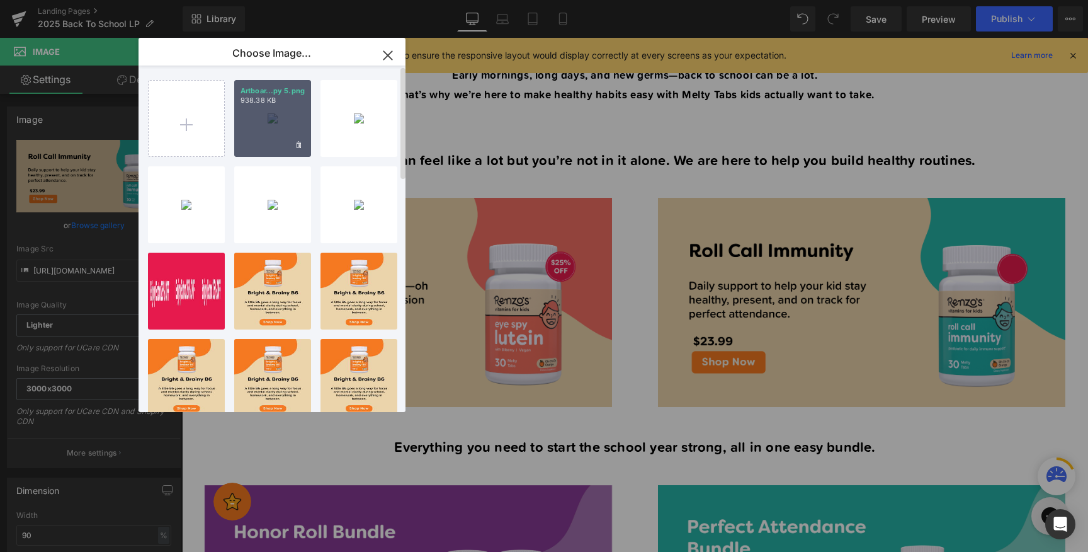
click at [261, 141] on div "Artboar...py 5.png 938.38 KB" at bounding box center [272, 118] width 77 height 77
type input "[URL][DOMAIN_NAME]"
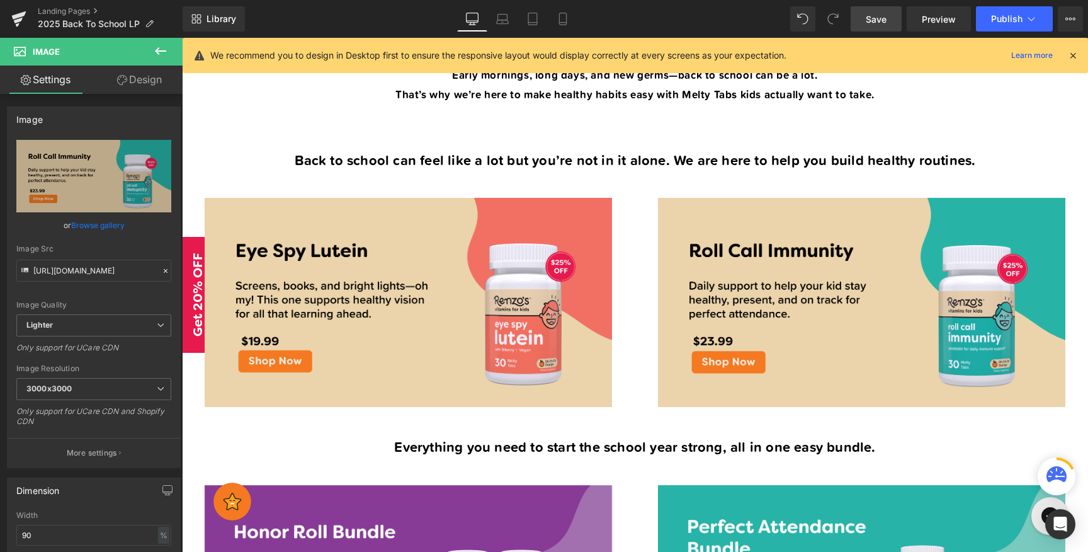
drag, startPoint x: 874, startPoint y: 17, endPoint x: 393, endPoint y: 191, distance: 511.0
click at [874, 17] on span "Save" at bounding box center [876, 19] width 21 height 13
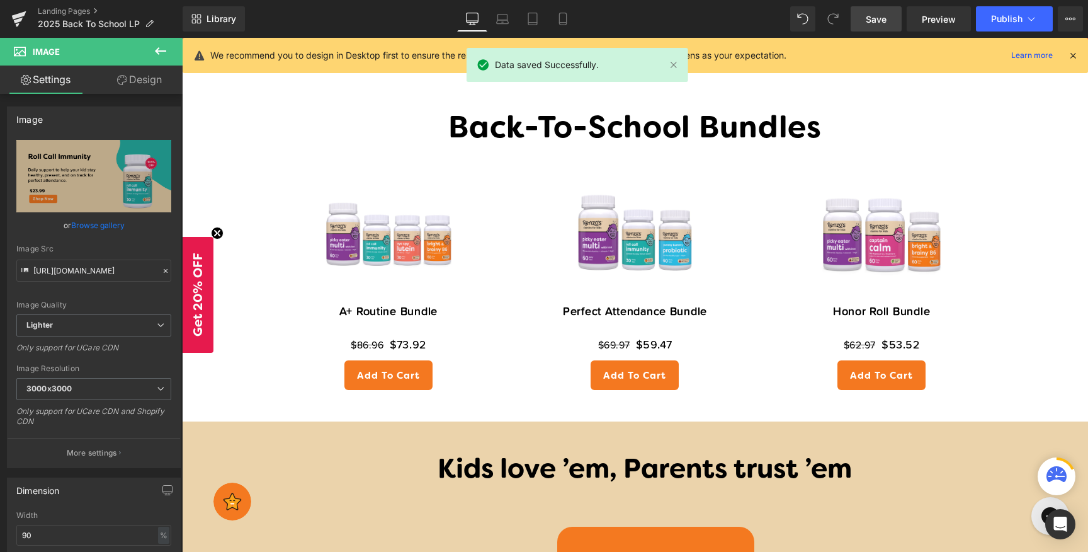
scroll to position [2037, 0]
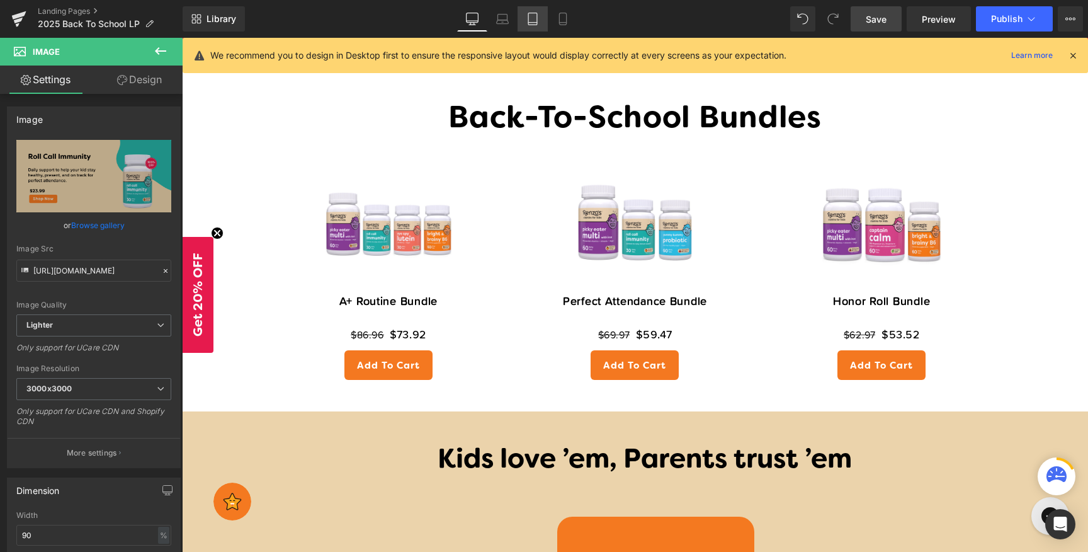
click at [528, 19] on icon at bounding box center [532, 19] width 9 height 12
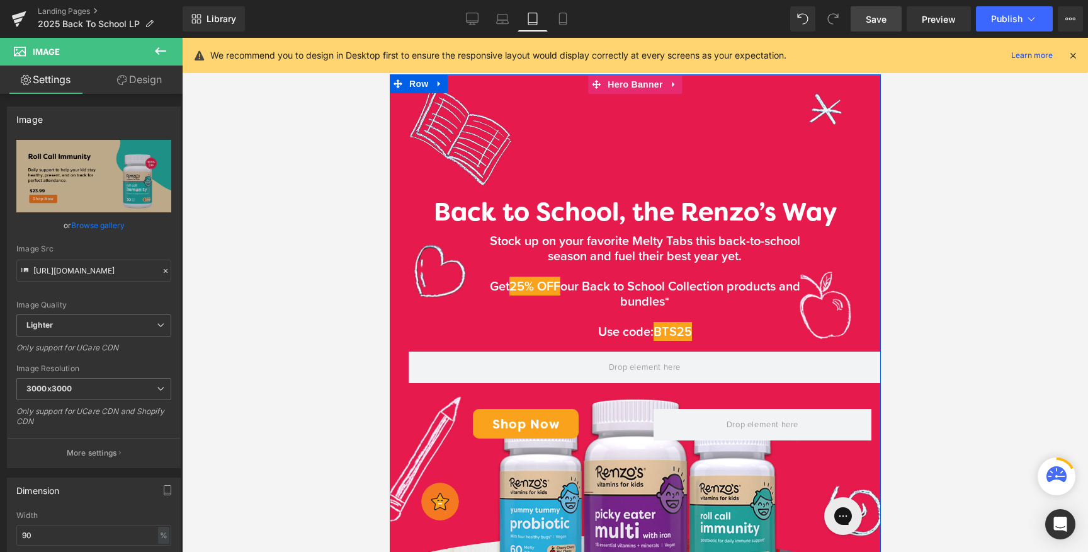
scroll to position [0, 0]
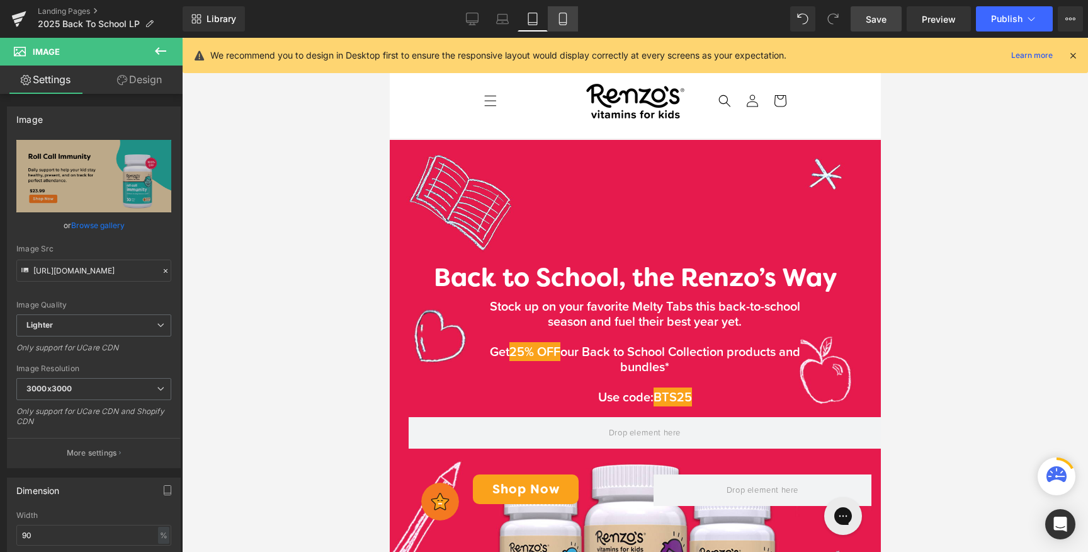
click at [559, 14] on icon at bounding box center [563, 19] width 13 height 13
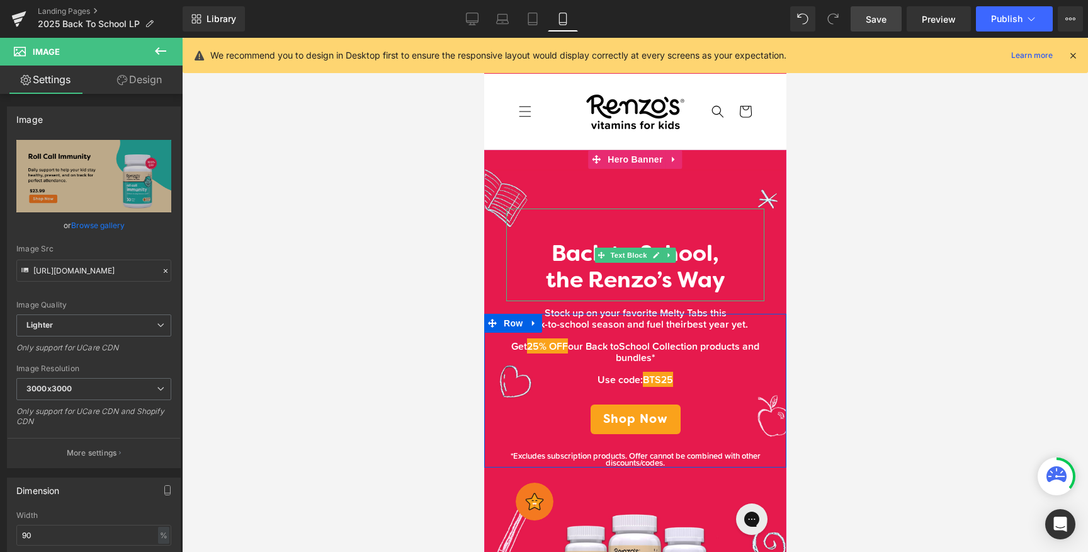
scroll to position [48, 0]
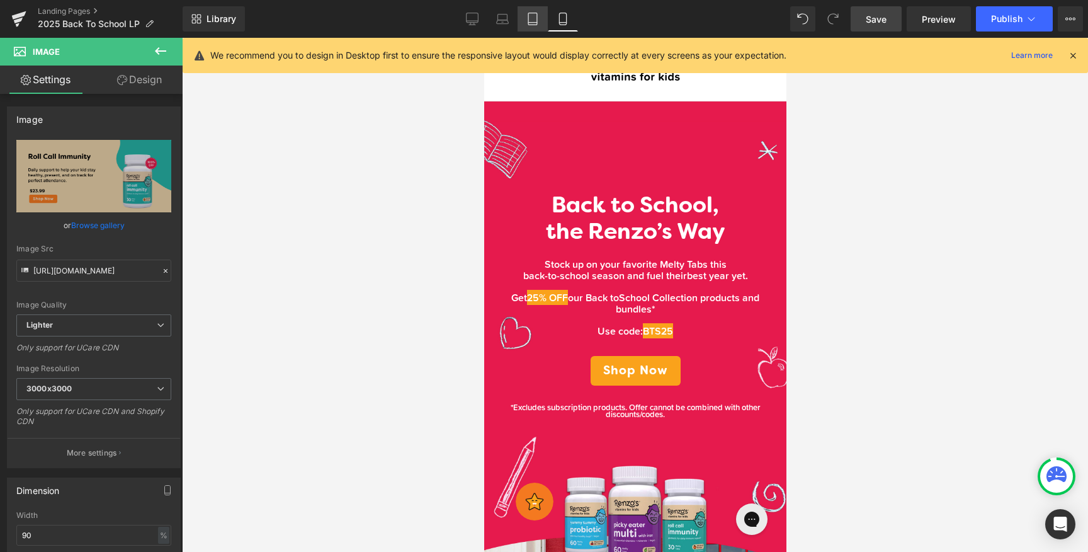
click at [535, 30] on link "Tablet" at bounding box center [533, 18] width 30 height 25
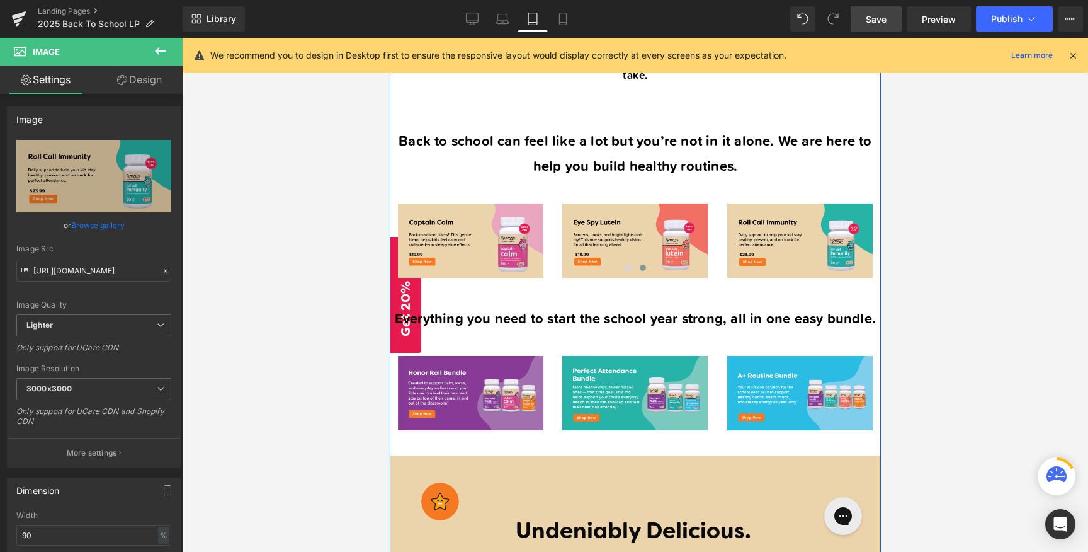
scroll to position [925, 0]
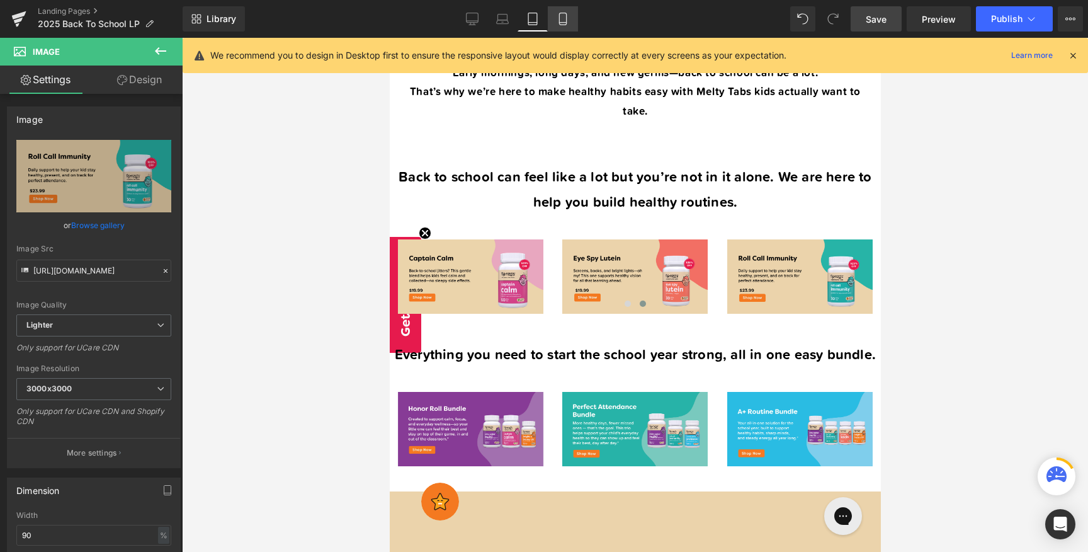
click at [561, 15] on icon at bounding box center [563, 19] width 13 height 13
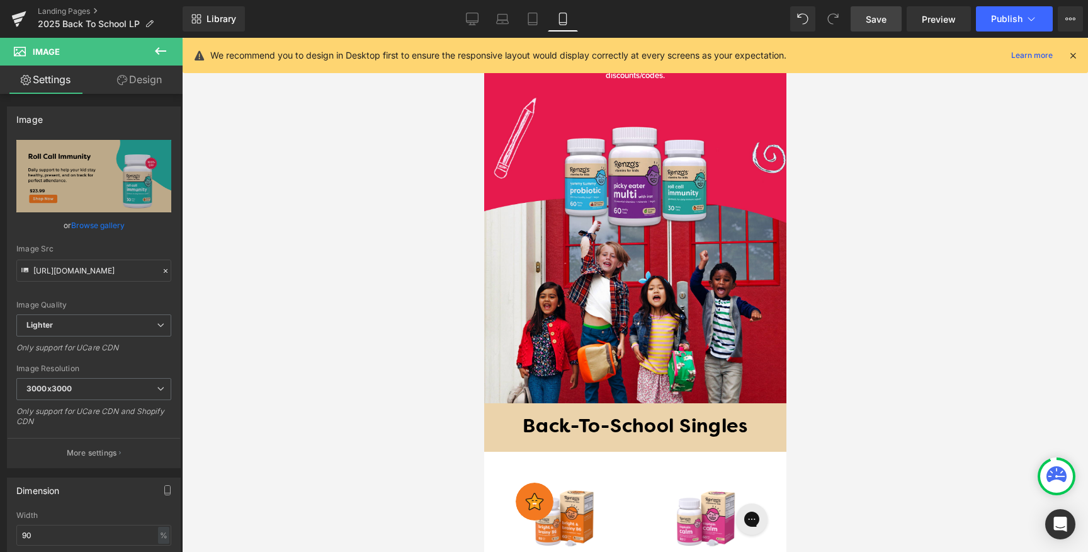
scroll to position [392, 0]
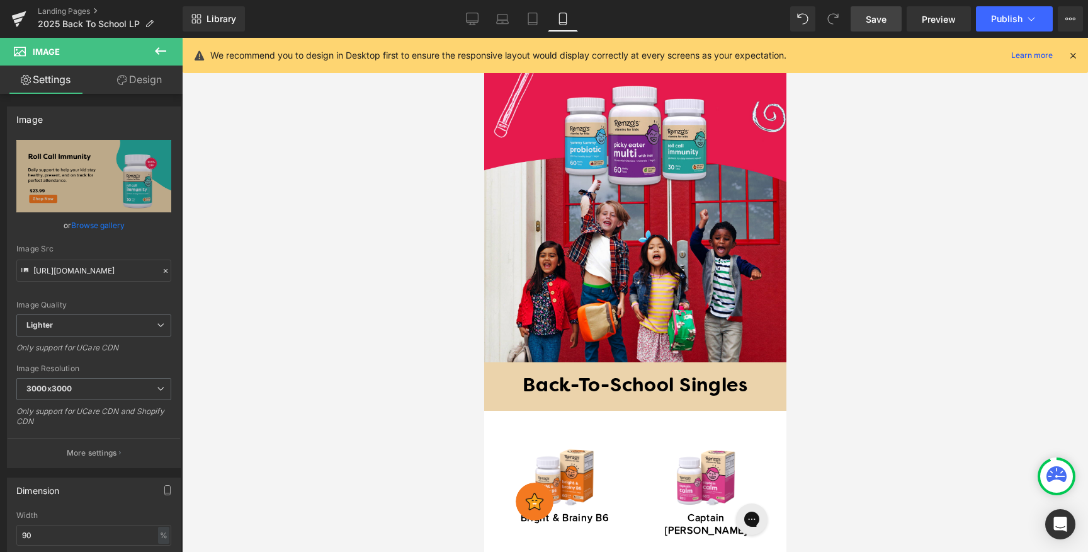
click at [157, 57] on icon at bounding box center [160, 50] width 15 height 15
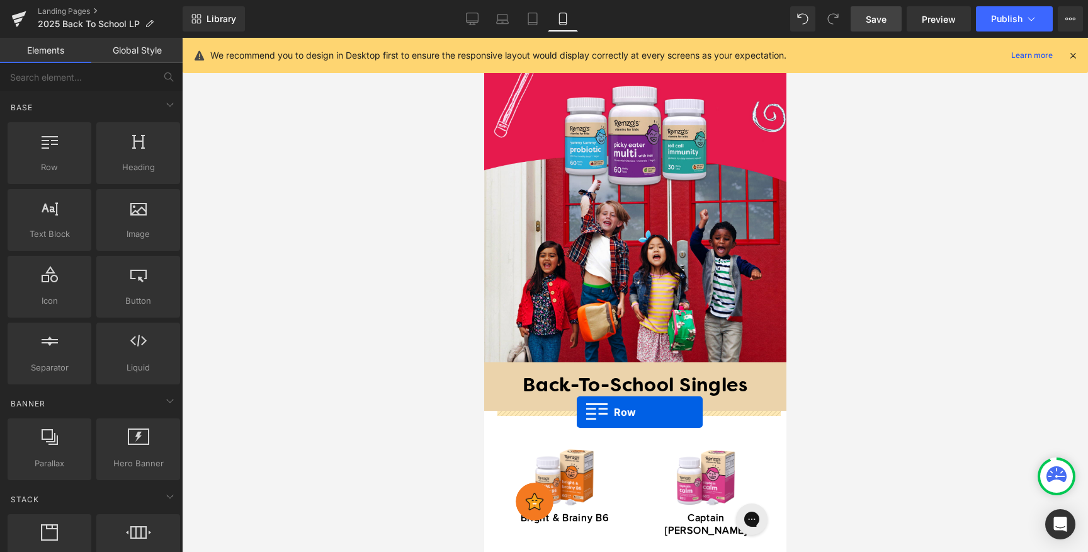
drag, startPoint x: 535, startPoint y: 196, endPoint x: 576, endPoint y: 412, distance: 219.9
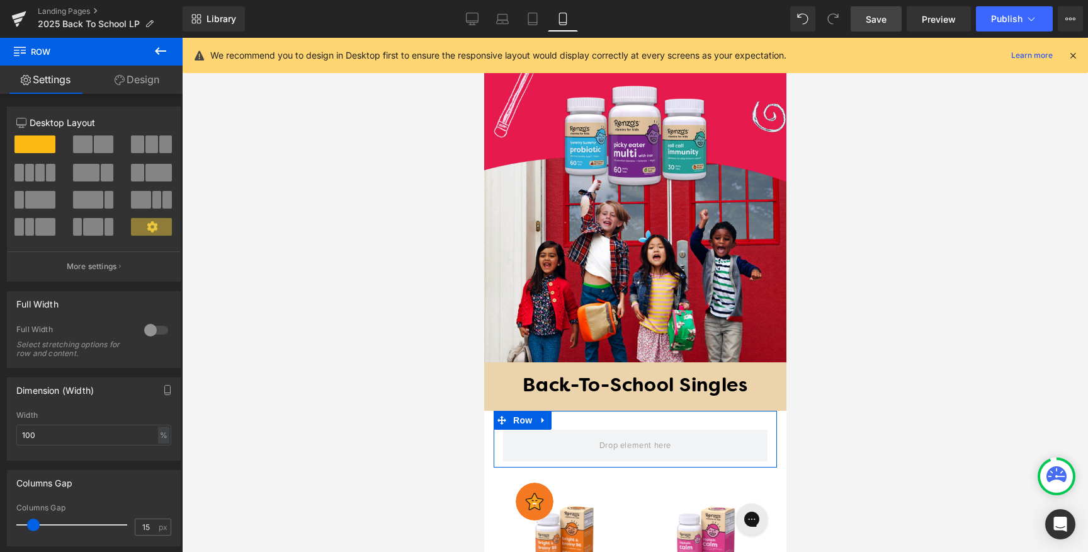
click at [157, 80] on link "Design" at bounding box center [136, 80] width 91 height 28
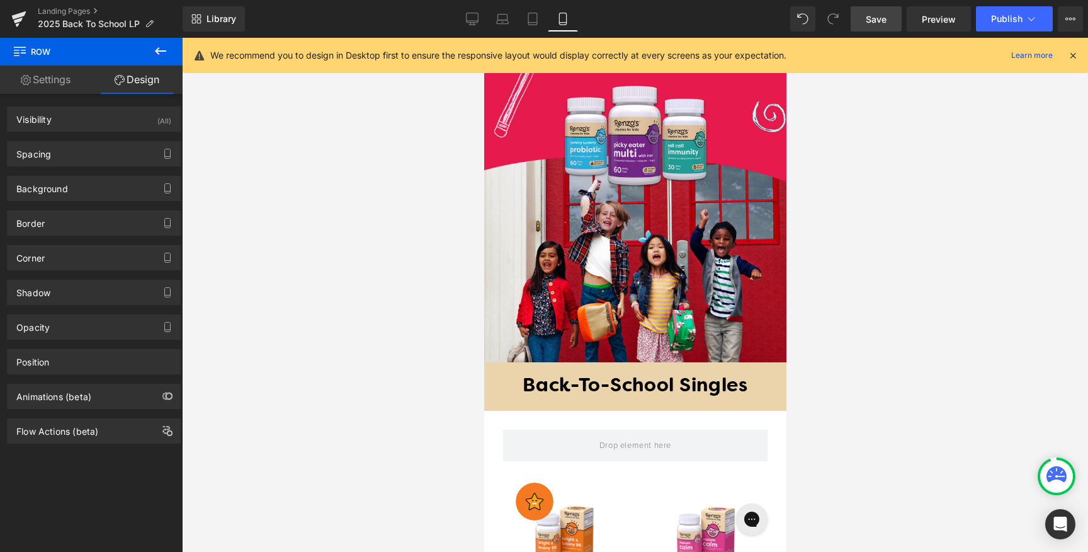
click at [165, 49] on icon at bounding box center [160, 50] width 15 height 15
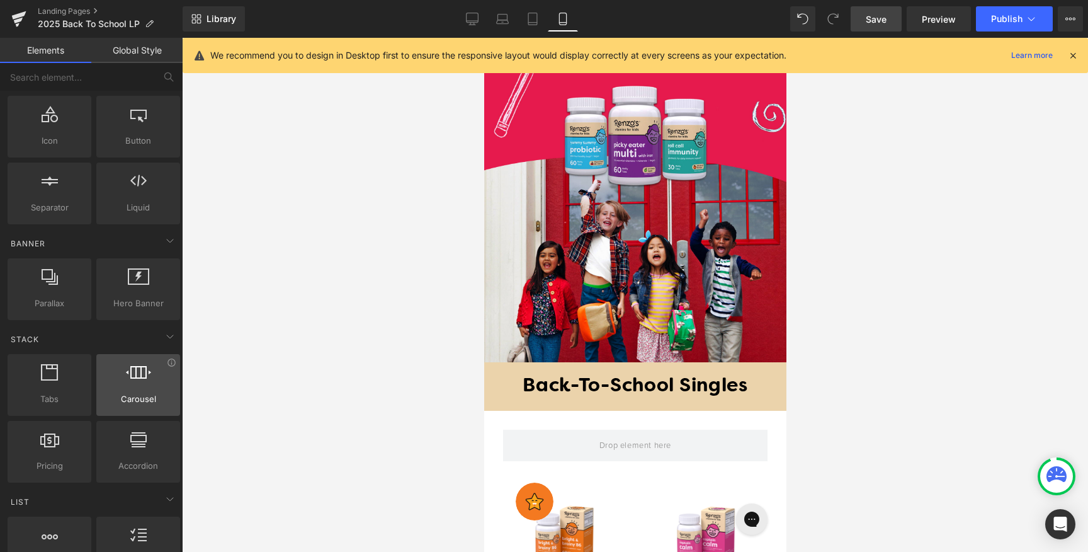
scroll to position [162, 0]
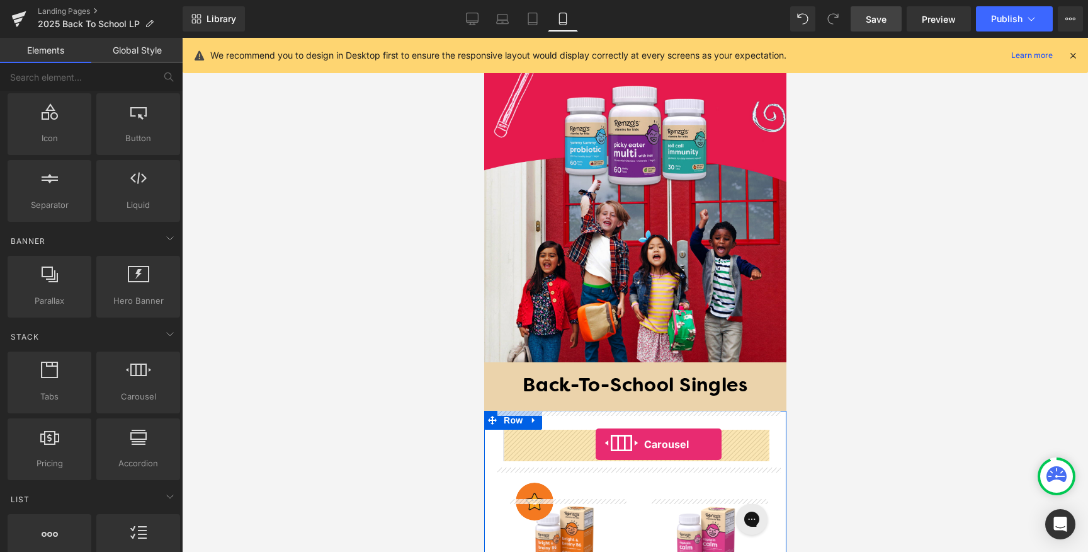
drag, startPoint x: 612, startPoint y: 407, endPoint x: 595, endPoint y: 445, distance: 40.9
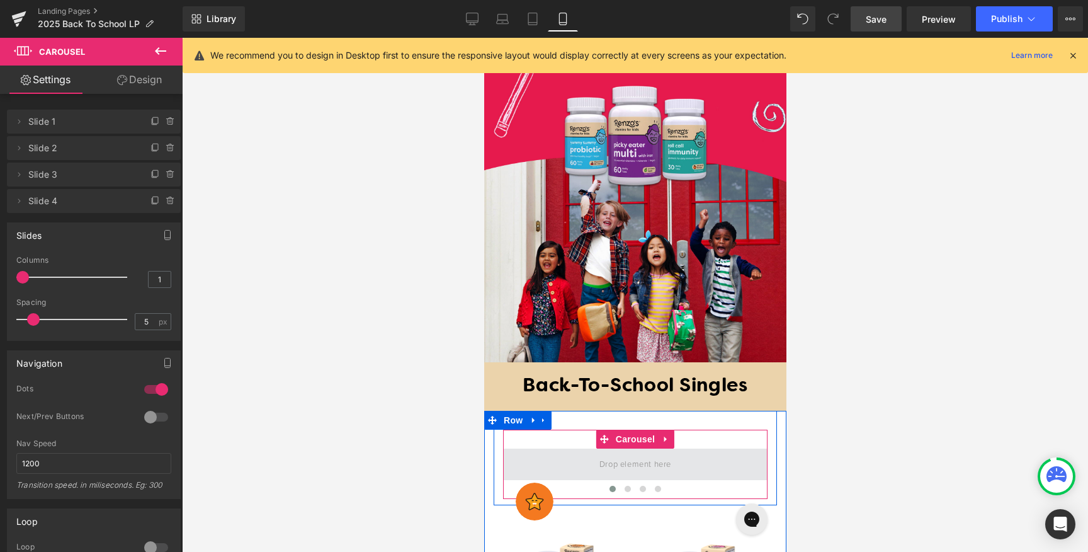
click at [673, 468] on span at bounding box center [635, 464] width 81 height 21
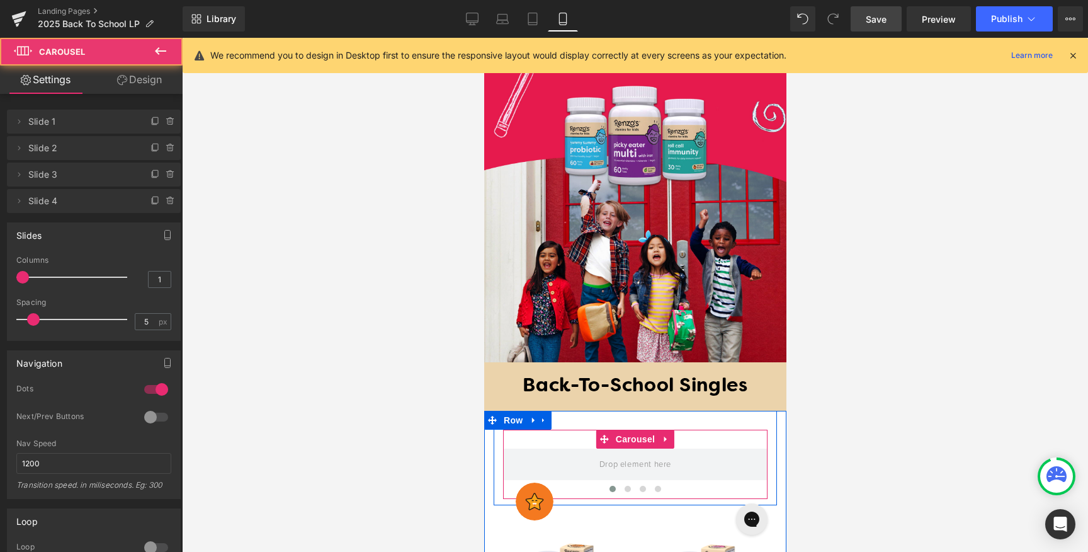
click at [688, 447] on div "‹ › [GEOGRAPHIC_DATA]" at bounding box center [635, 464] width 265 height 69
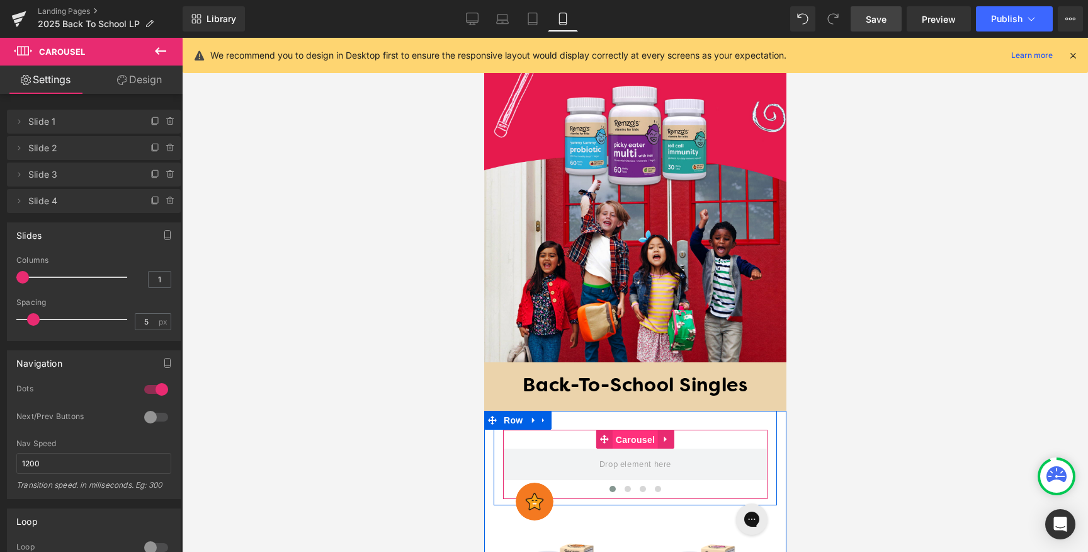
click at [634, 442] on span "Carousel" at bounding box center [634, 439] width 45 height 19
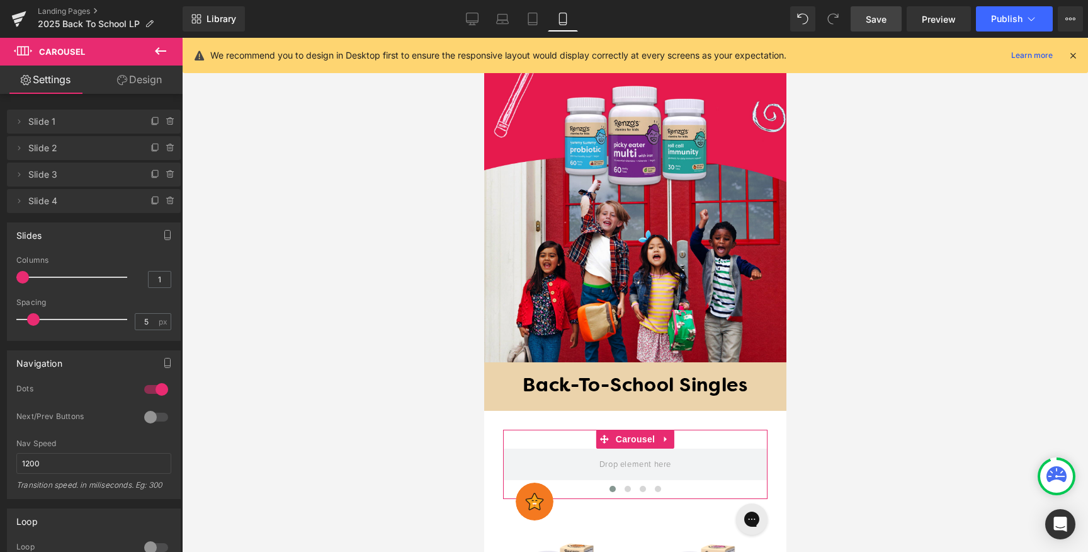
click at [120, 69] on link "Design" at bounding box center [139, 80] width 91 height 28
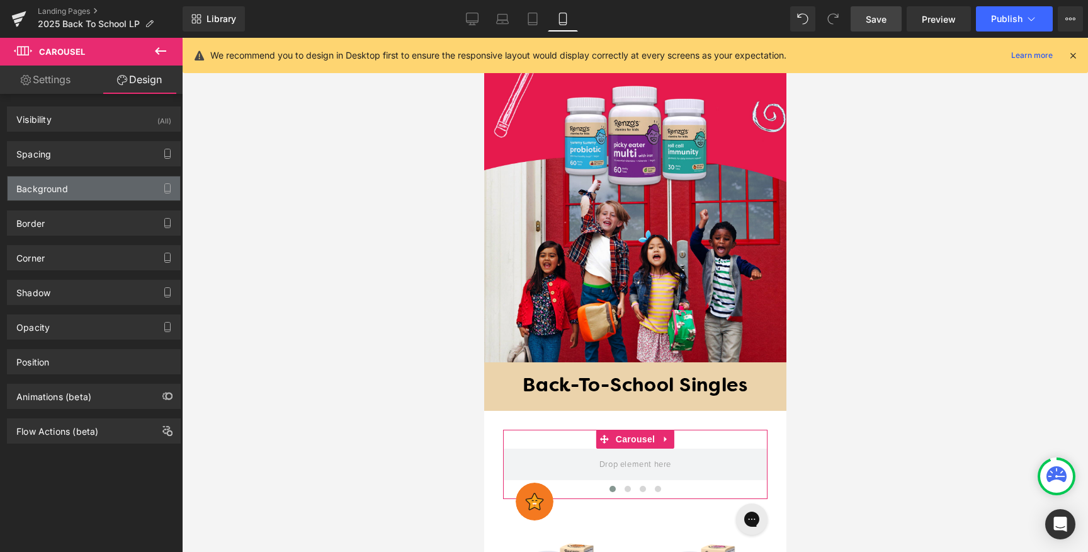
click at [119, 198] on div "Background" at bounding box center [94, 188] width 173 height 24
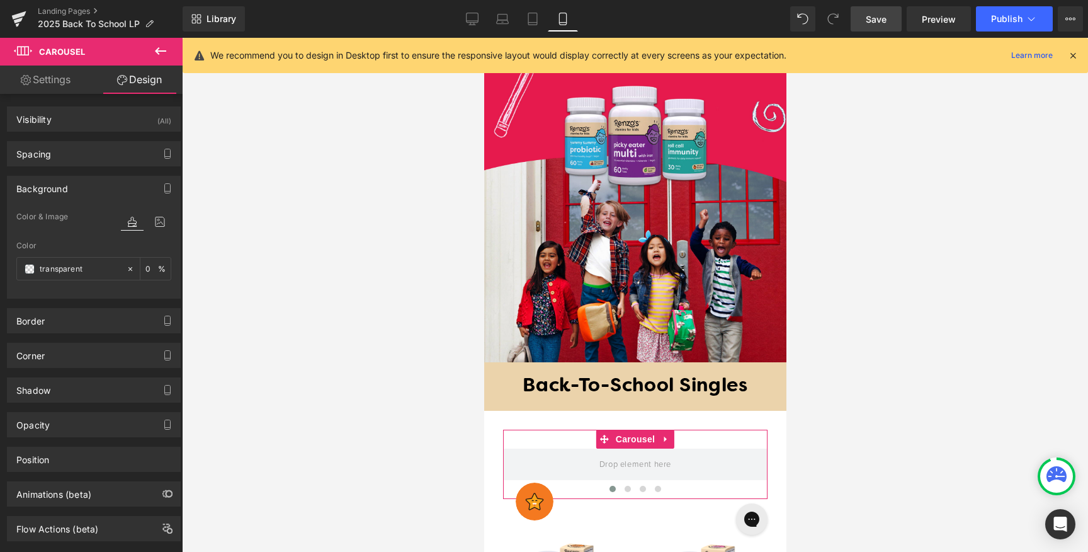
click at [161, 54] on icon at bounding box center [160, 50] width 15 height 15
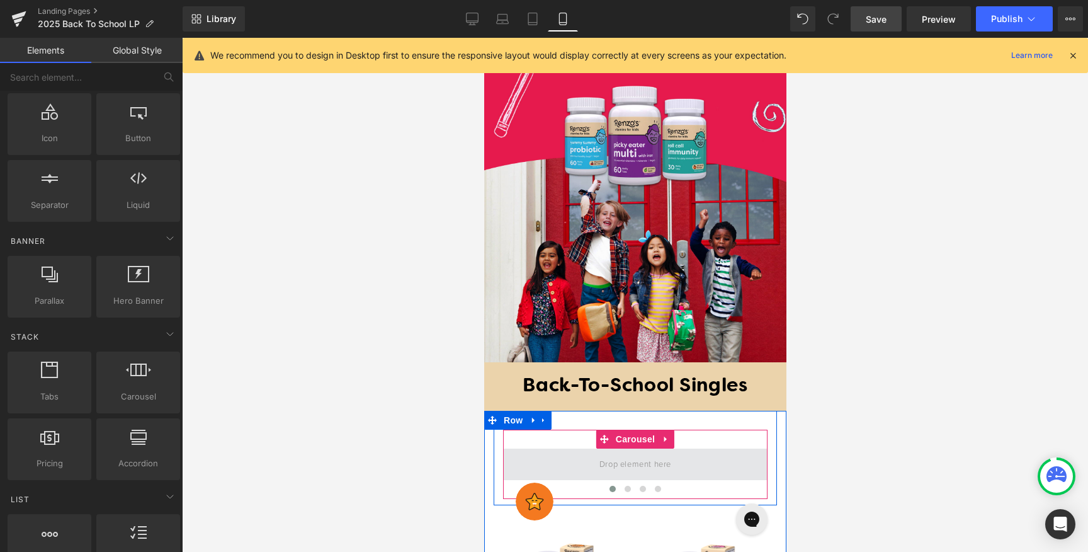
click at [658, 468] on span at bounding box center [635, 464] width 81 height 21
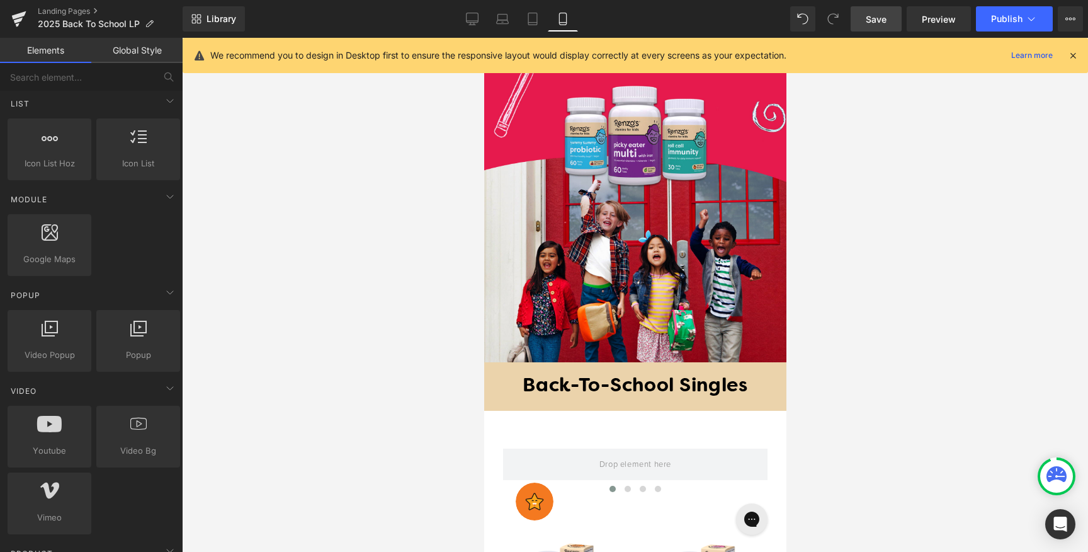
scroll to position [566, 0]
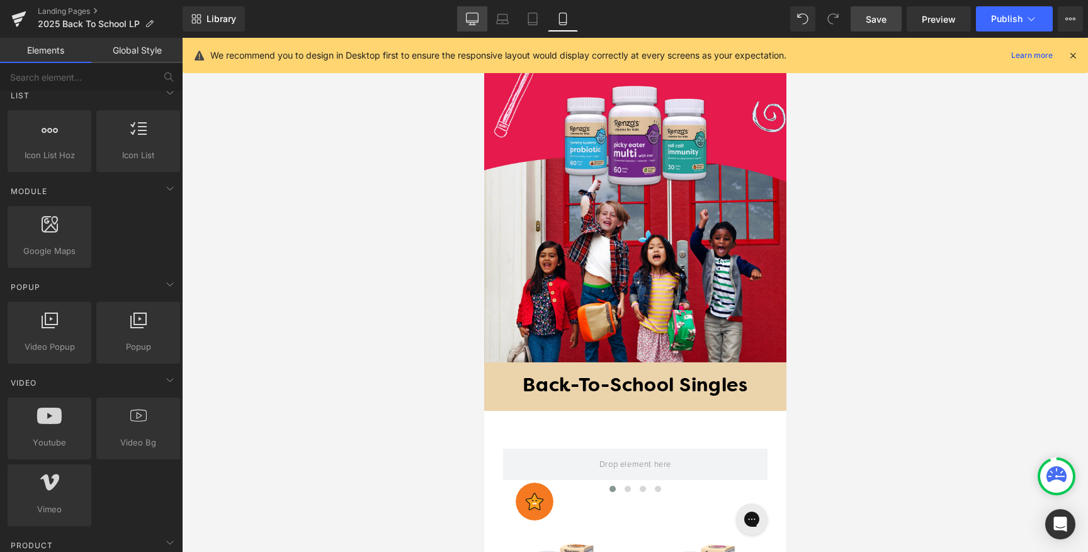
click at [479, 16] on link "Desktop" at bounding box center [472, 18] width 30 height 25
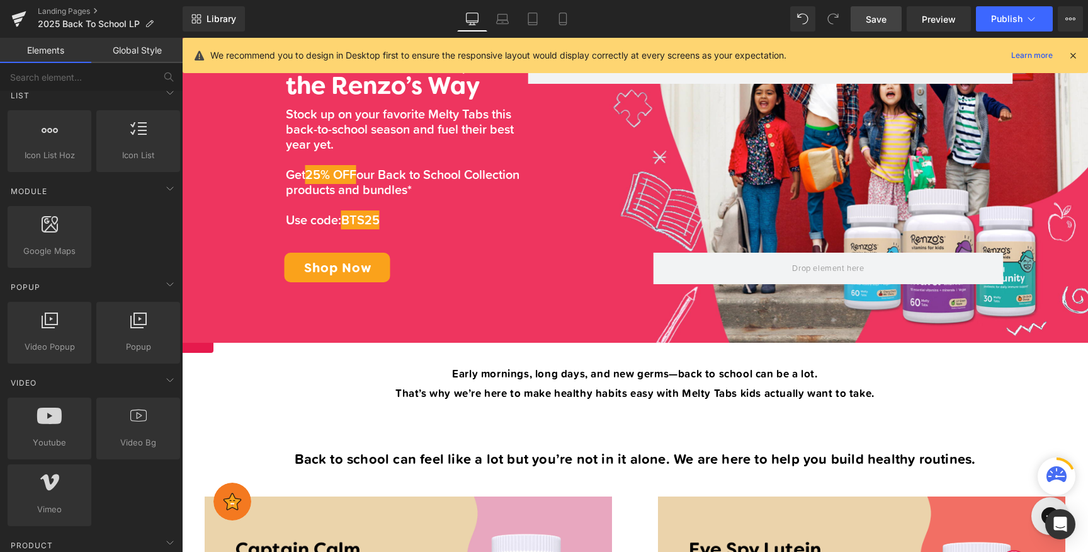
scroll to position [239, 0]
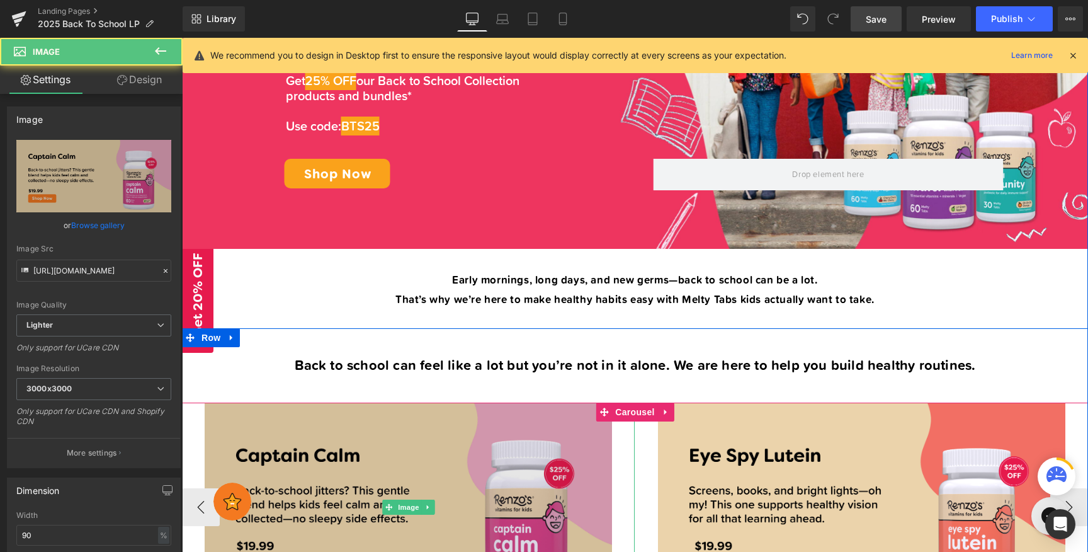
click at [411, 434] on img at bounding box center [408, 506] width 407 height 209
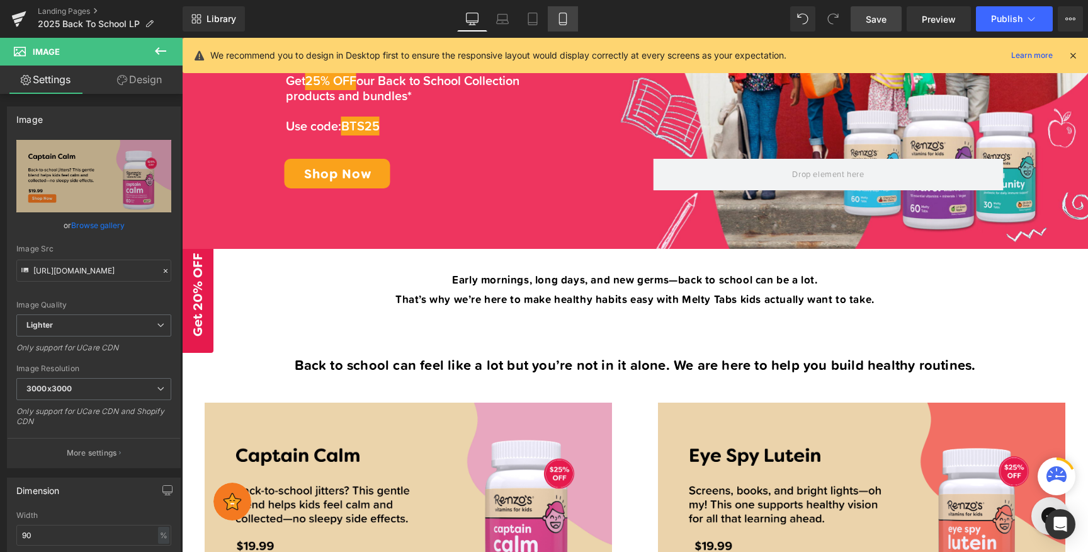
click at [557, 17] on link "Mobile" at bounding box center [563, 18] width 30 height 25
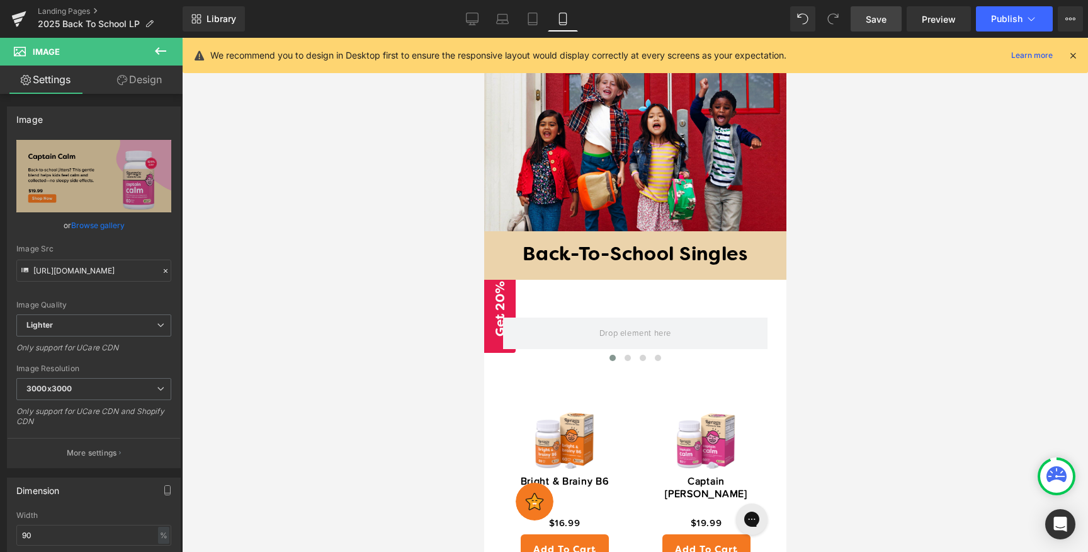
scroll to position [515, 0]
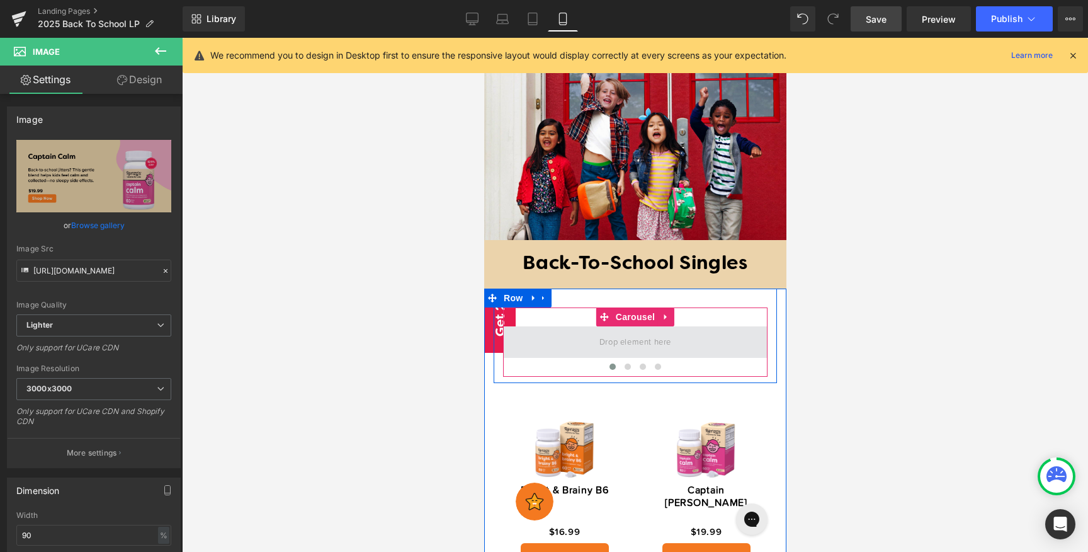
click at [645, 355] on span at bounding box center [635, 341] width 265 height 31
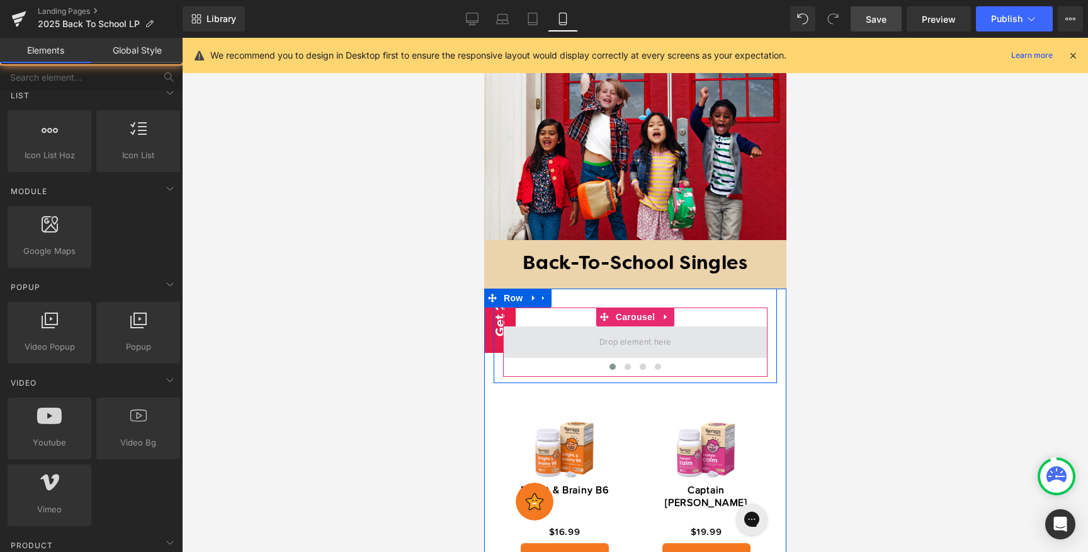
click at [642, 341] on span at bounding box center [635, 342] width 81 height 21
click at [683, 346] on span at bounding box center [635, 341] width 265 height 31
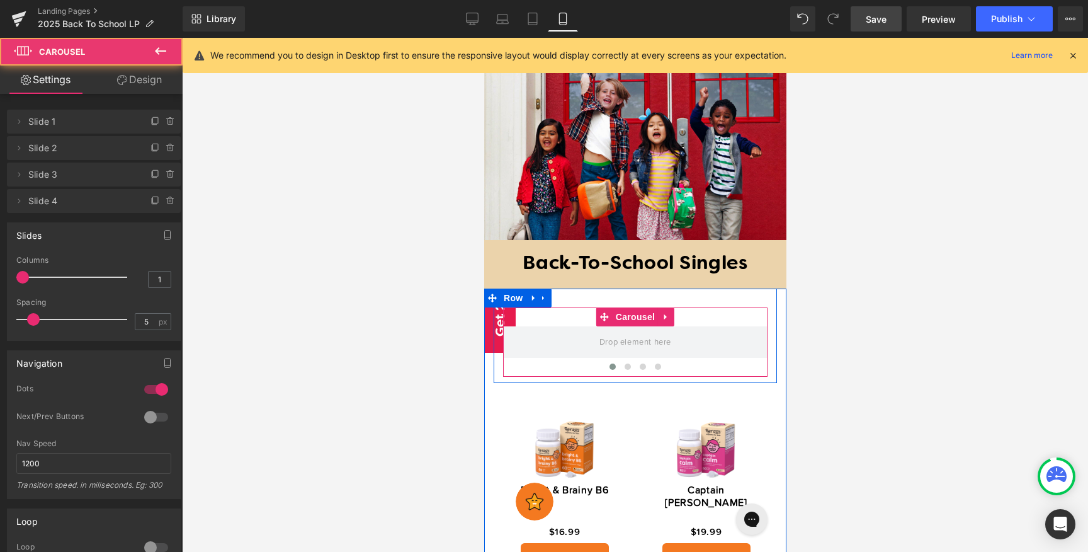
click at [610, 367] on span at bounding box center [612, 366] width 6 height 6
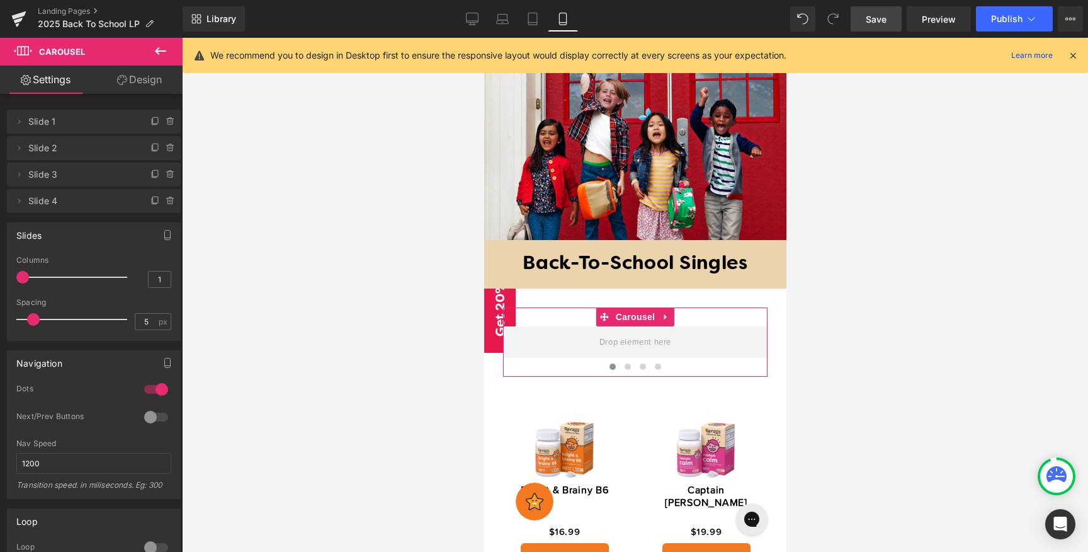
click at [71, 120] on span "Slide 1" at bounding box center [81, 122] width 106 height 24
click at [43, 121] on span "Slide 1" at bounding box center [81, 122] width 106 height 24
click at [21, 122] on icon at bounding box center [19, 122] width 10 height 10
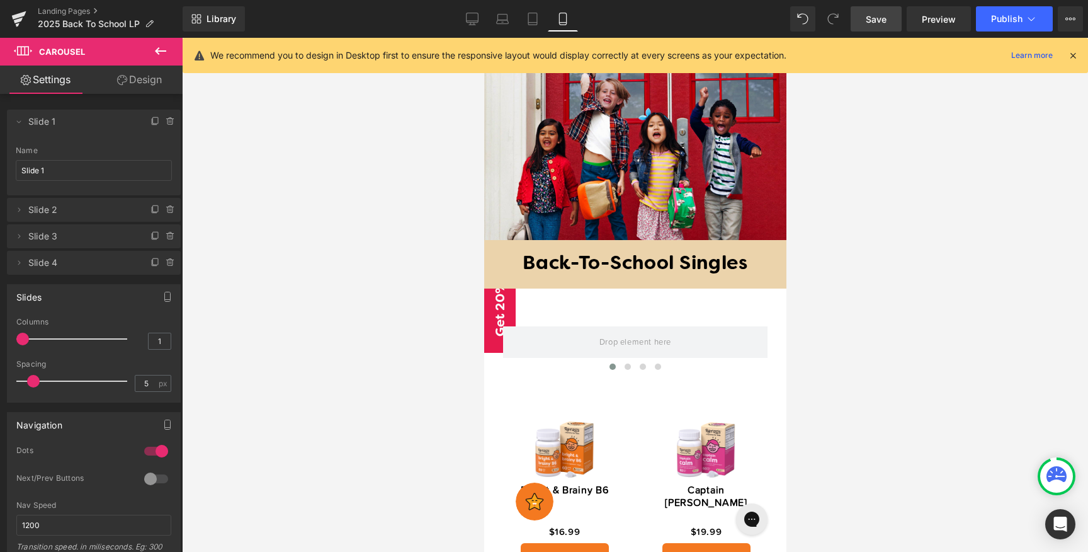
click at [162, 51] on icon at bounding box center [160, 51] width 11 height 8
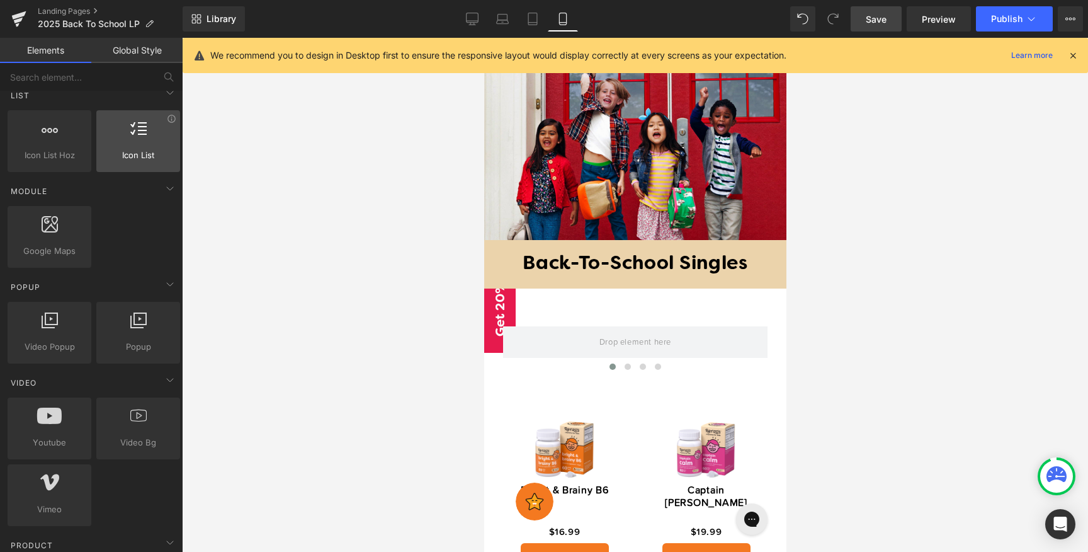
scroll to position [0, 0]
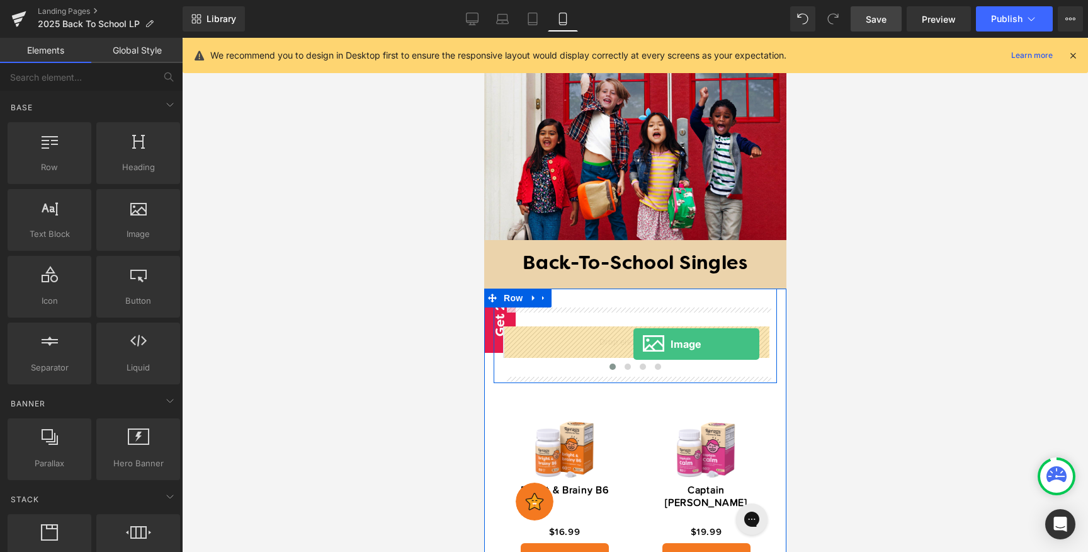
drag, startPoint x: 619, startPoint y: 249, endPoint x: 633, endPoint y: 344, distance: 96.1
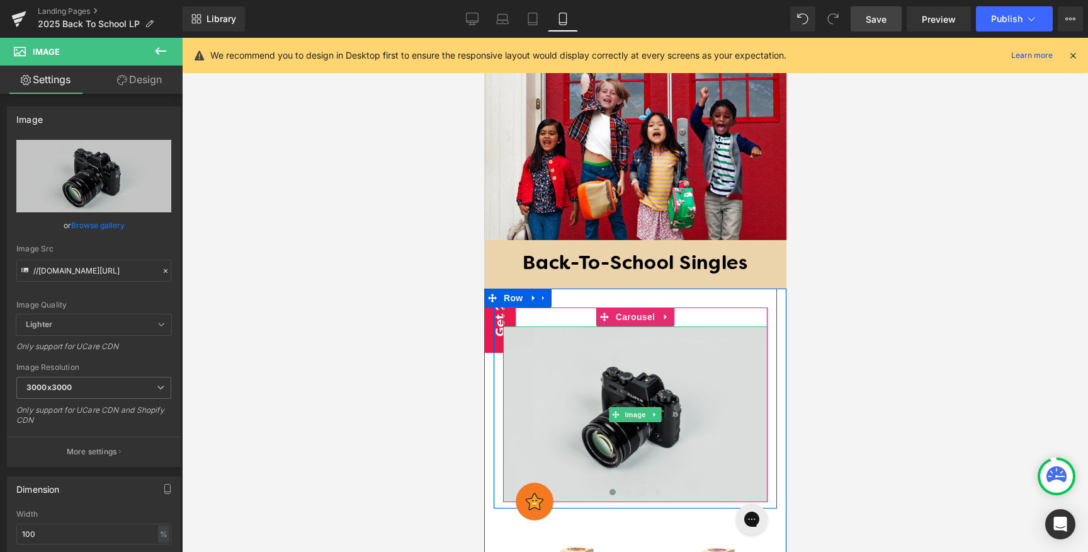
scroll to position [617, 0]
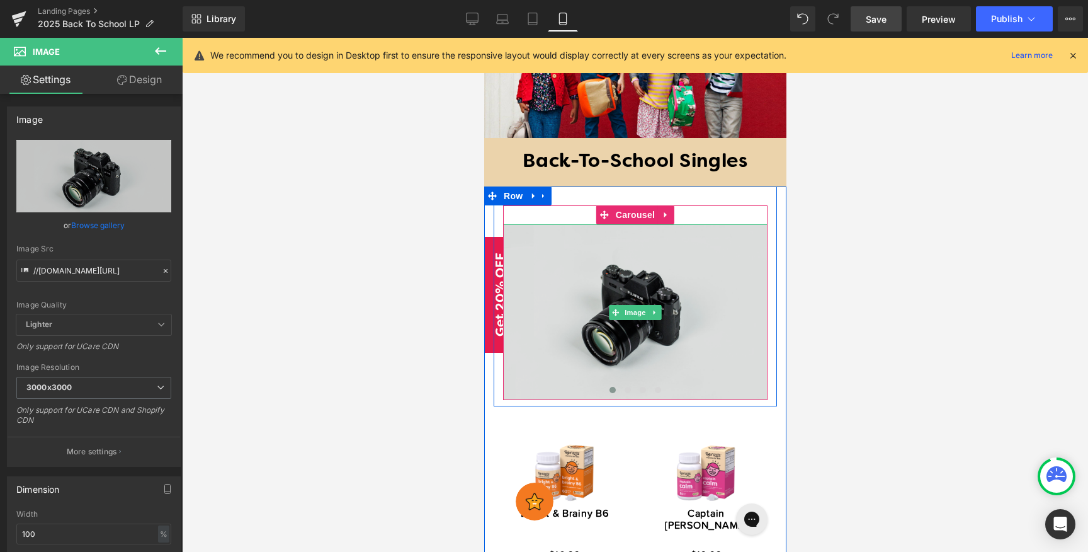
click at [590, 321] on img at bounding box center [635, 311] width 265 height 175
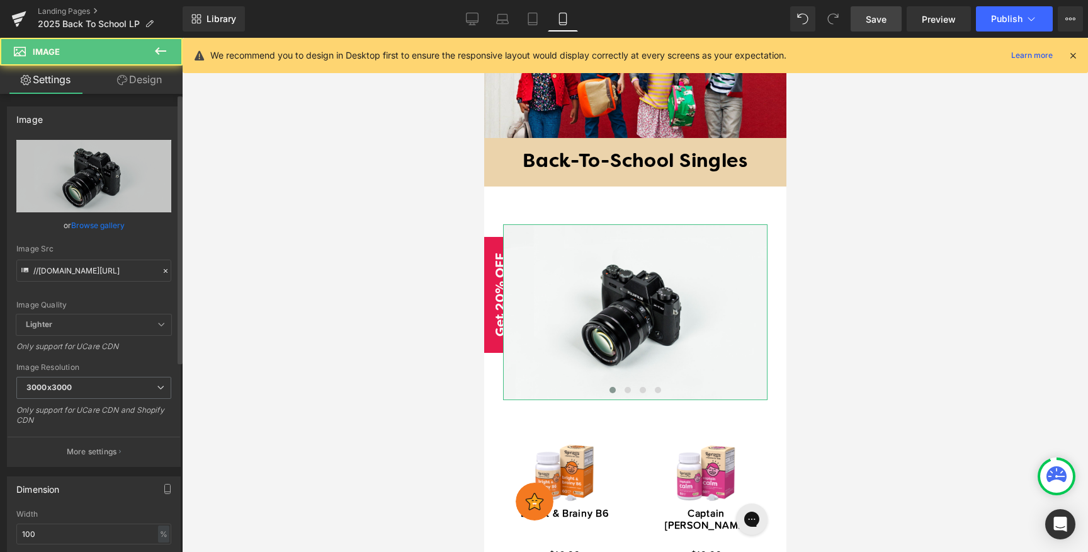
click at [100, 221] on link "Browse gallery" at bounding box center [98, 225] width 54 height 22
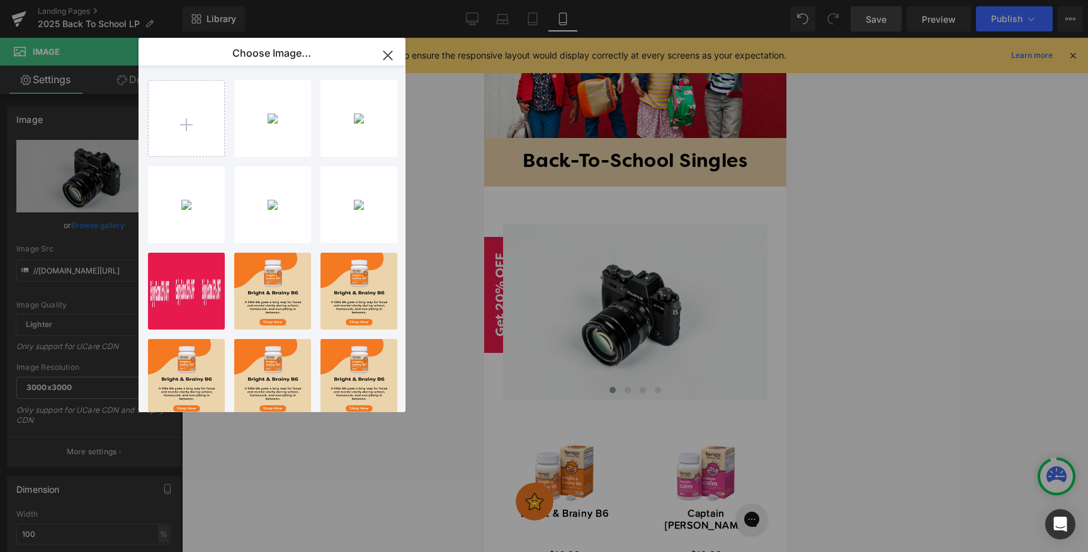
click at [0, 0] on p "997.59 KB" at bounding box center [0, 0] width 0 height 0
type input "[URL][DOMAIN_NAME]"
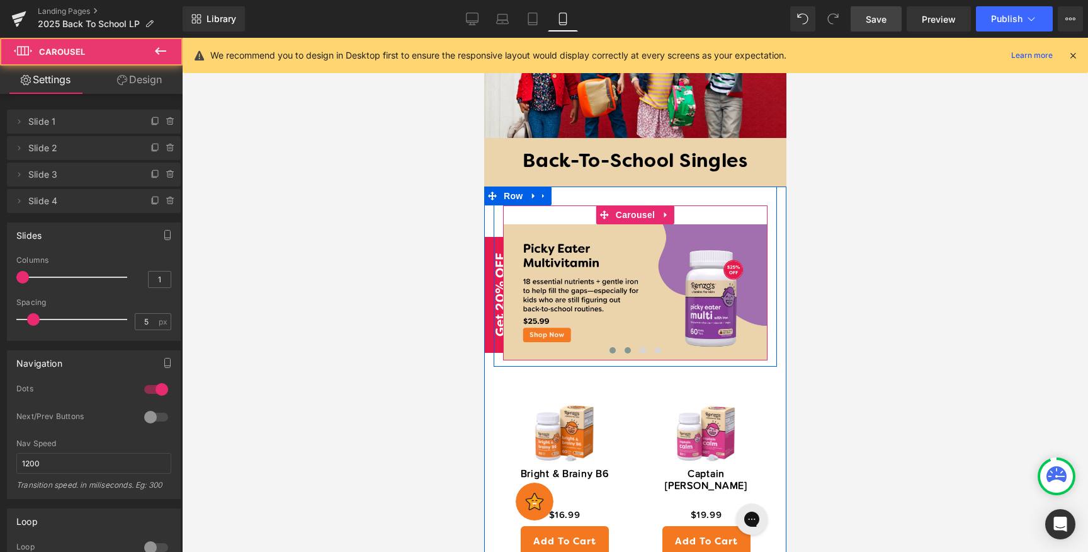
click at [624, 353] on button at bounding box center [627, 350] width 15 height 13
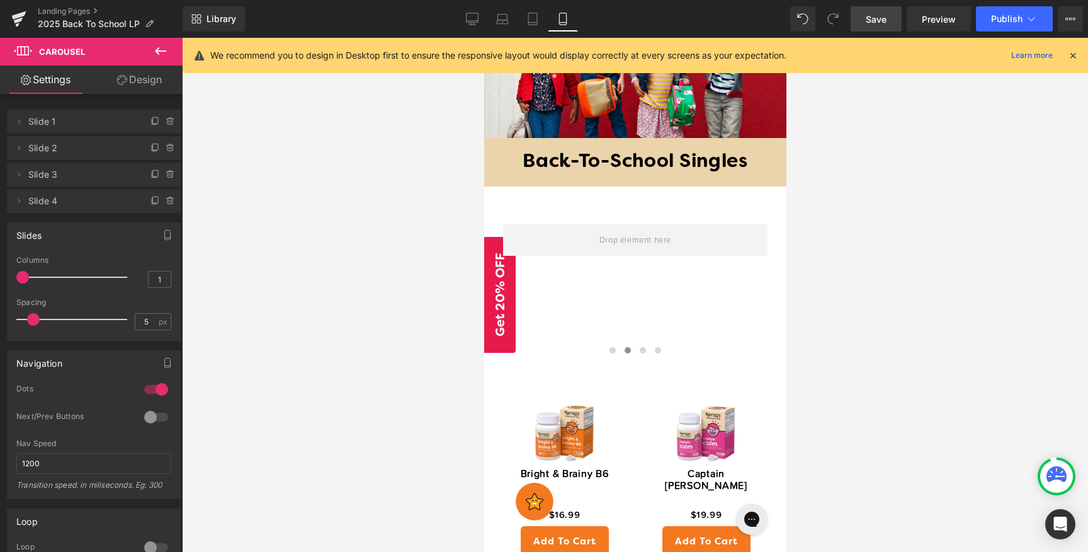
click at [162, 55] on icon at bounding box center [160, 50] width 15 height 15
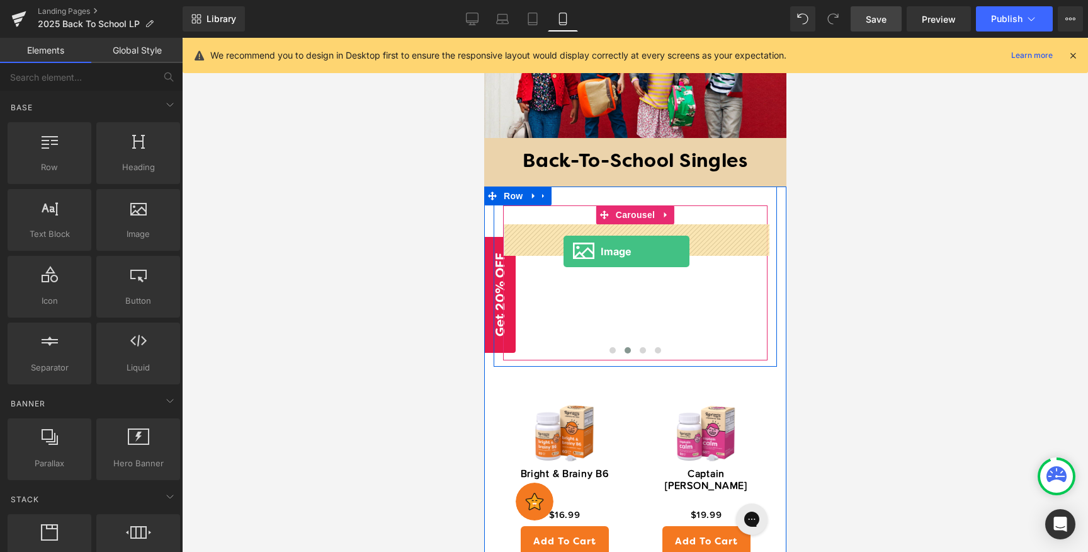
drag, startPoint x: 613, startPoint y: 247, endPoint x: 563, endPoint y: 250, distance: 50.5
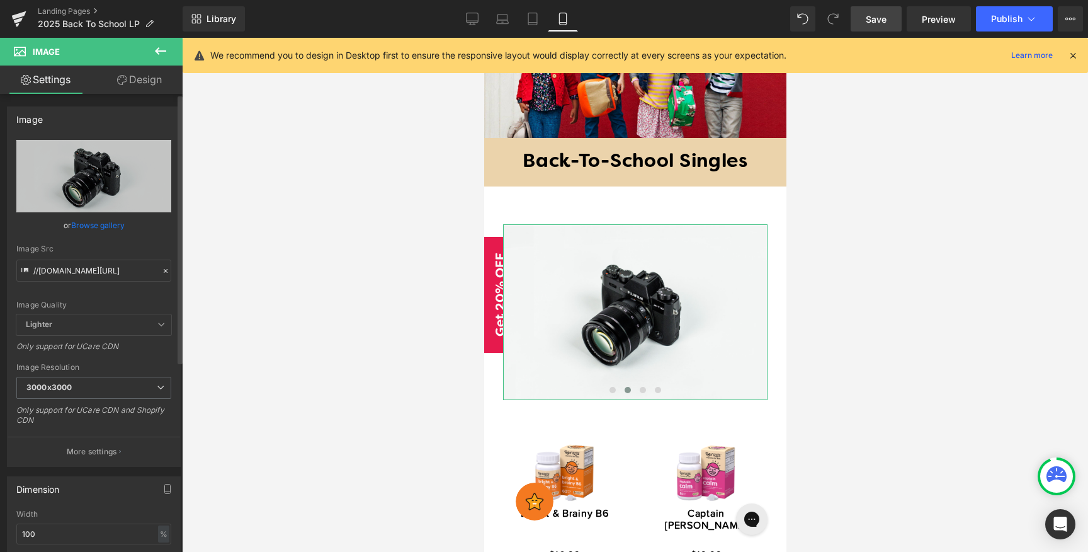
click at [111, 227] on link "Browse gallery" at bounding box center [98, 225] width 54 height 22
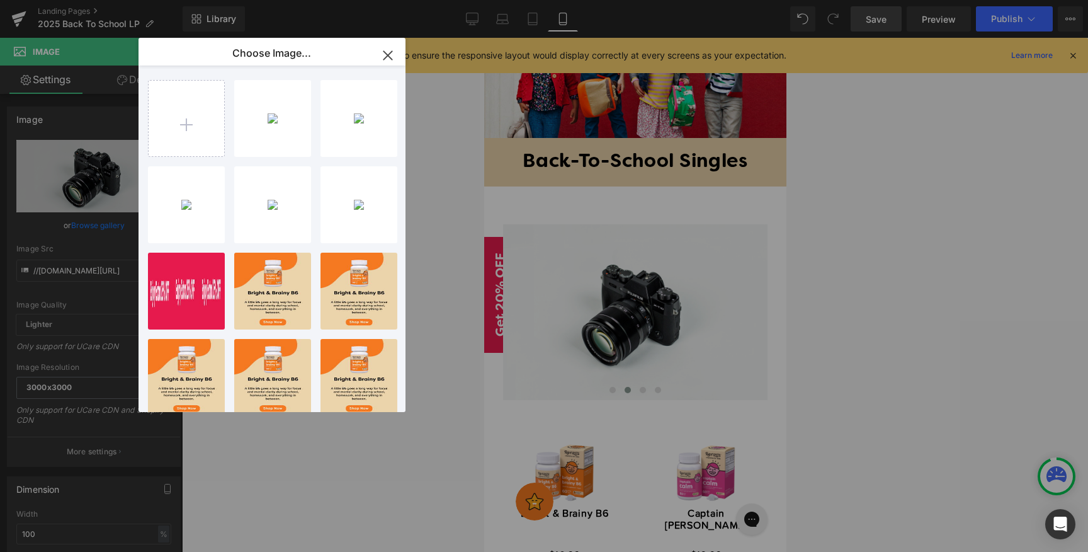
click at [390, 55] on icon "button" at bounding box center [388, 55] width 20 height 20
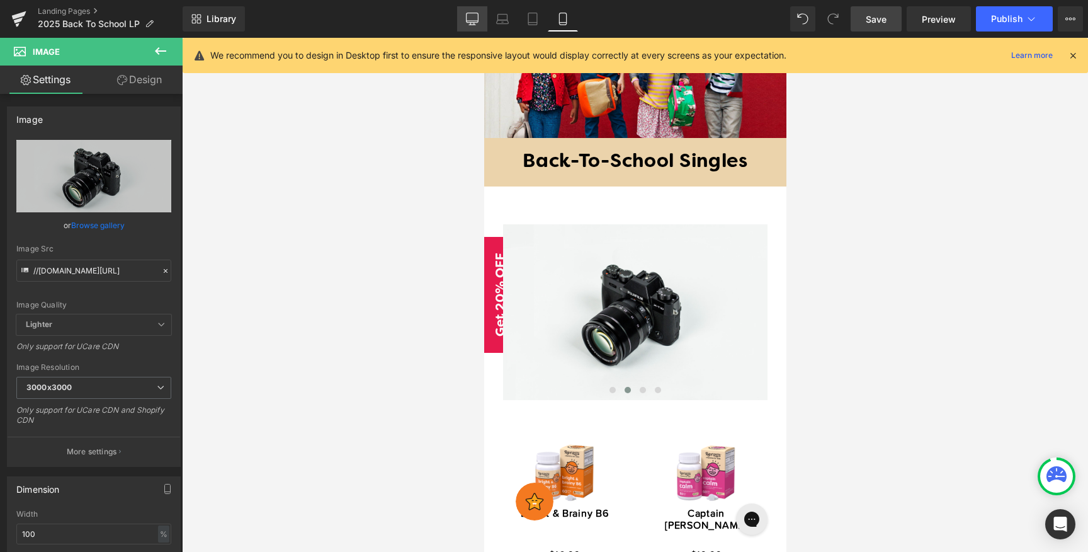
click at [474, 25] on icon at bounding box center [472, 25] width 6 height 0
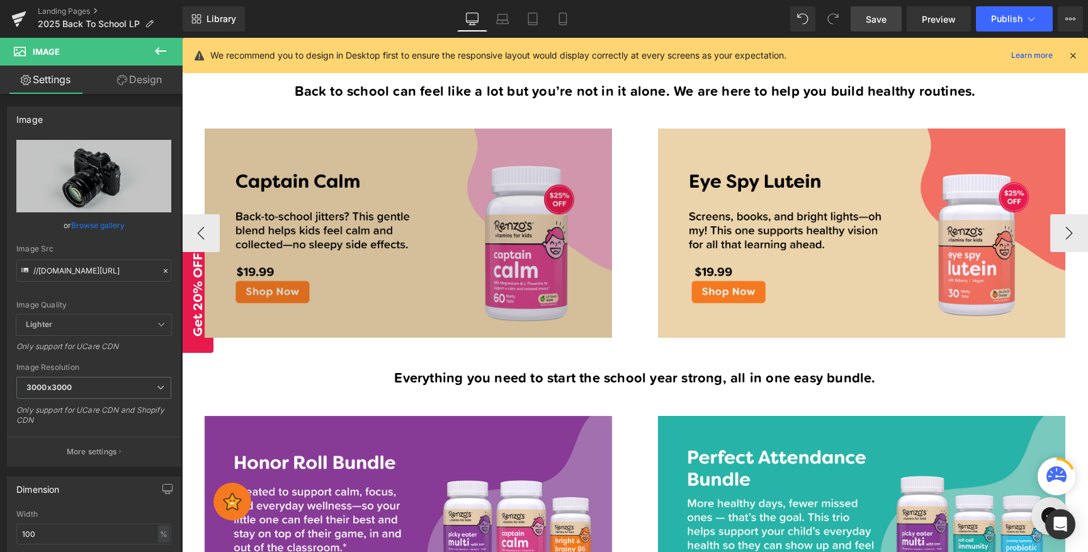
scroll to position [523, 0]
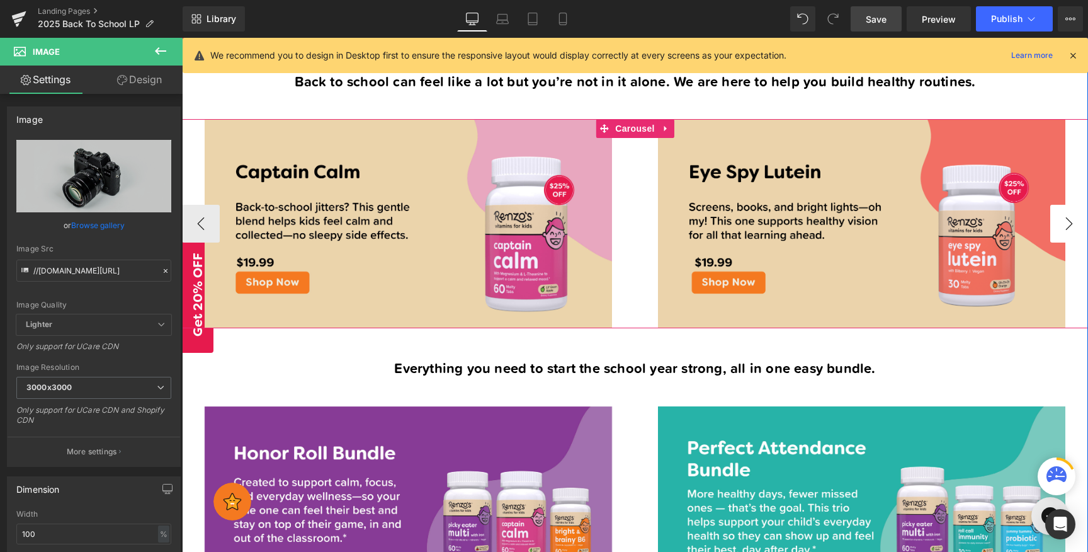
click at [1066, 219] on button "›" at bounding box center [1070, 224] width 38 height 38
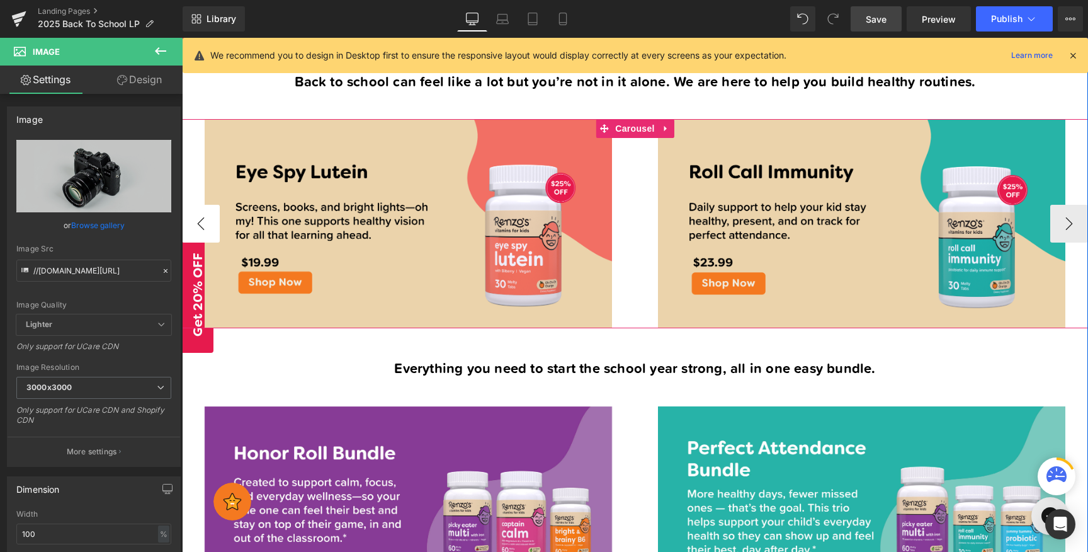
click at [205, 221] on button "‹" at bounding box center [201, 224] width 38 height 38
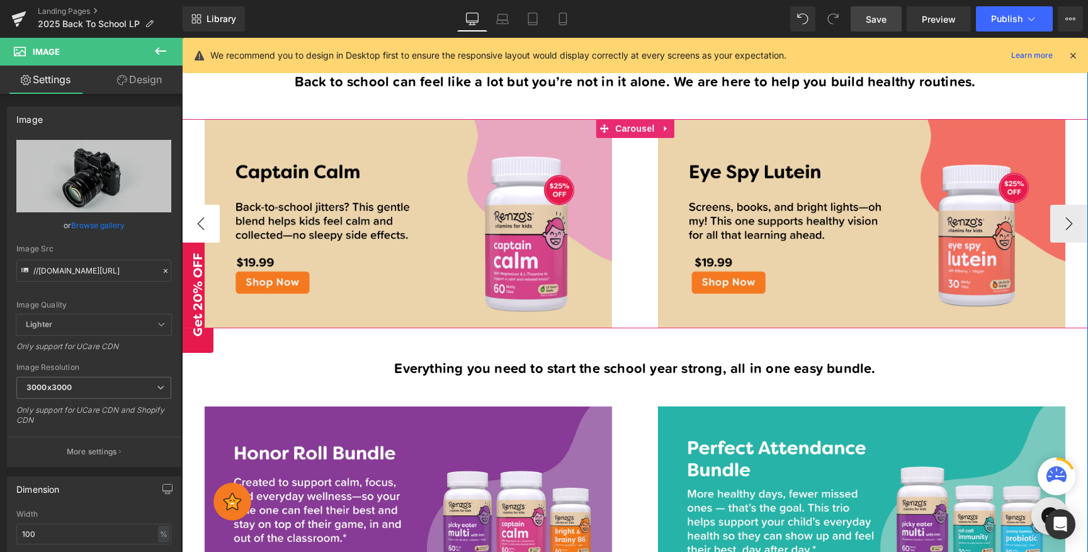
click at [205, 221] on button "‹" at bounding box center [201, 224] width 38 height 38
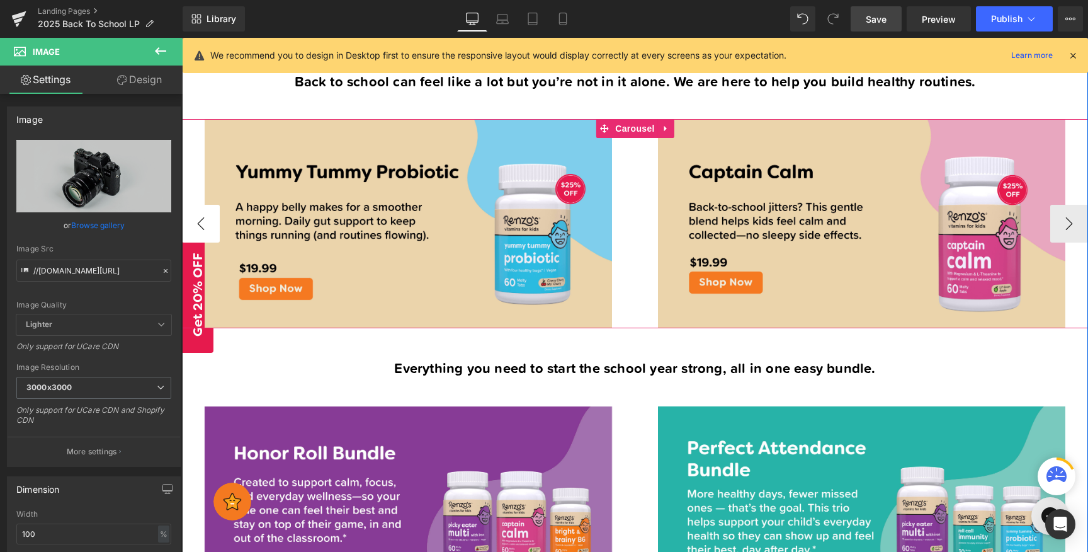
click at [205, 221] on button "‹" at bounding box center [201, 224] width 38 height 38
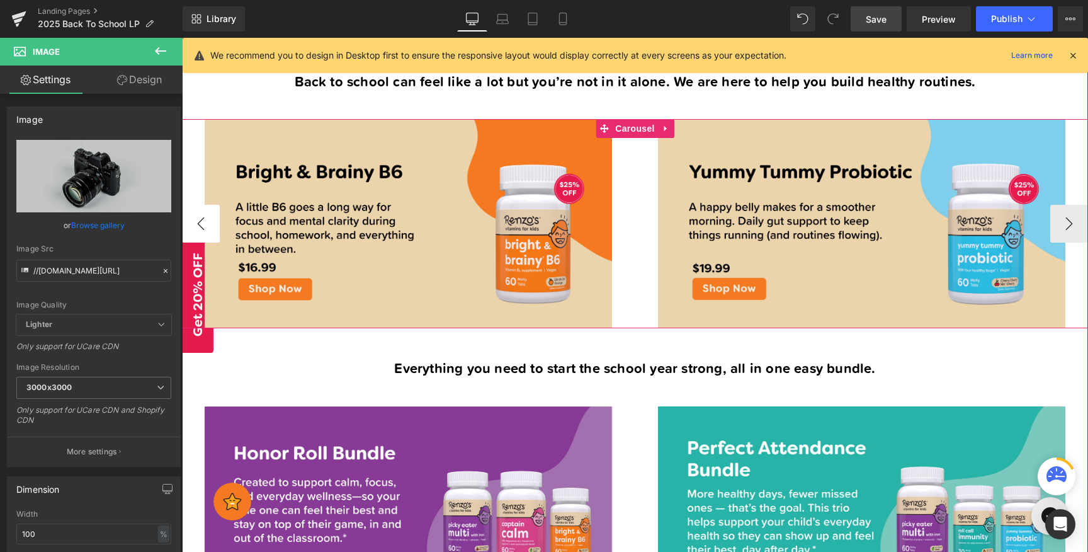
click at [205, 221] on button "‹" at bounding box center [201, 224] width 38 height 38
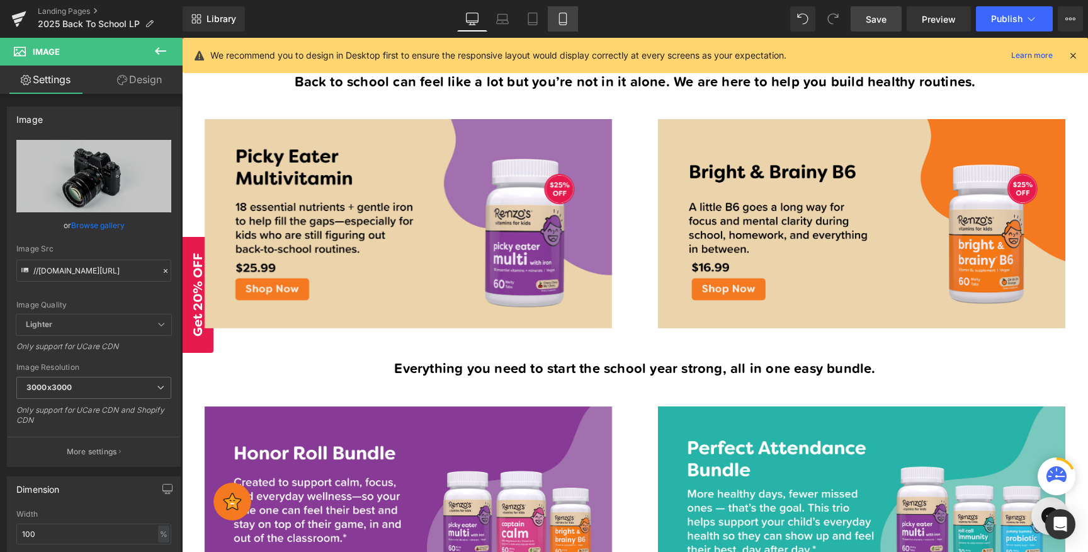
click at [568, 23] on icon at bounding box center [563, 19] width 13 height 13
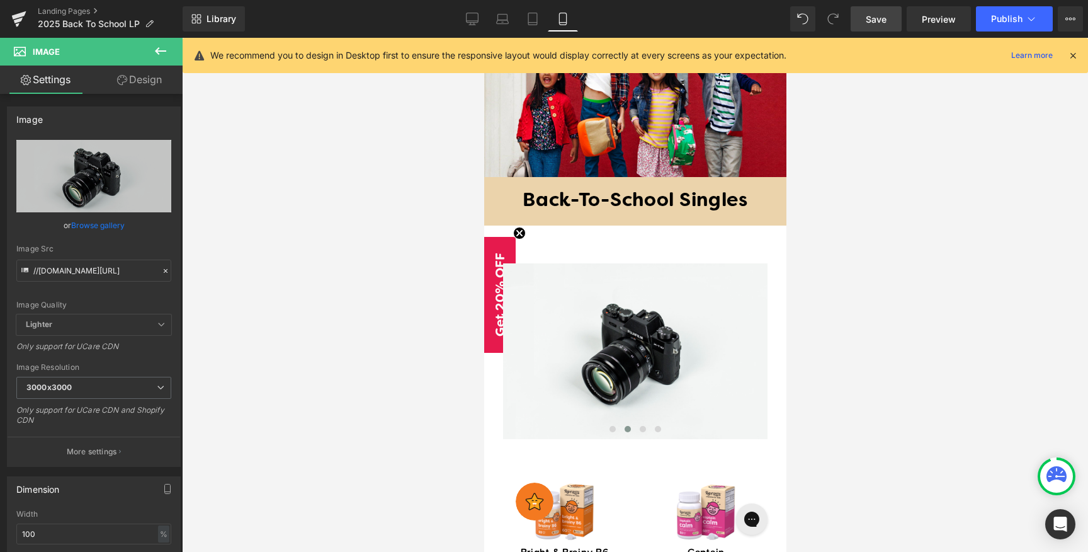
scroll to position [578, 0]
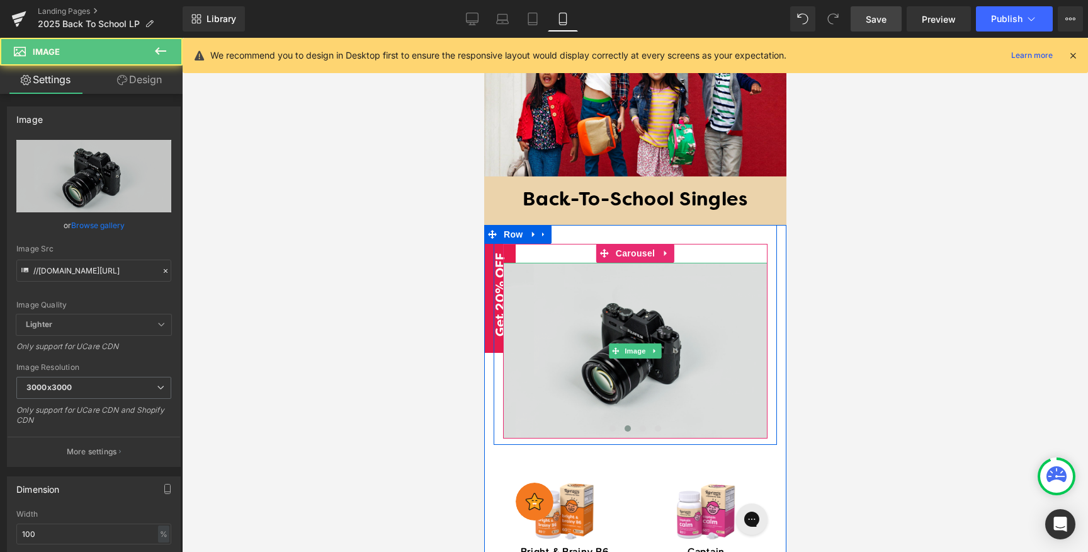
click at [557, 345] on img at bounding box center [635, 350] width 265 height 175
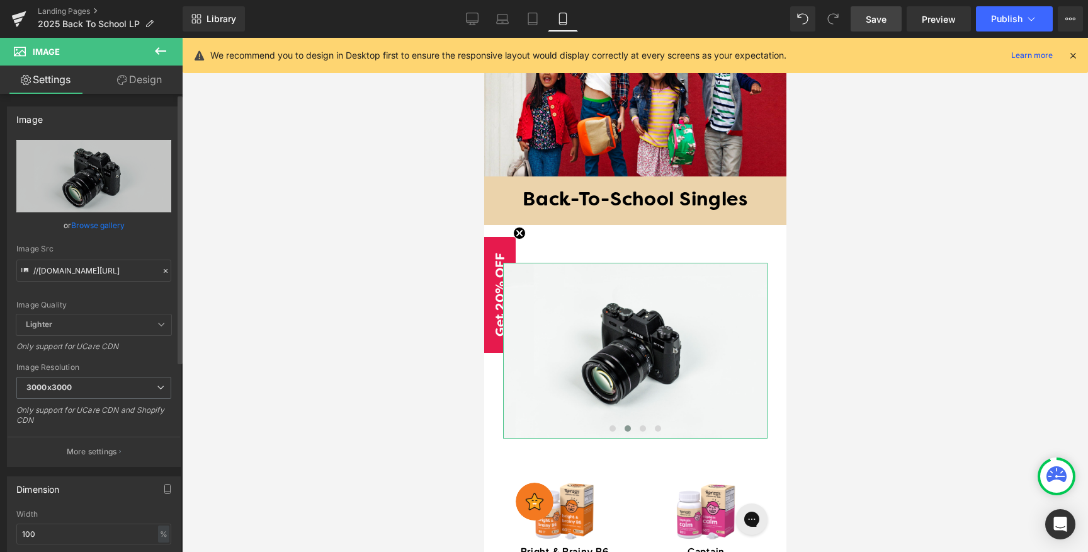
click at [86, 222] on link "Browse gallery" at bounding box center [98, 225] width 54 height 22
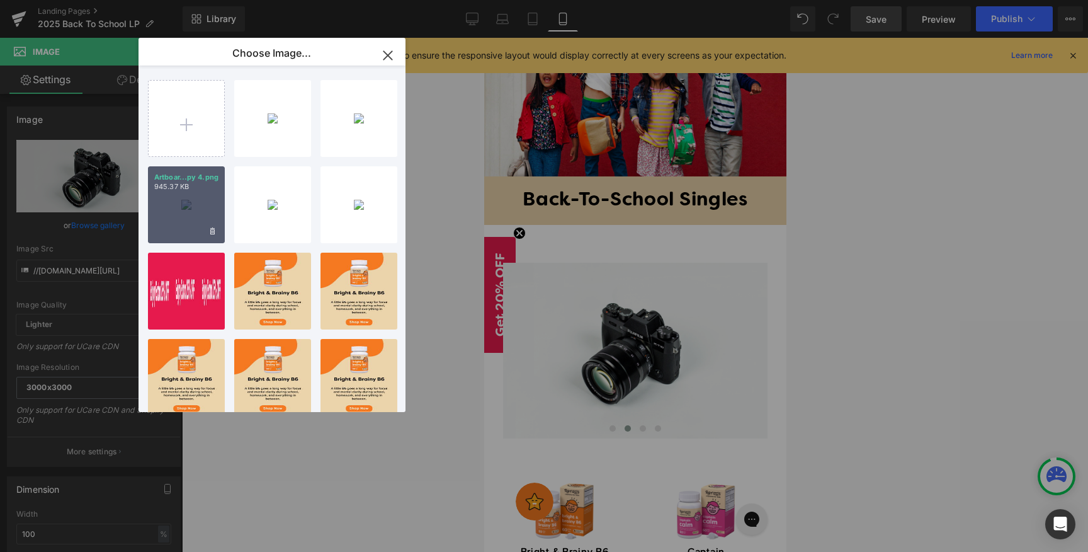
click at [194, 200] on div "Artboar...py 4.png 945.37 KB" at bounding box center [186, 204] width 77 height 77
type input "[URL][DOMAIN_NAME]"
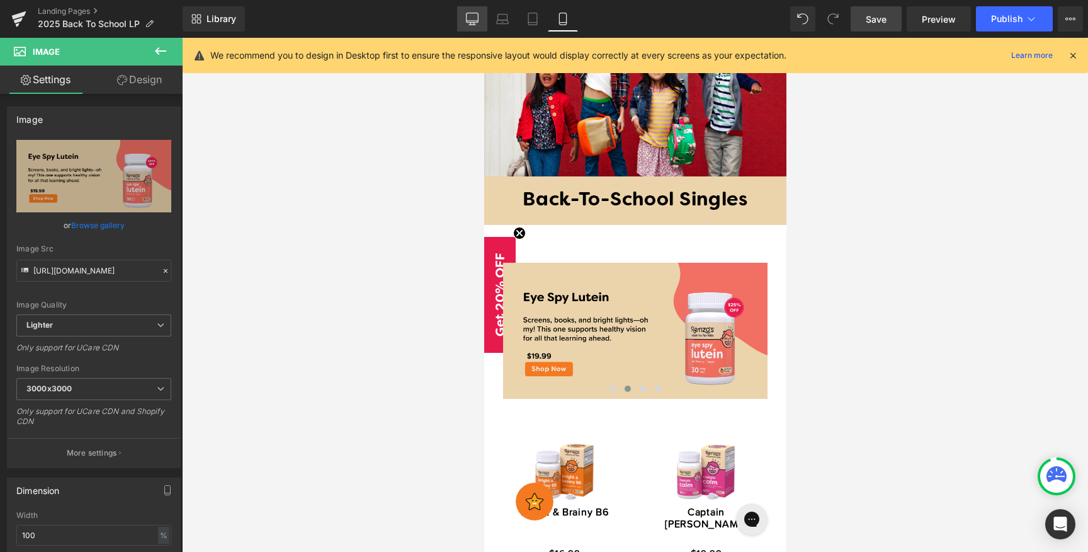
click at [469, 17] on icon at bounding box center [472, 19] width 13 height 13
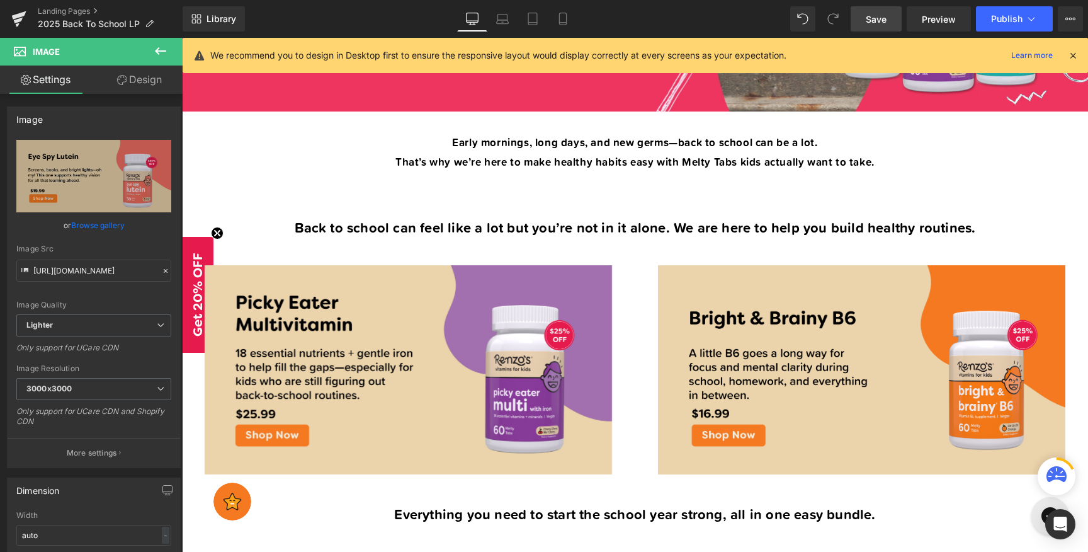
scroll to position [395, 0]
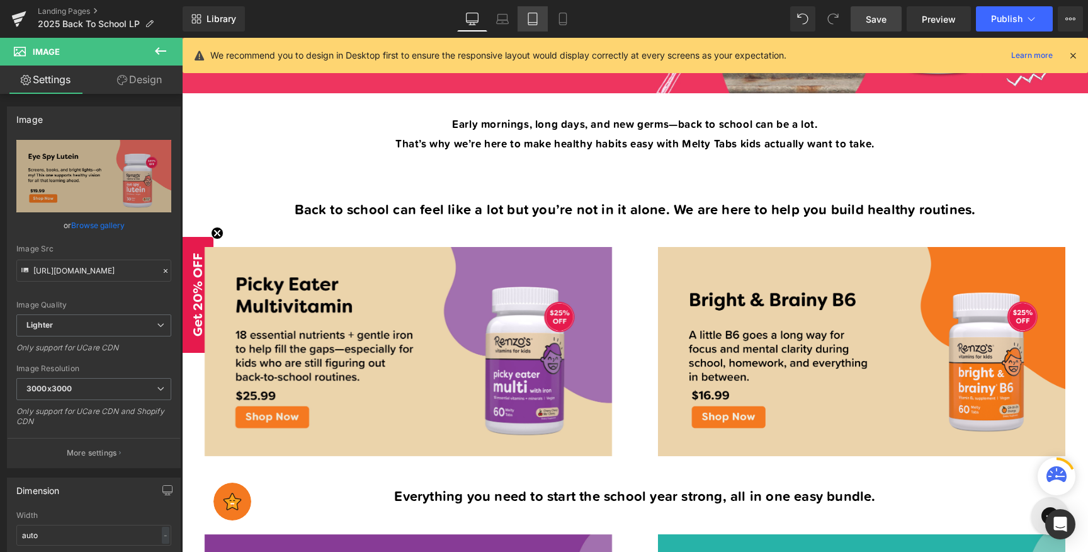
click at [533, 13] on icon at bounding box center [532, 19] width 9 height 12
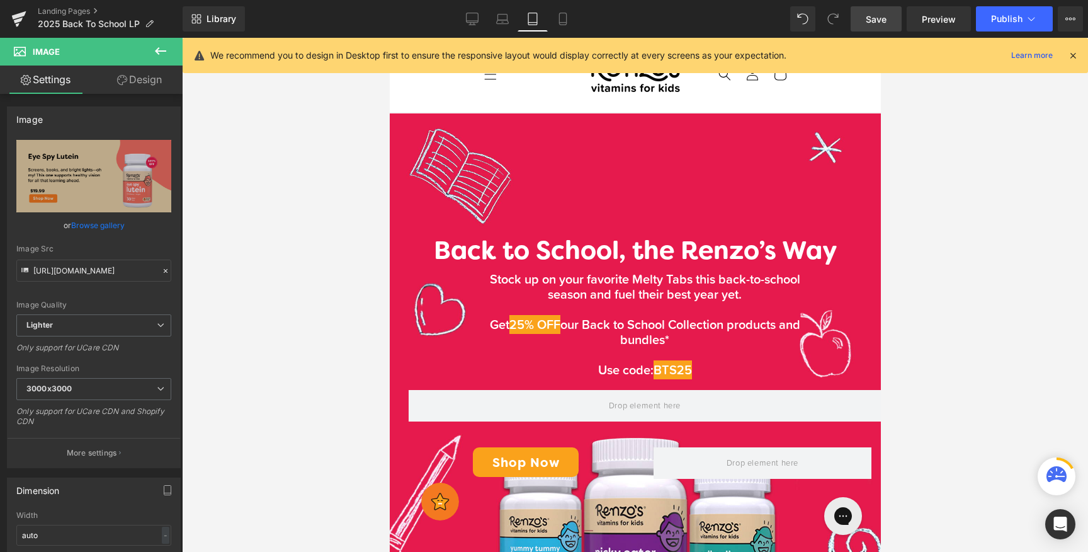
scroll to position [0, 0]
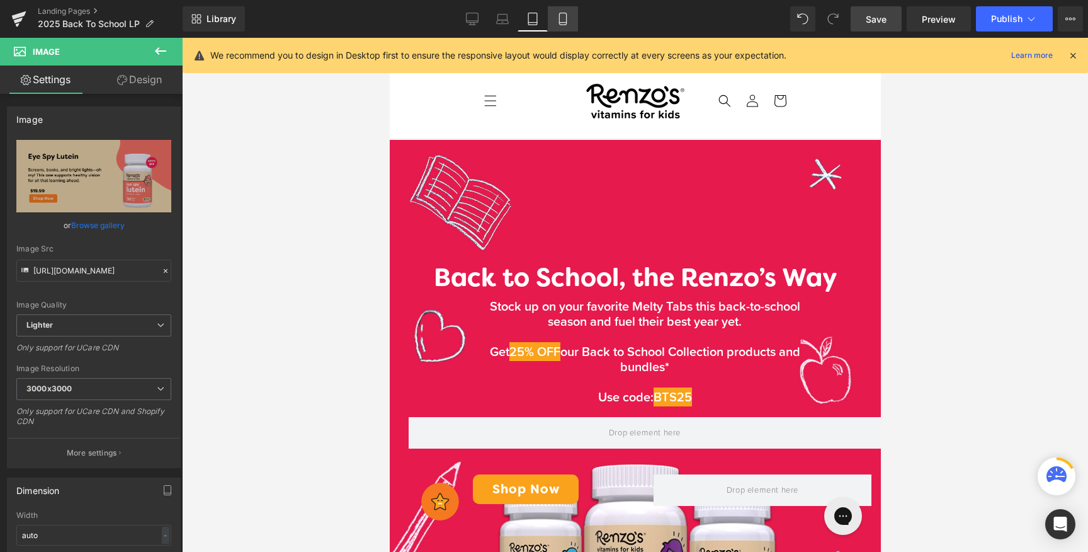
click at [558, 14] on icon at bounding box center [563, 19] width 13 height 13
type input "100"
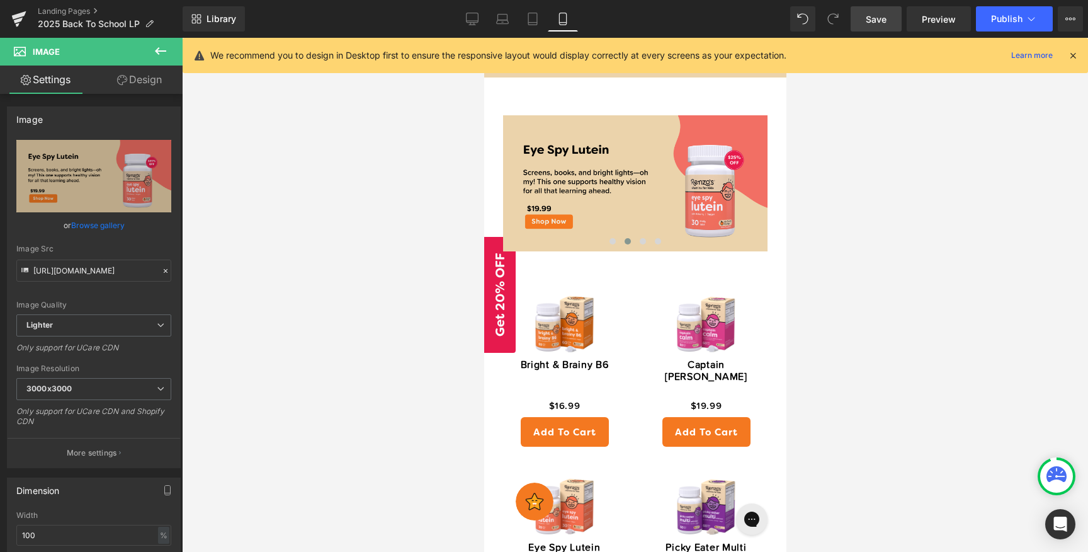
scroll to position [700, 0]
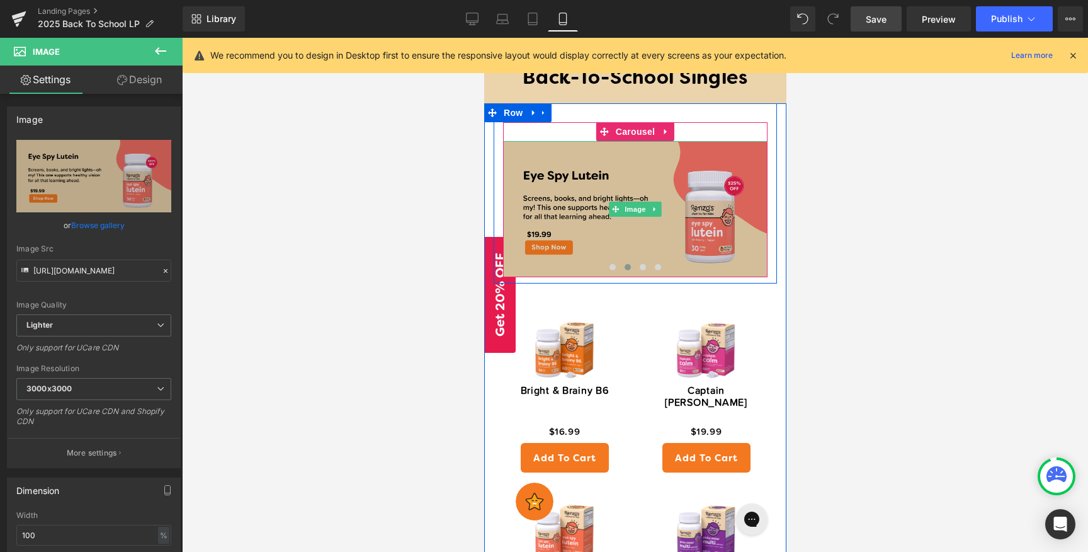
click at [696, 220] on img at bounding box center [635, 208] width 265 height 135
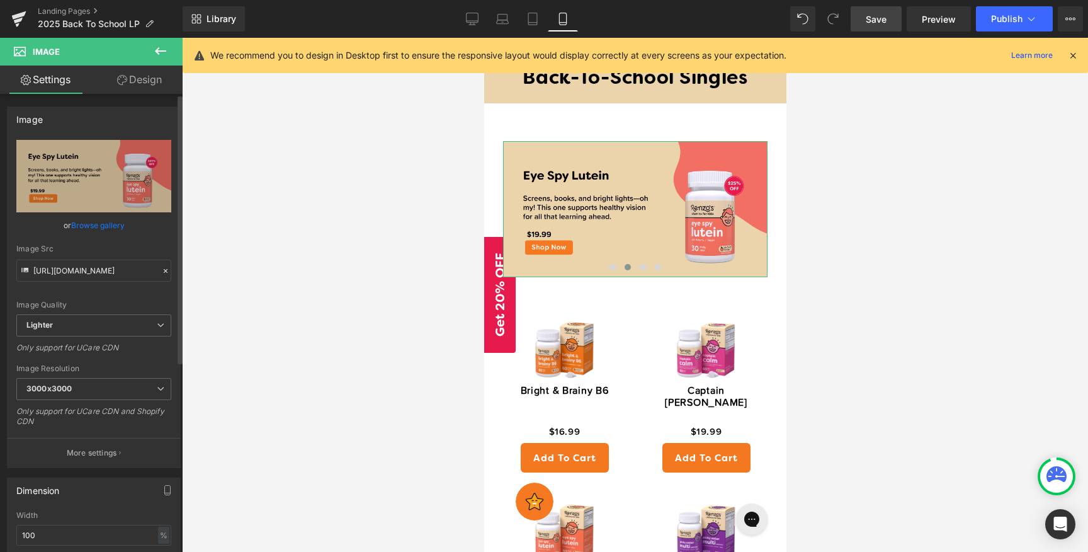
click at [100, 227] on link "Browse gallery" at bounding box center [98, 225] width 54 height 22
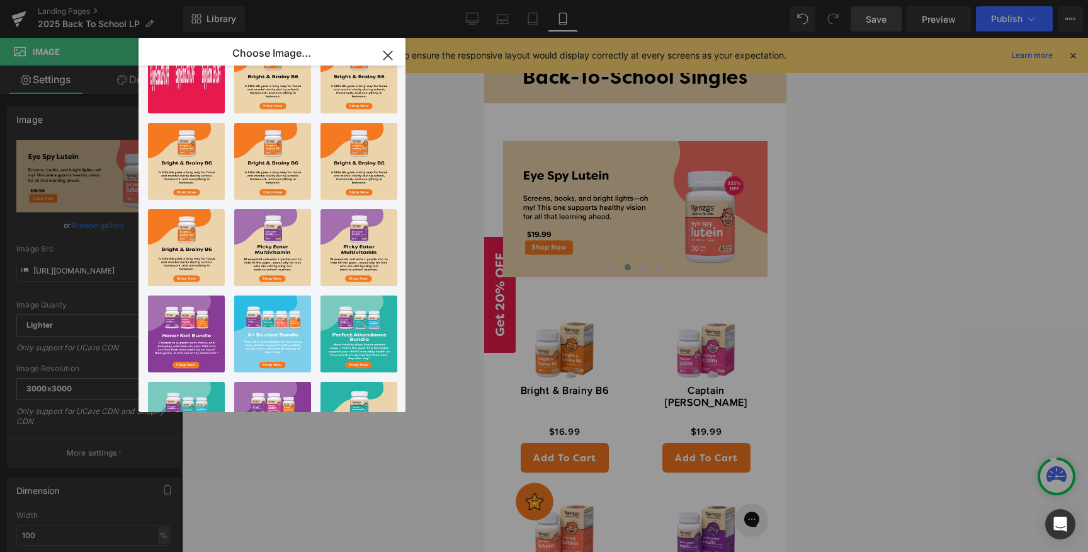
scroll to position [0, 0]
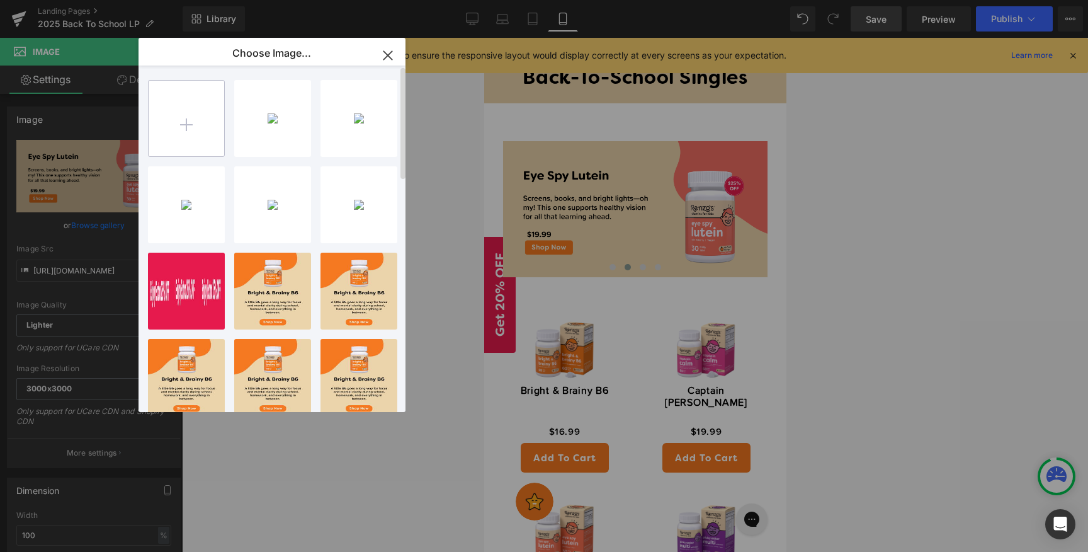
click at [188, 120] on input "file" at bounding box center [187, 119] width 76 height 76
type input "C:\fakepath\Artboard 1 copy.png"
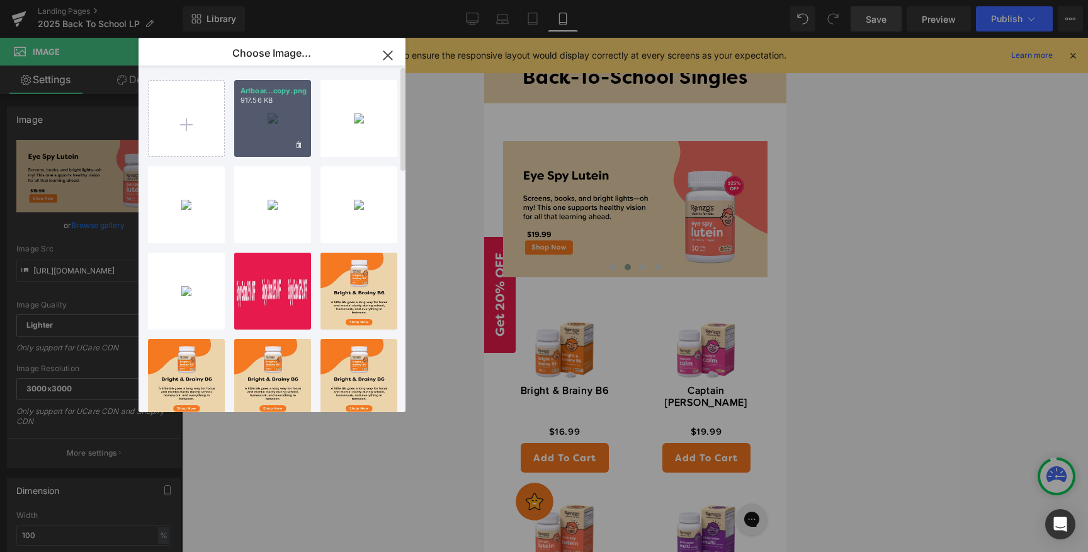
click at [292, 119] on div "Artboar...copy.png 917.56 KB" at bounding box center [272, 118] width 77 height 77
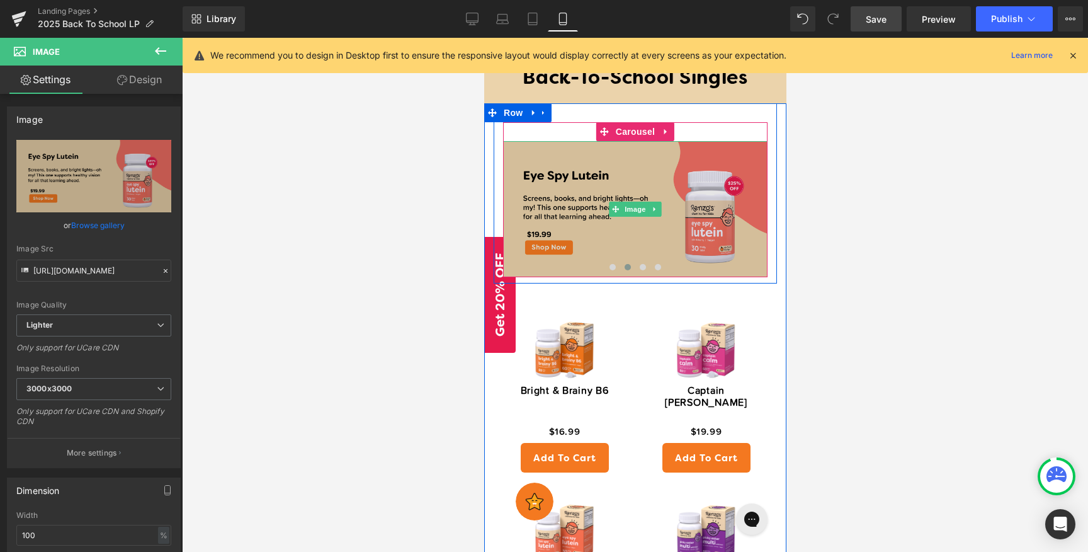
click at [601, 229] on img at bounding box center [635, 208] width 265 height 135
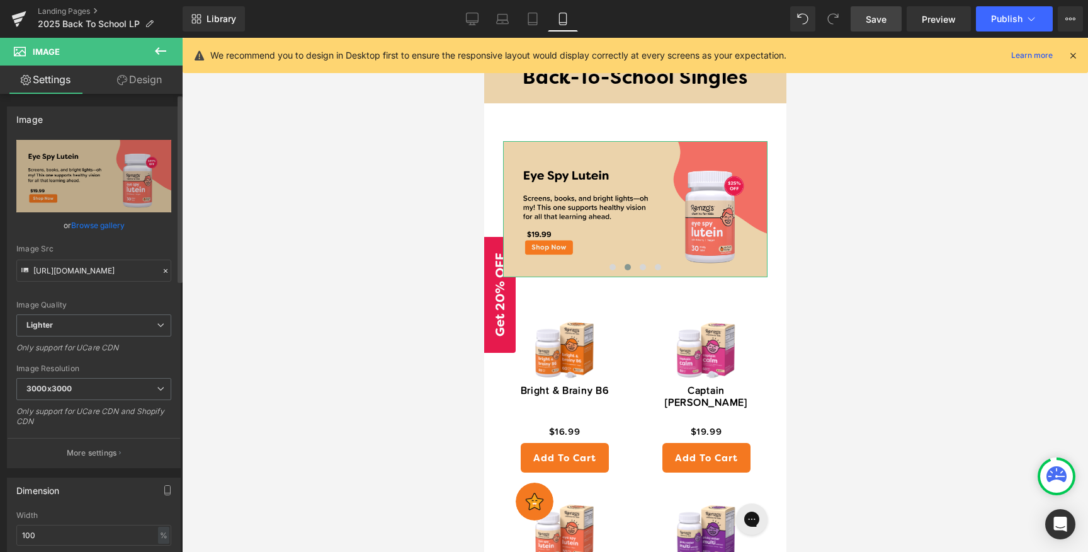
click at [100, 225] on link "Browse gallery" at bounding box center [98, 225] width 54 height 22
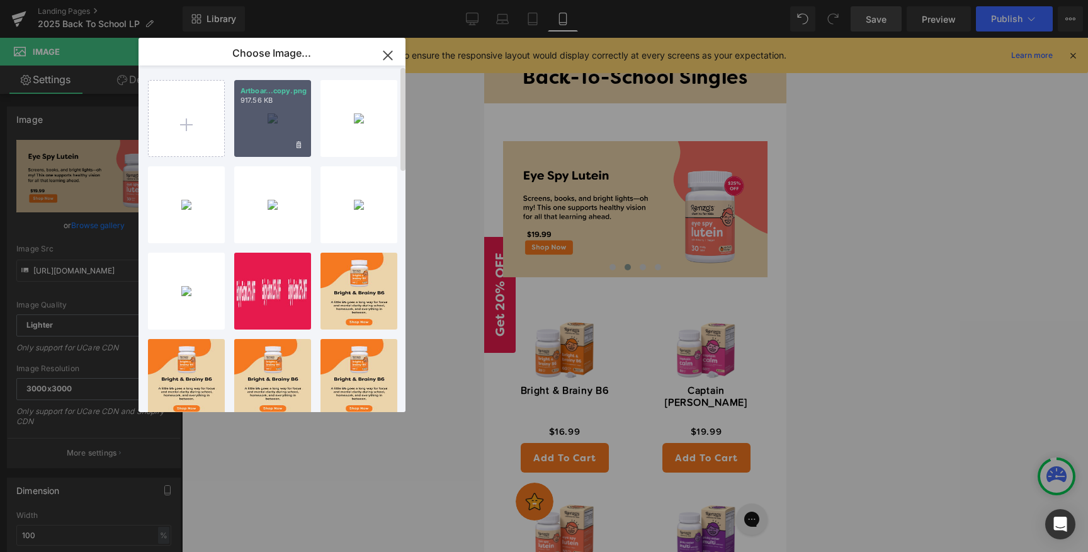
click at [273, 130] on div "Artboar...copy.png 917.56 KB" at bounding box center [272, 118] width 77 height 77
type input "[URL][DOMAIN_NAME]"
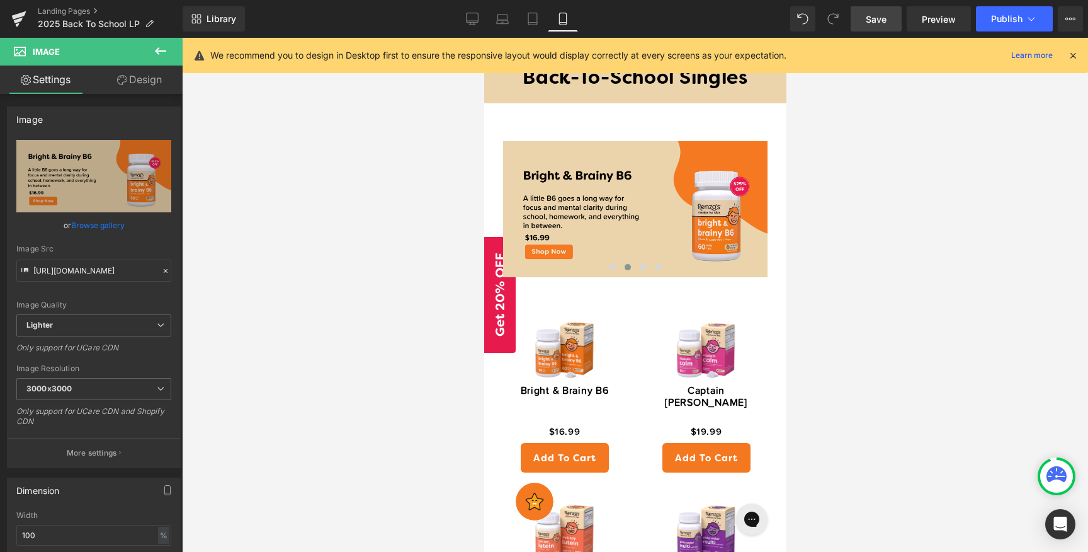
drag, startPoint x: 867, startPoint y: 23, endPoint x: 87, endPoint y: 68, distance: 781.0
click at [867, 23] on link "Save" at bounding box center [876, 18] width 51 height 25
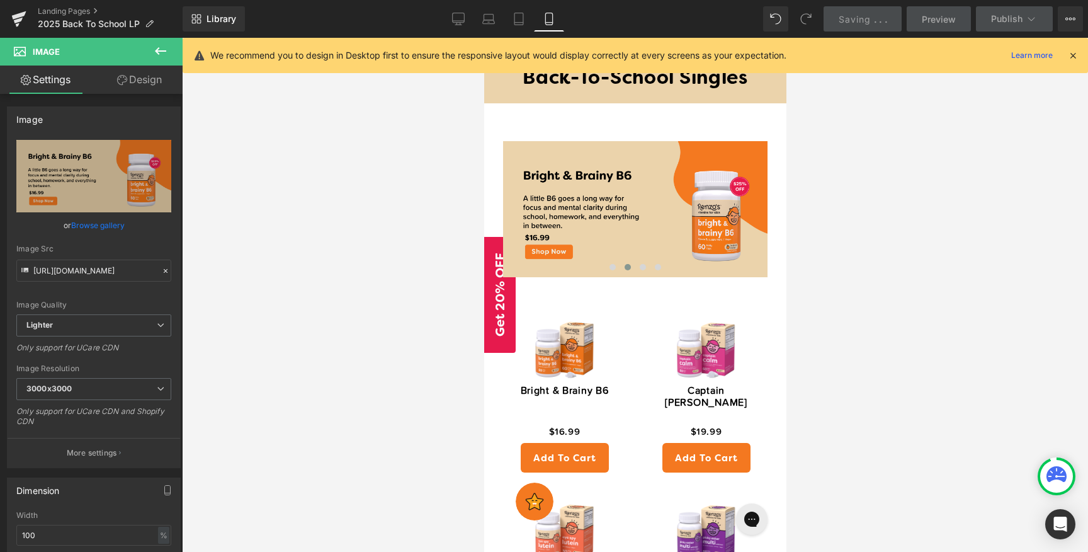
click at [566, 130] on div "Image Image ‹ › [GEOGRAPHIC_DATA]" at bounding box center [635, 199] width 265 height 154
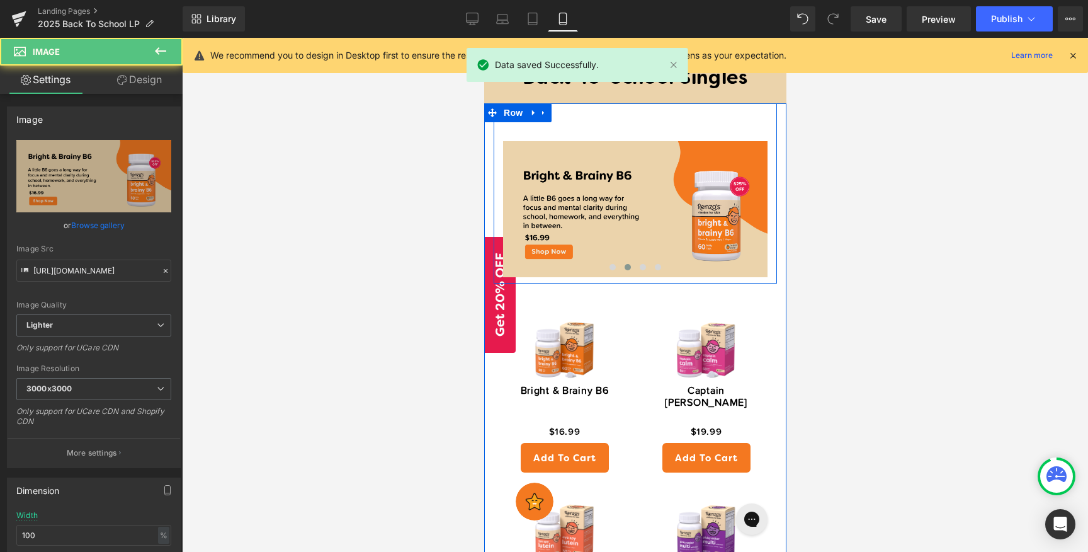
drag, startPoint x: 615, startPoint y: 143, endPoint x: 617, endPoint y: 115, distance: 28.4
click at [617, 115] on div "Image Image ‹ › [GEOGRAPHIC_DATA]" at bounding box center [634, 192] width 283 height 179
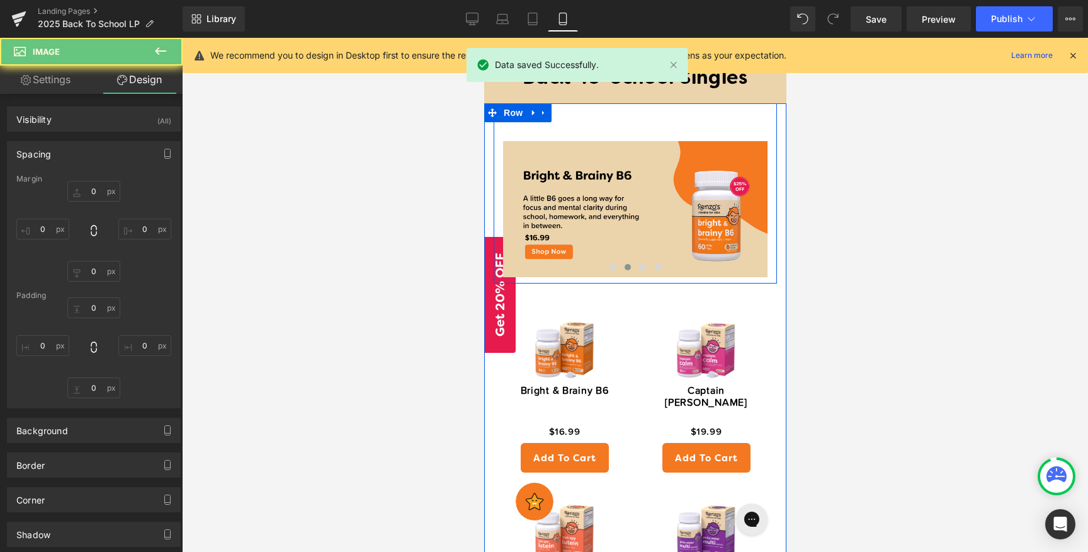
type input "0"
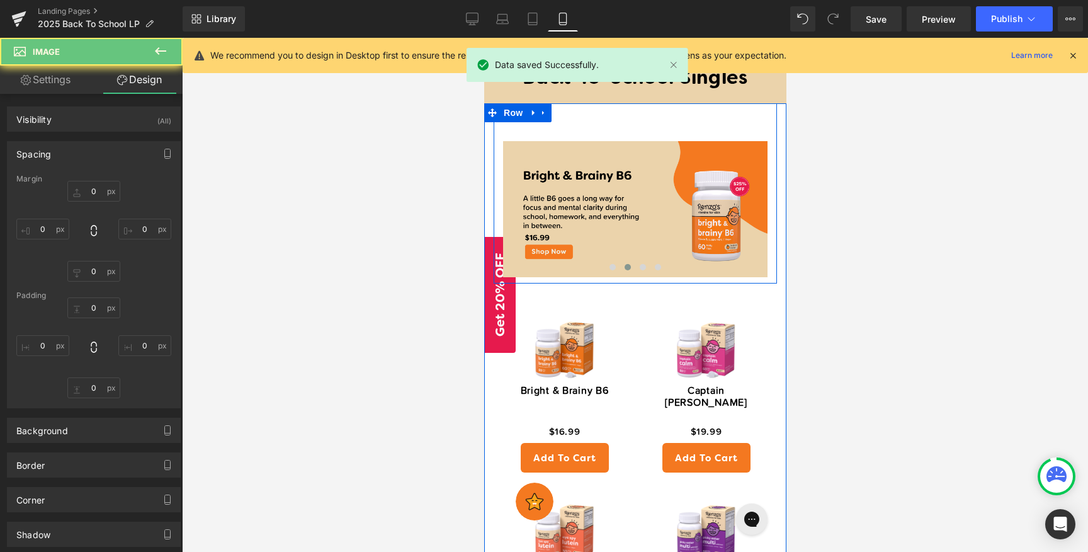
type input "0"
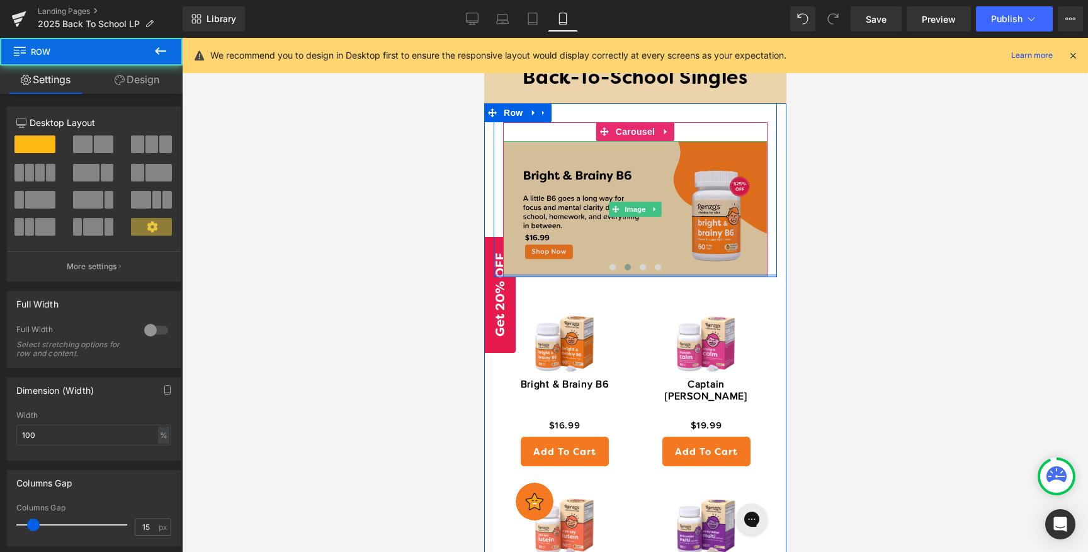
drag, startPoint x: 615, startPoint y: 278, endPoint x: 615, endPoint y: 224, distance: 54.8
click at [615, 224] on div "Image Image ‹ › [GEOGRAPHIC_DATA]" at bounding box center [634, 189] width 283 height 173
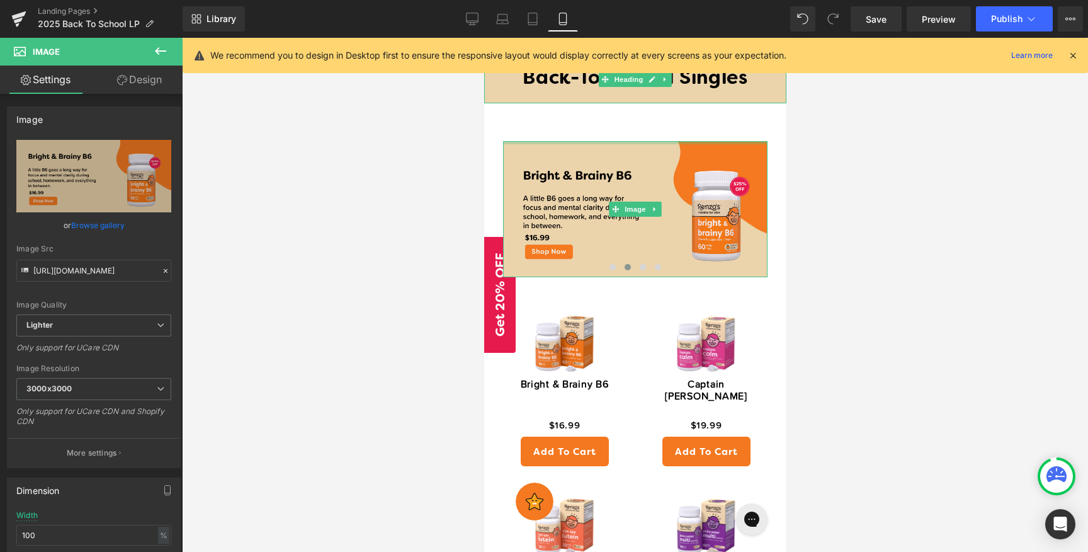
drag, startPoint x: 705, startPoint y: 142, endPoint x: 684, endPoint y: 59, distance: 85.8
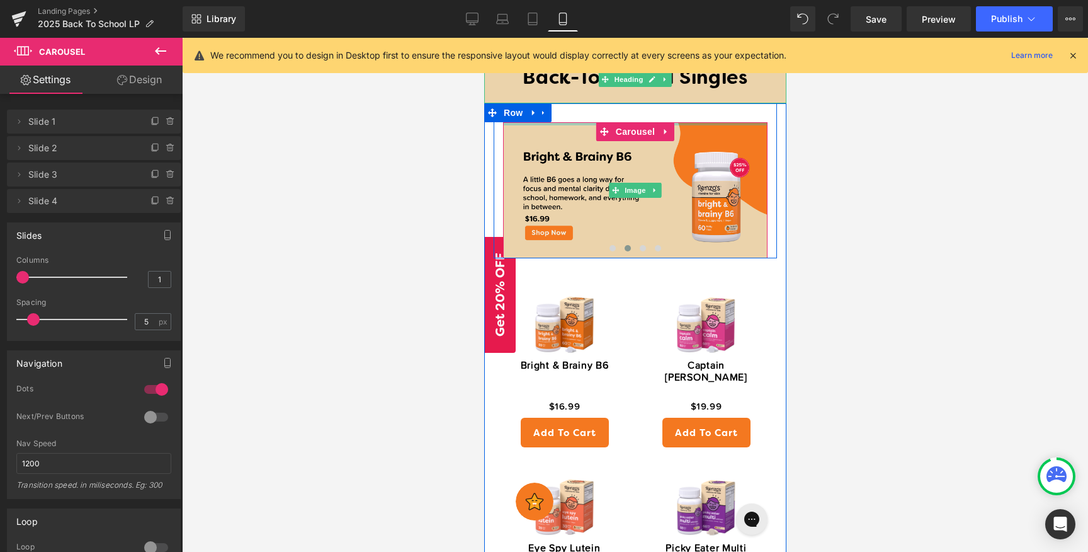
drag, startPoint x: 686, startPoint y: 122, endPoint x: 683, endPoint y: 63, distance: 59.3
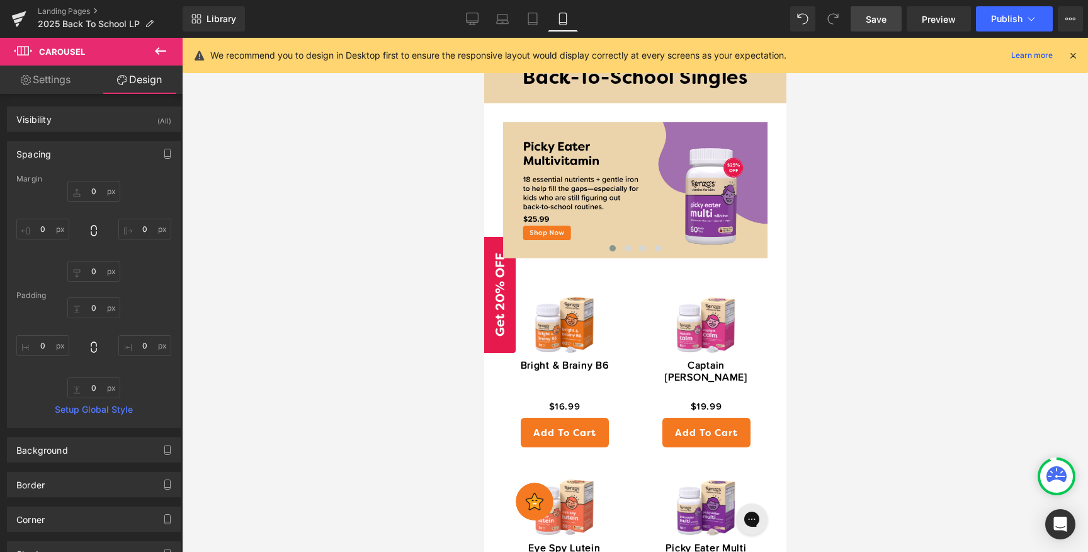
click at [870, 20] on span "Save" at bounding box center [876, 19] width 21 height 13
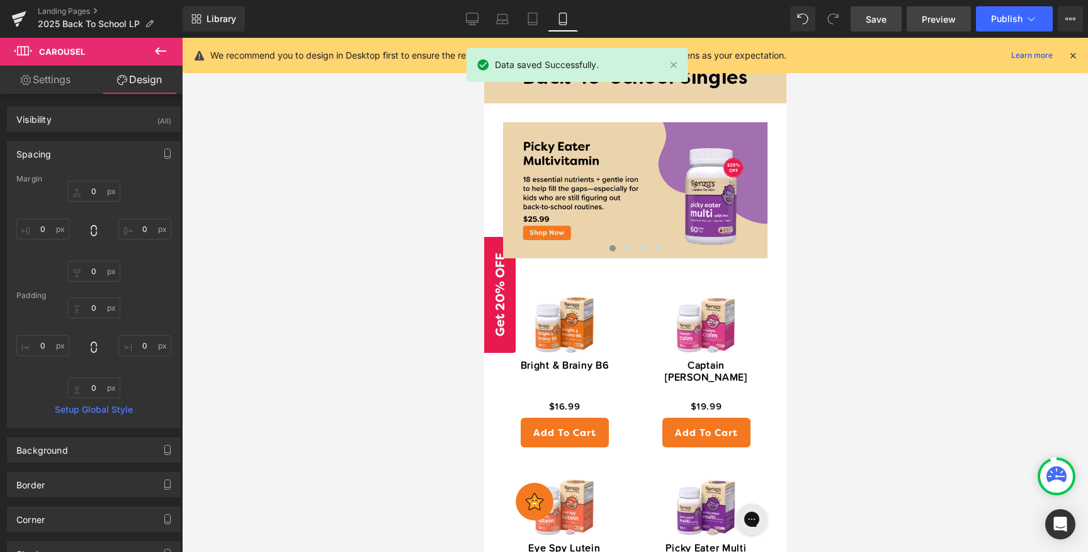
click at [934, 21] on span "Preview" at bounding box center [939, 19] width 34 height 13
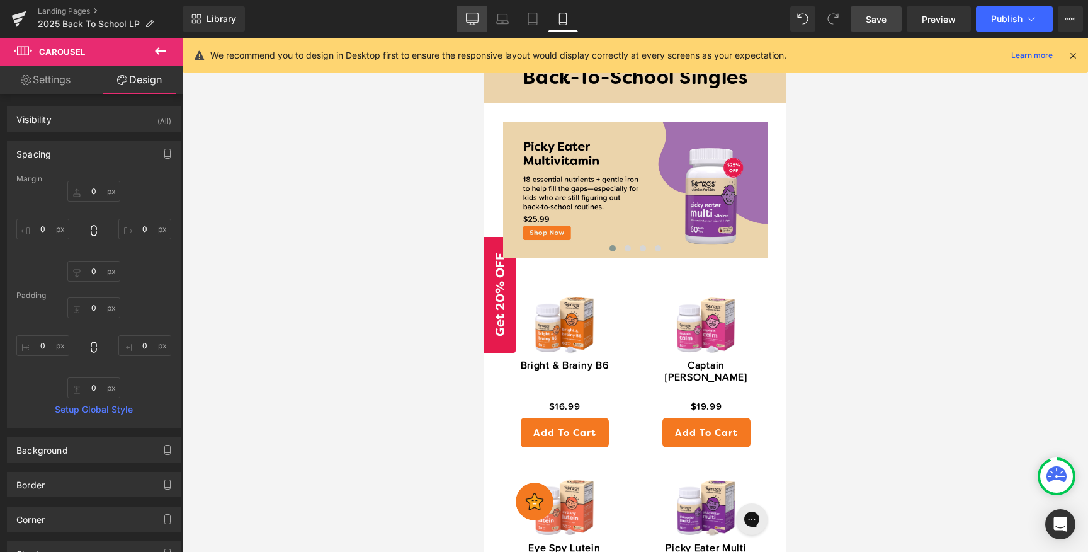
click at [470, 20] on icon at bounding box center [472, 19] width 13 height 13
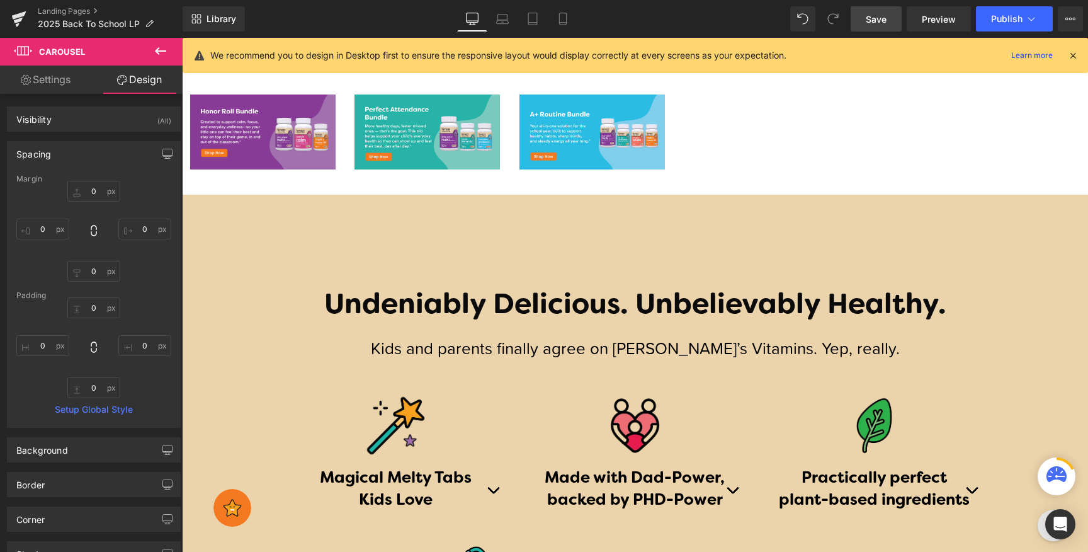
type input "0"
type input "30"
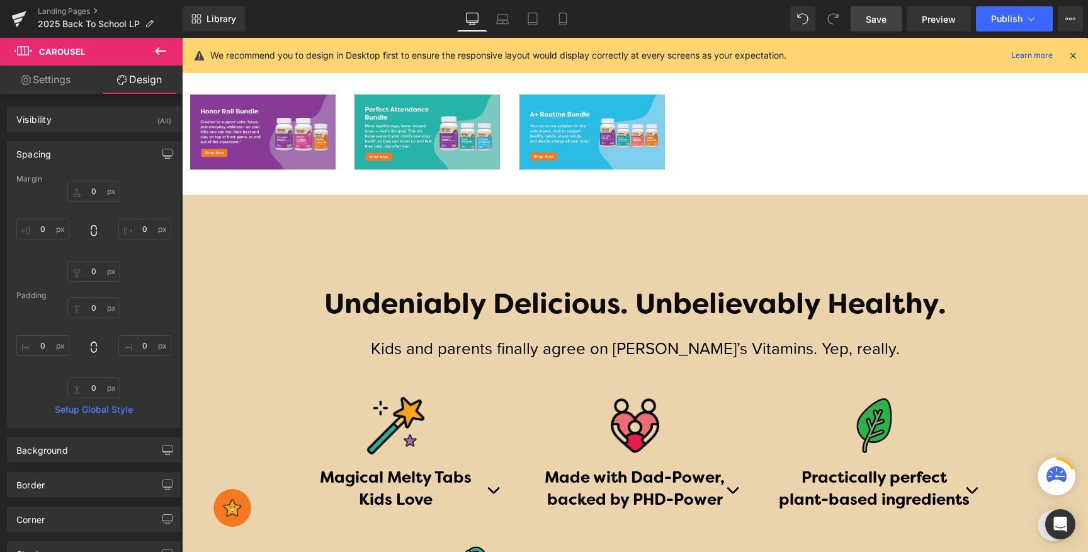
type input "0"
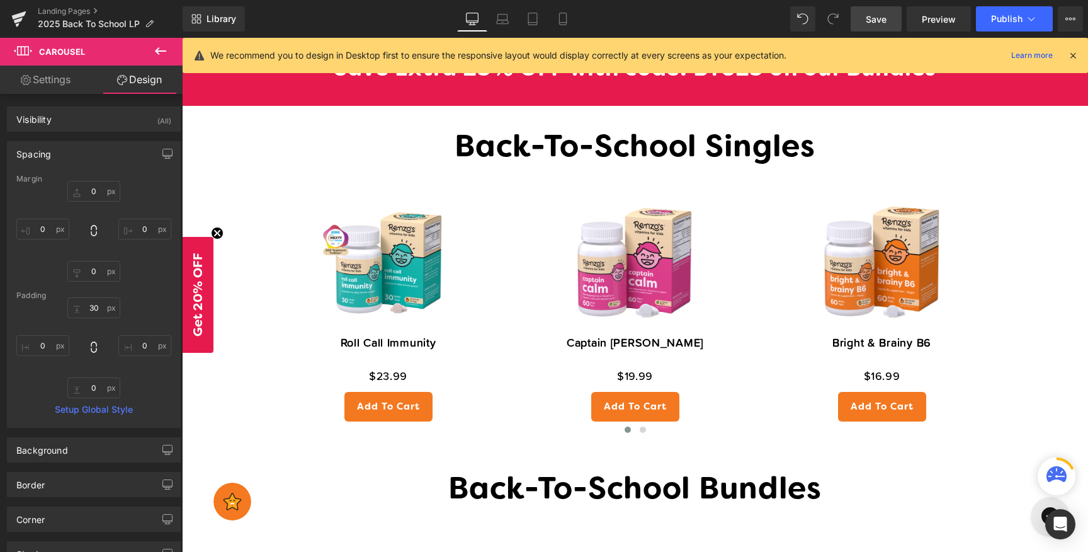
scroll to position [1689, 0]
